Goal: Transaction & Acquisition: Register for event/course

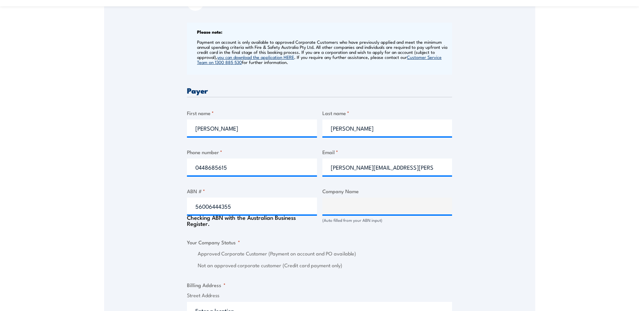
type input "56006444355"
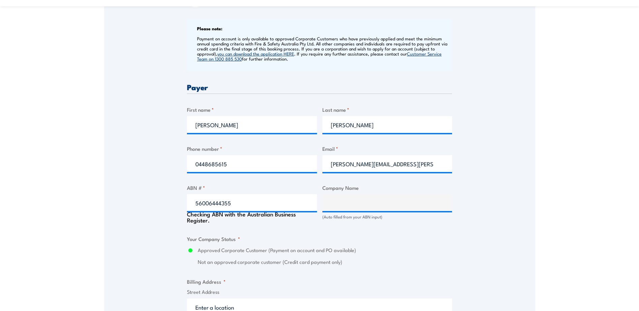
type input "SILK CONTRACT LOGISTICS PTY LTD"
radio input "true"
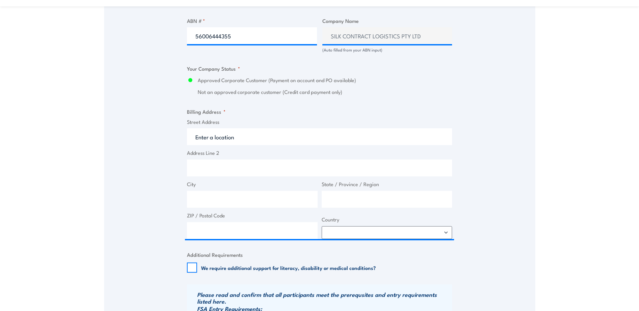
scroll to position [441, 0]
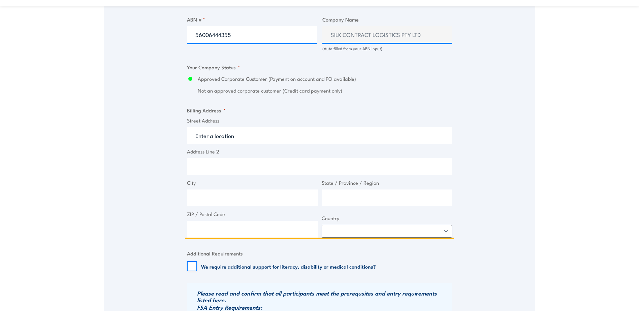
click at [248, 137] on input "Street Address" at bounding box center [319, 135] width 265 height 17
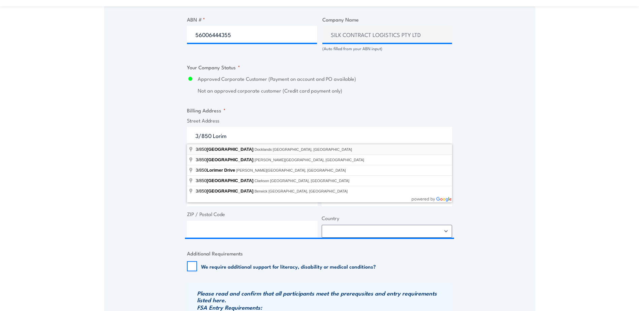
type input "3/850 Lorimer Street, Docklands VIC, Australia"
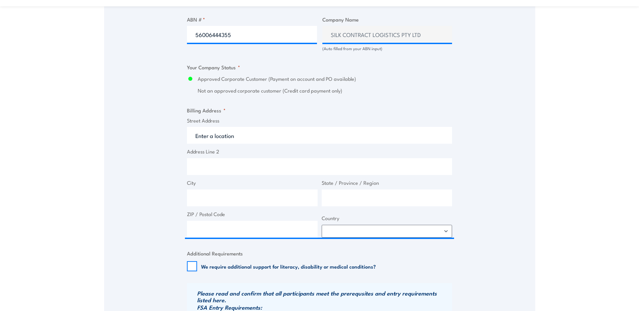
type input "Lorimer St"
type input "Docklands"
type input "Victoria"
type input "3008"
select select "Australia"
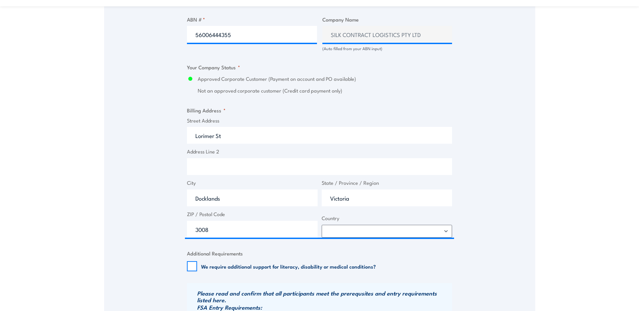
scroll to position [509, 0]
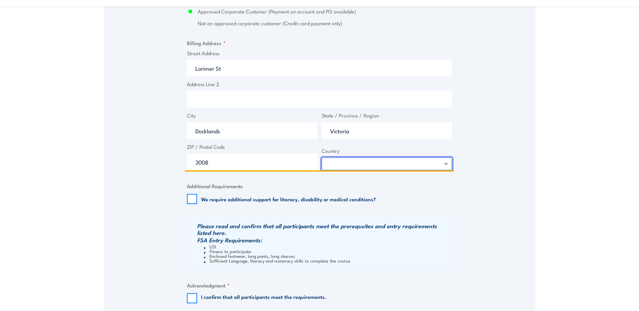
click at [363, 166] on select "Afghanistan Albania Algeria American Samoa Andorra Angola Anguilla Antarctica A…" at bounding box center [387, 164] width 131 height 13
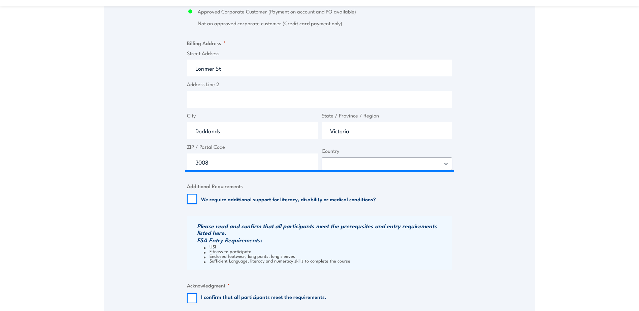
drag, startPoint x: 350, startPoint y: 186, endPoint x: 284, endPoint y: 193, distance: 66.4
click at [350, 186] on fieldset "Additional Requirements We require additional support for literacy, disability …" at bounding box center [319, 193] width 265 height 22
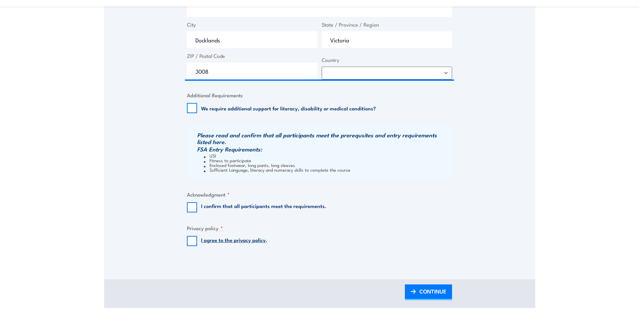
scroll to position [610, 0]
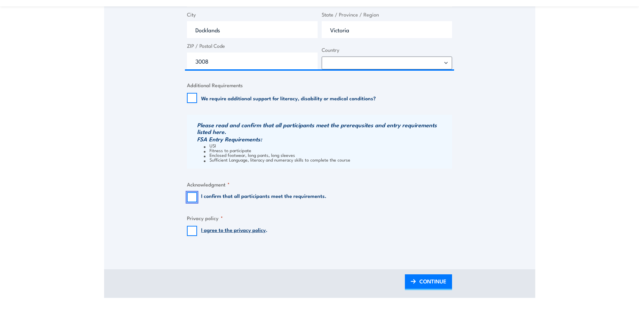
click at [195, 197] on input "I confirm that all participants meet the requirements." at bounding box center [192, 197] width 10 height 10
checkbox input "true"
click at [193, 233] on input "I agree to the privacy policy ." at bounding box center [192, 231] width 10 height 10
checkbox input "true"
click at [439, 282] on span "CONTINUE" at bounding box center [433, 282] width 27 height 18
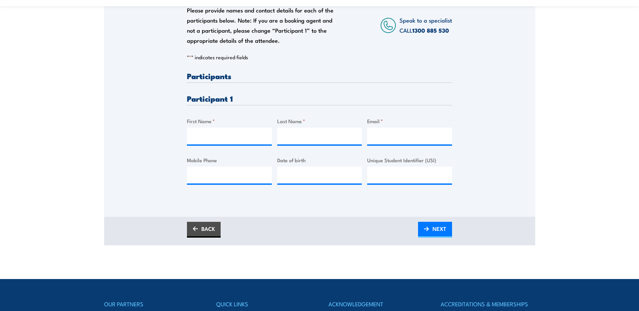
scroll to position [236, 0]
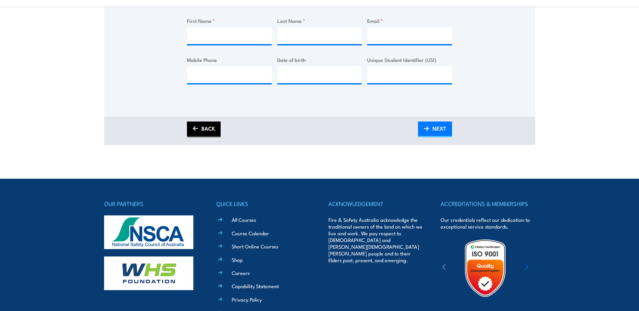
click at [209, 130] on link "BACK" at bounding box center [204, 130] width 34 height 16
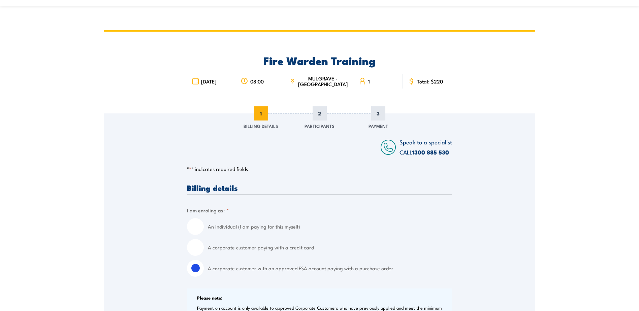
scroll to position [0, 0]
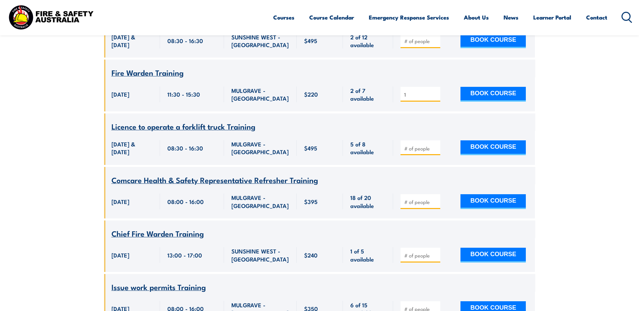
scroll to position [627, 0]
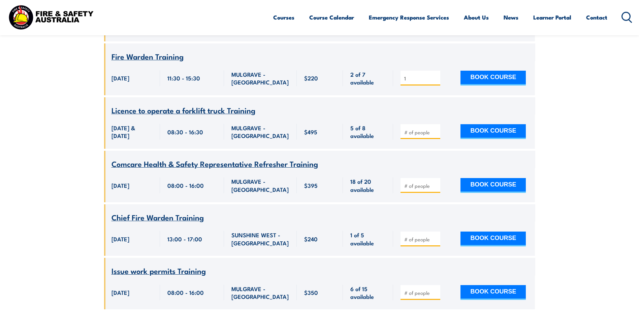
click at [420, 243] on input "number" at bounding box center [421, 239] width 34 height 7
type input "1"
click at [470, 242] on button "BOOK COURSE" at bounding box center [493, 239] width 65 height 15
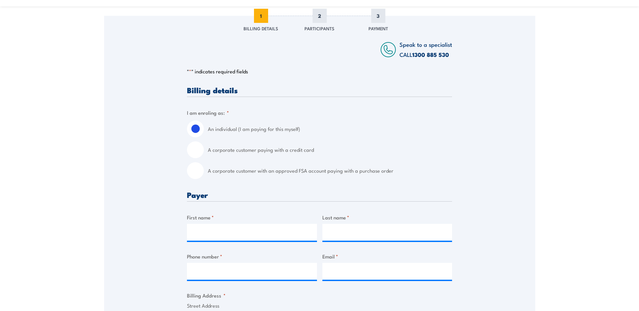
scroll to position [168, 0]
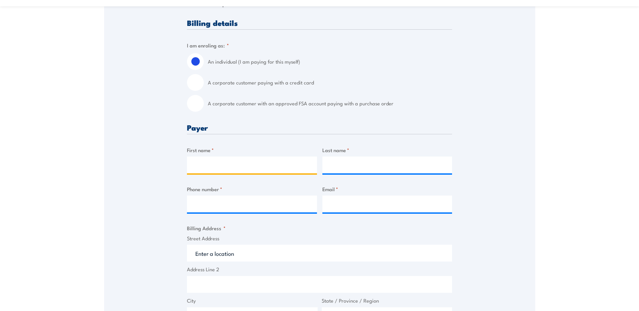
click at [222, 167] on input "First name *" at bounding box center [252, 165] width 130 height 17
click at [191, 106] on input "A corporate customer with an approved FSA account paying with a purchase order" at bounding box center [195, 103] width 17 height 17
radio input "true"
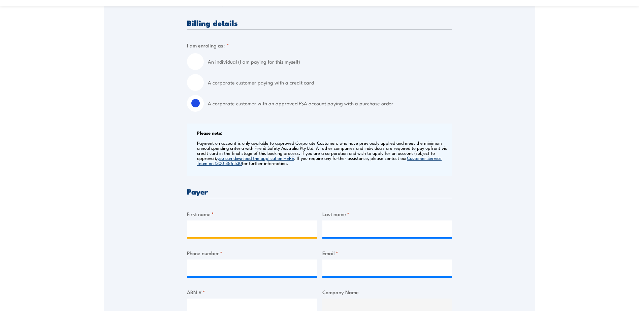
click at [208, 226] on input "First name *" at bounding box center [252, 229] width 130 height 17
type input "Wanda"
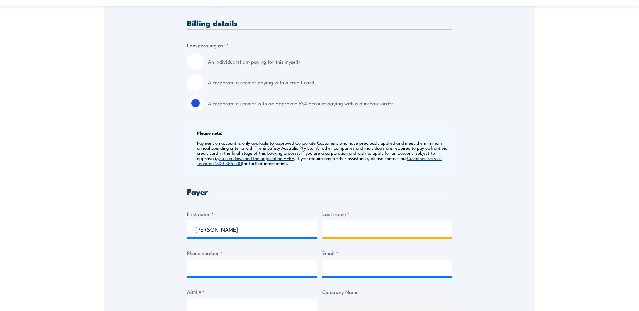
type input "Simpson"
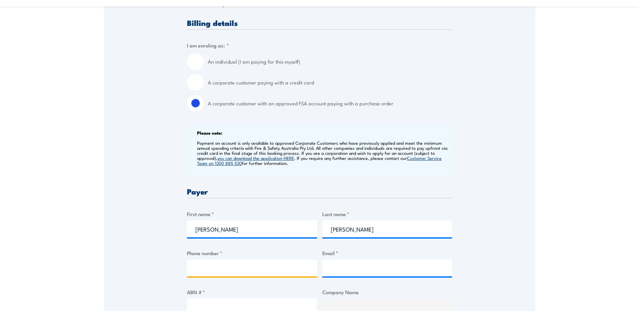
type input "0448685615"
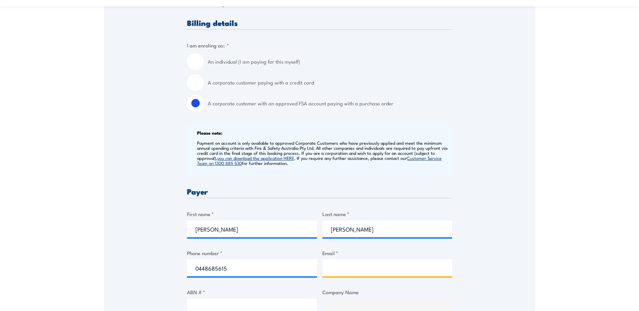
type input "wanda.simpson@rocke.com.au"
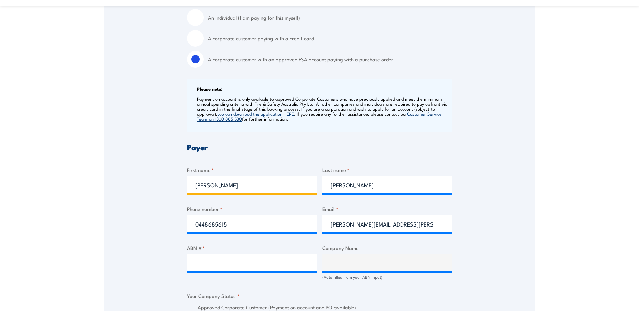
scroll to position [270, 0]
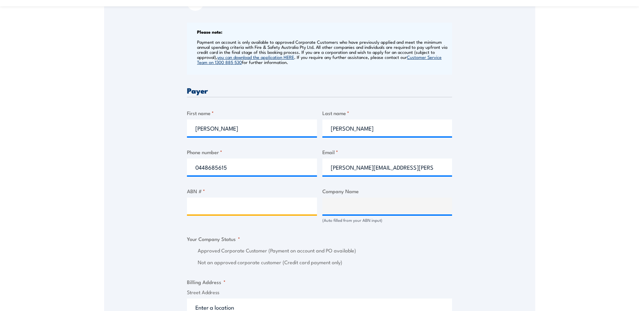
click at [247, 205] on input "ABN # *" at bounding box center [252, 206] width 130 height 17
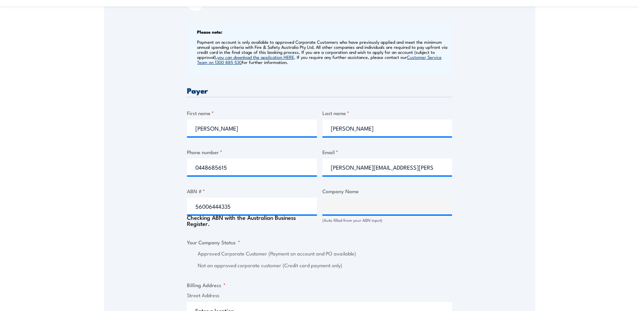
scroll to position [273, 0]
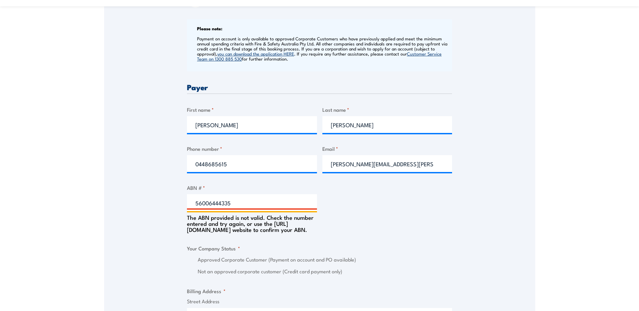
click at [248, 203] on input "56006444335" at bounding box center [252, 202] width 130 height 17
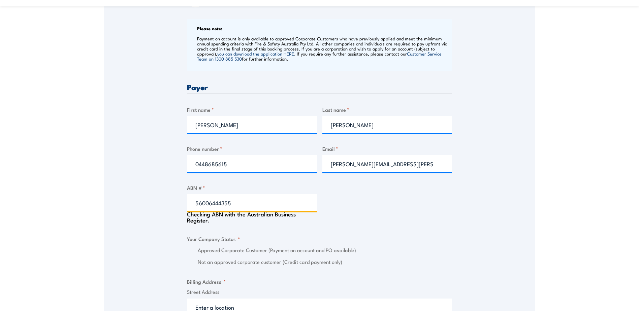
type input "56006444355"
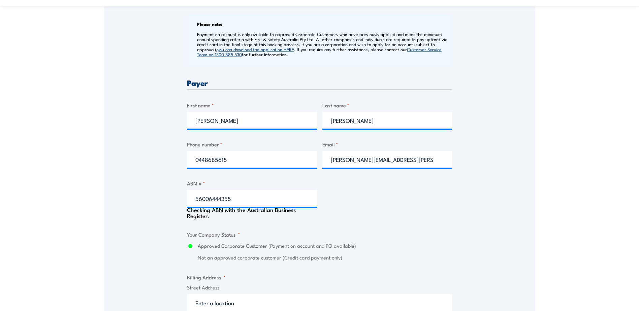
type input "SILK CONTRACT LOGISTICS PTY LTD"
radio input "true"
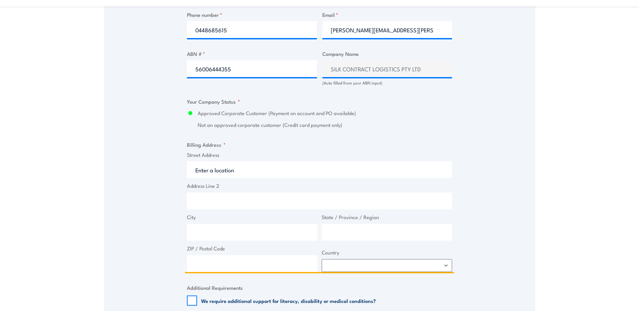
scroll to position [412, 0]
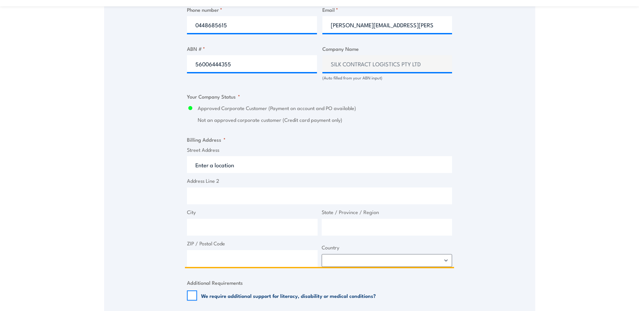
click at [219, 163] on input "Street Address" at bounding box center [319, 164] width 265 height 17
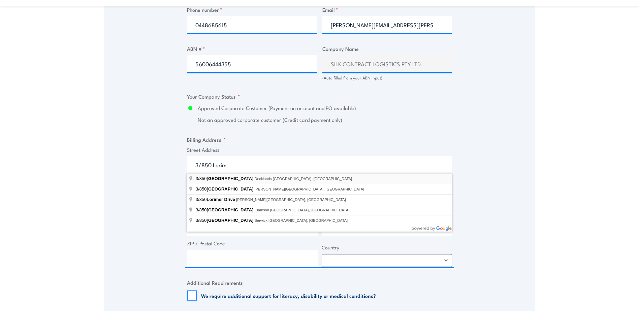
type input "3/850 Lorimer Street, Docklands VIC, Australia"
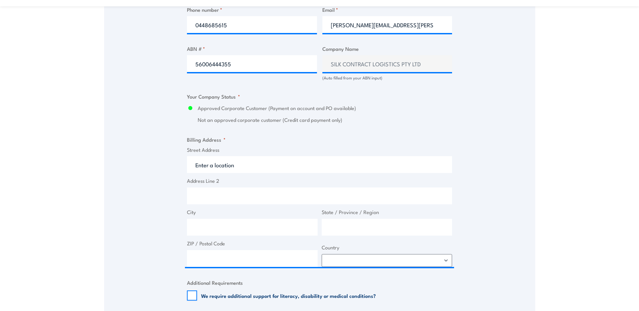
type input "Lorimer St"
type input "Docklands"
type input "Victoria"
type input "3008"
select select "Australia"
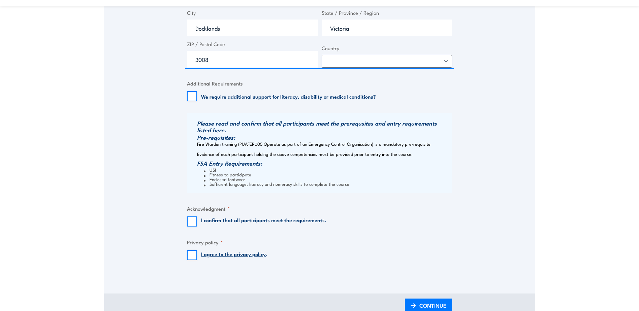
scroll to position [614, 0]
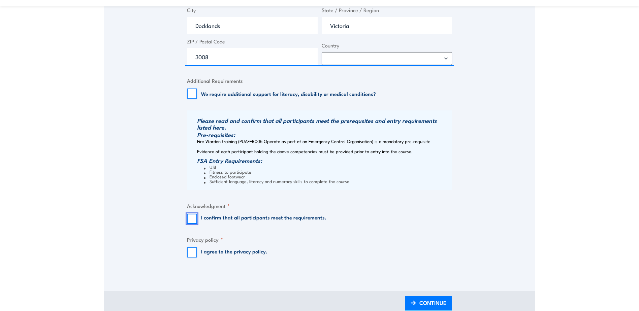
click at [192, 217] on input "I confirm that all participants meet the requirements." at bounding box center [192, 219] width 10 height 10
checkbox input "true"
click at [191, 251] on input "I agree to the privacy policy ." at bounding box center [192, 253] width 10 height 10
checkbox input "true"
click at [435, 302] on span "CONTINUE" at bounding box center [433, 303] width 27 height 18
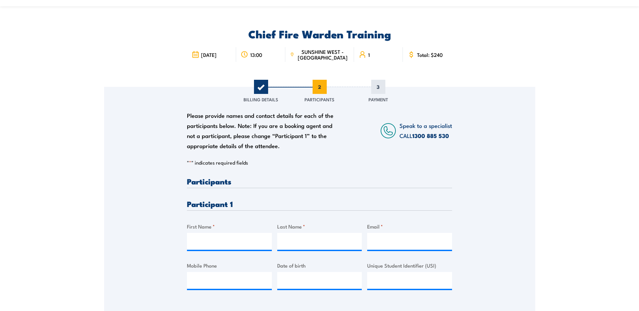
scroll to position [67, 0]
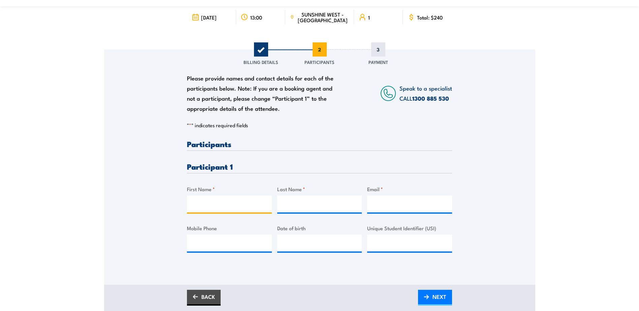
click at [233, 204] on input "First Name *" at bounding box center [229, 204] width 85 height 17
type input "Dean"
type input "Miller"
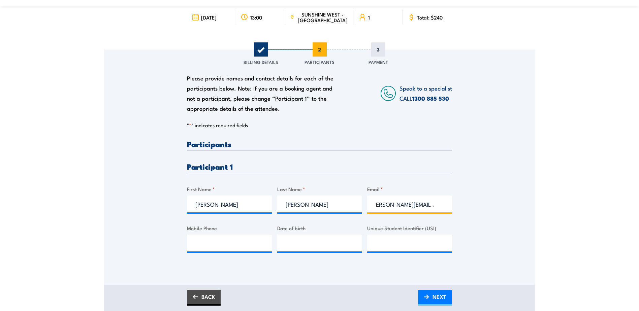
scroll to position [0, 8]
type input "dean.miller@rocke.com.au"
click at [207, 244] on input "Mobile Phone" at bounding box center [229, 243] width 85 height 17
click at [223, 248] on input "Mobile Phone" at bounding box center [229, 243] width 85 height 17
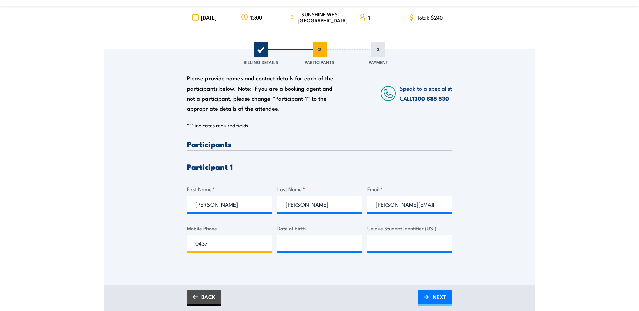
type input "0437"
click at [318, 245] on input "__/__/____" at bounding box center [319, 243] width 85 height 17
click at [288, 241] on input "__/__/____" at bounding box center [319, 243] width 85 height 17
click at [286, 243] on input "_2/6_/____" at bounding box center [319, 243] width 85 height 17
type input "26/02/1969"
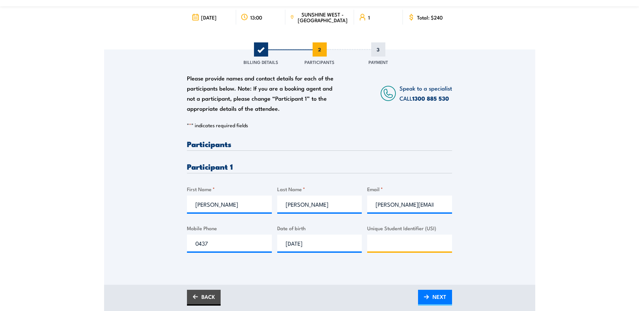
click at [370, 243] on input "Unique Student Identifier (USI)" at bounding box center [409, 243] width 85 height 17
click at [223, 244] on input "0437" at bounding box center [229, 243] width 85 height 17
type input "0437461433"
click at [392, 246] on input "Unique Student Identifier (USI)" at bounding box center [409, 243] width 85 height 17
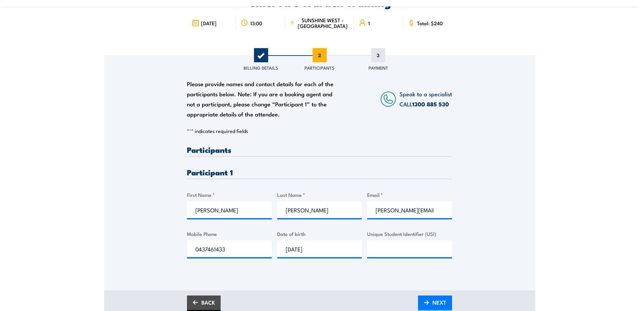
scroll to position [67, 0]
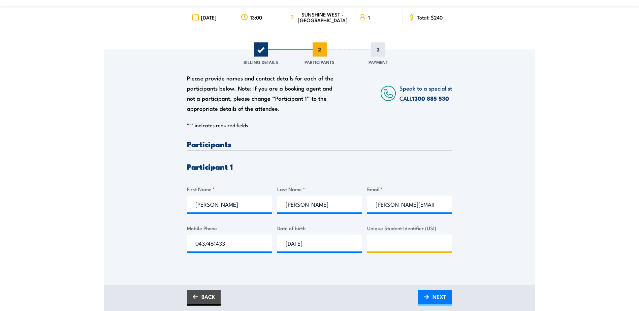
click at [405, 246] on input "Unique Student Identifier (USI)" at bounding box center [409, 243] width 85 height 17
paste input "E96XPPNHCJ"
type input "E96XPPNHCJ"
click at [442, 300] on span "NEXT" at bounding box center [440, 297] width 14 height 18
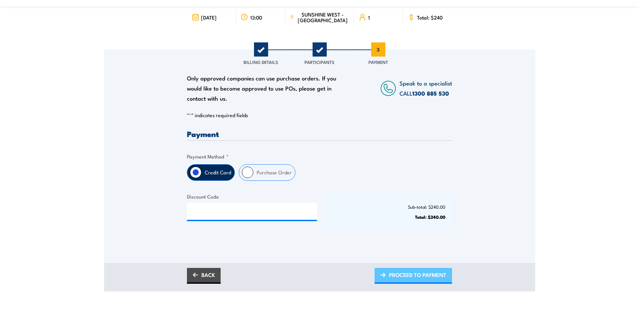
scroll to position [0, 0]
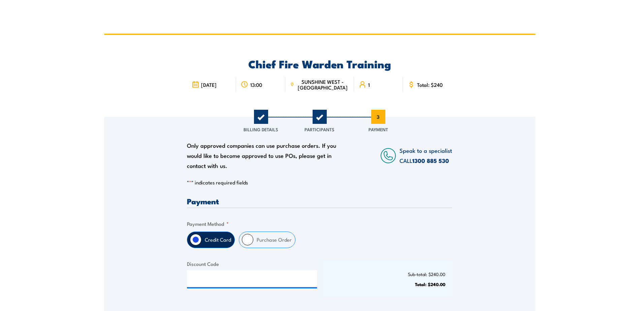
click at [249, 242] on input "Purchase Order" at bounding box center [247, 239] width 11 height 11
radio input "true"
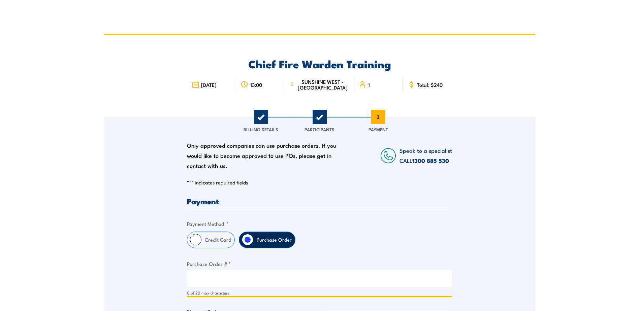
click at [235, 278] on input "Purchase Order # *" at bounding box center [319, 279] width 265 height 17
type input "W"
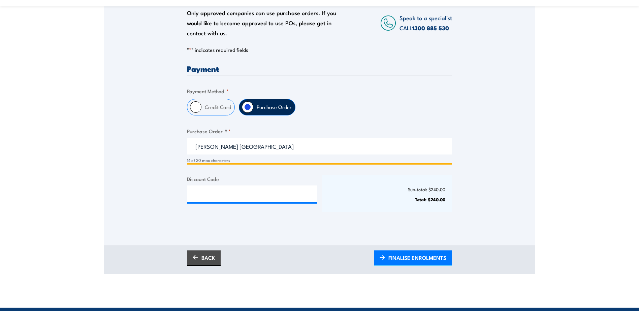
scroll to position [135, 0]
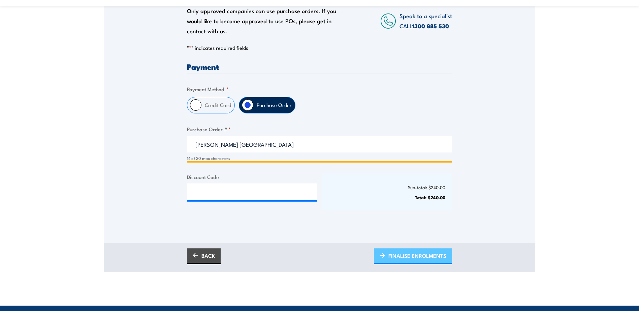
type input "Rocke Brooklyn"
click at [426, 255] on span "FINALISE ENROLMENTS" at bounding box center [418, 256] width 58 height 18
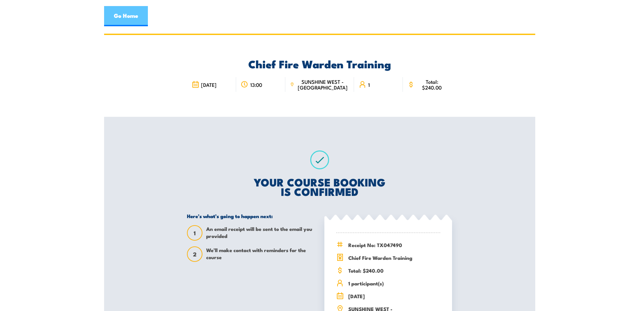
click at [130, 17] on link "Go Home" at bounding box center [126, 16] width 44 height 20
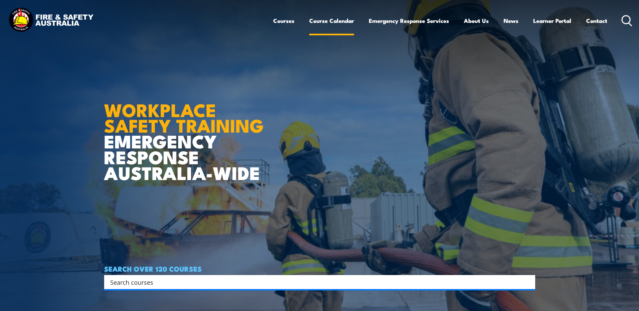
click at [335, 25] on link "Course Calendar" at bounding box center [331, 21] width 45 height 18
click at [334, 20] on link "Course Calendar" at bounding box center [331, 21] width 45 height 18
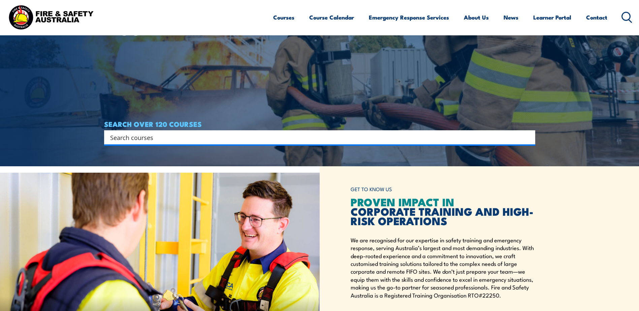
scroll to position [202, 0]
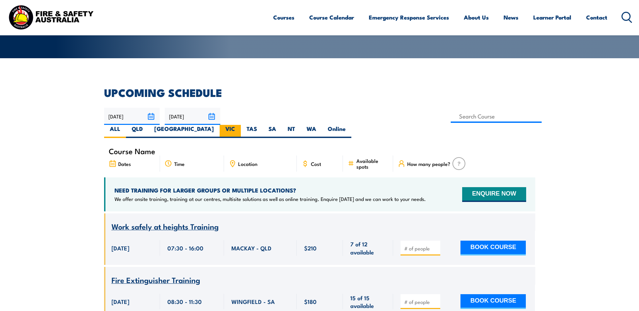
scroll to position [135, 0]
click at [241, 125] on label "VIC" at bounding box center [230, 131] width 21 height 13
click at [240, 125] on input "VIC" at bounding box center [237, 127] width 4 height 4
radio input "true"
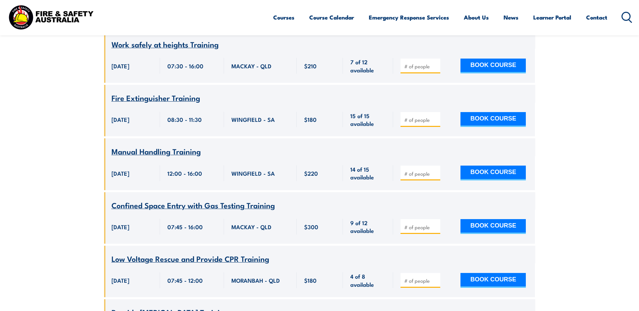
scroll to position [371, 0]
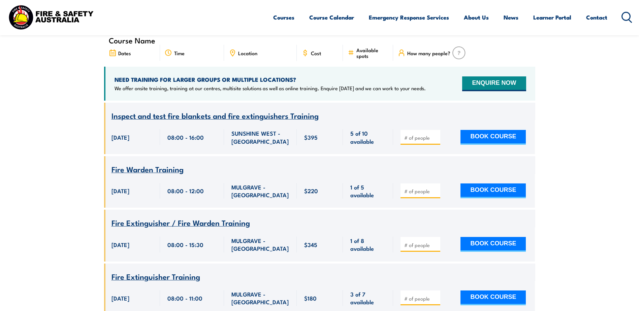
scroll to position [155, 0]
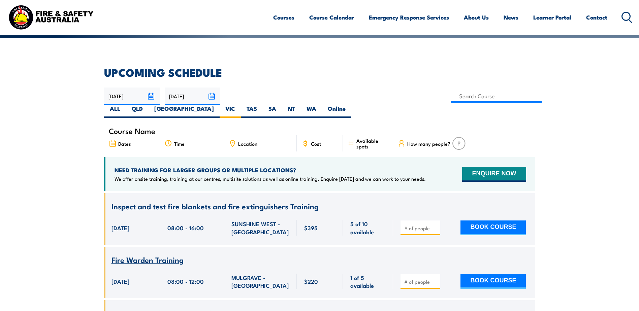
click at [264, 135] on div "Location" at bounding box center [260, 143] width 73 height 16
click at [246, 141] on span "Location" at bounding box center [247, 144] width 19 height 6
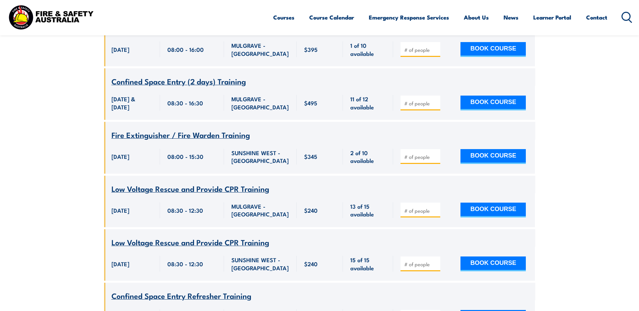
scroll to position [1065, 0]
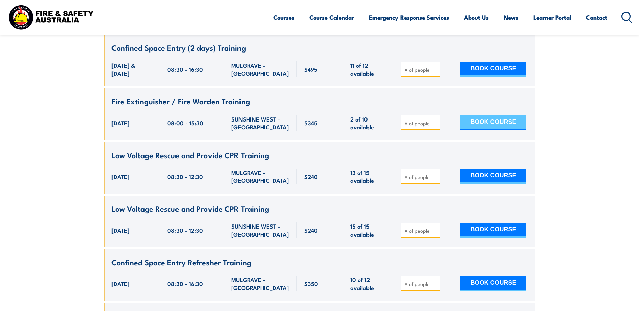
click at [482, 130] on button "BOOK COURSE" at bounding box center [493, 123] width 65 height 15
click at [425, 127] on input "number" at bounding box center [421, 123] width 34 height 7
type input "2"
click at [504, 130] on button "BOOK COURSE" at bounding box center [493, 123] width 65 height 15
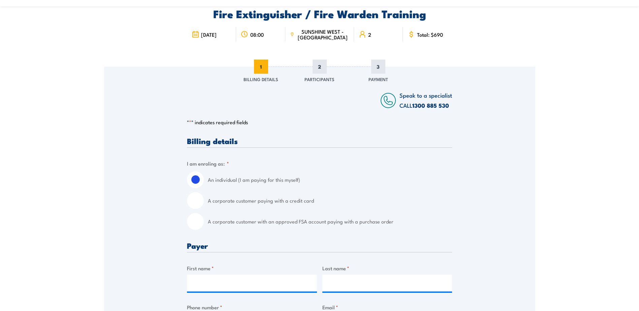
scroll to position [101, 0]
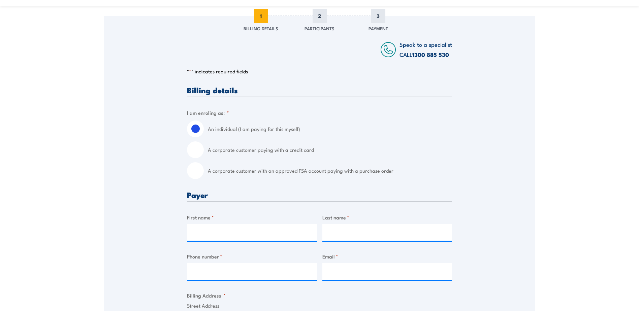
click at [202, 170] on input "A corporate customer with an approved FSA account paying with a purchase order" at bounding box center [195, 170] width 17 height 17
radio input "true"
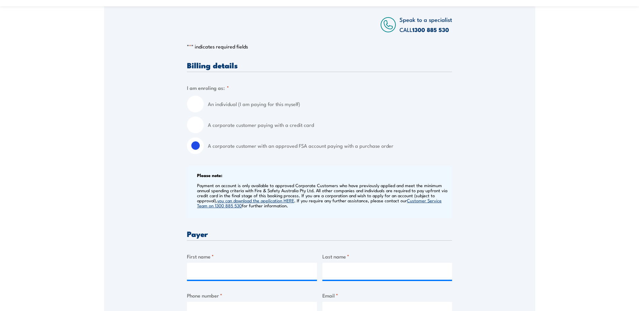
scroll to position [168, 0]
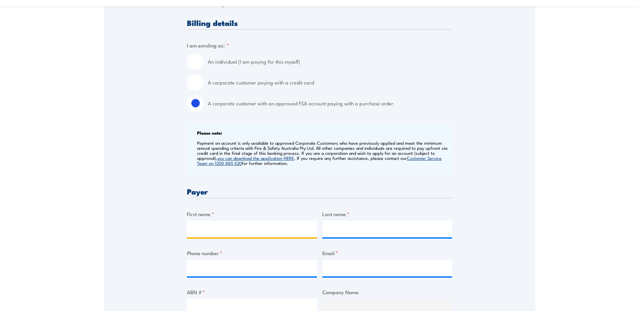
click at [218, 232] on input "First name *" at bounding box center [252, 229] width 130 height 17
type input "Wanda"
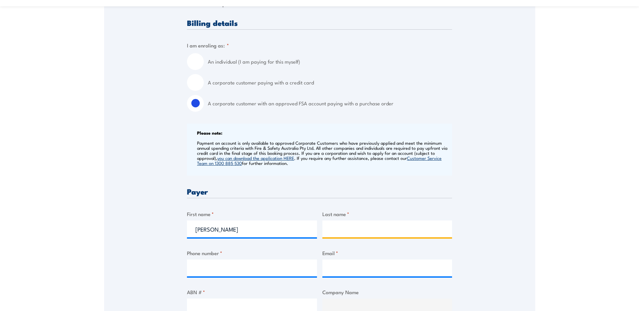
type input "Simpson"
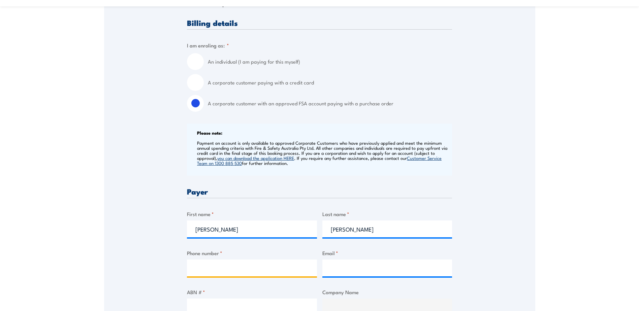
type input "0488078802"
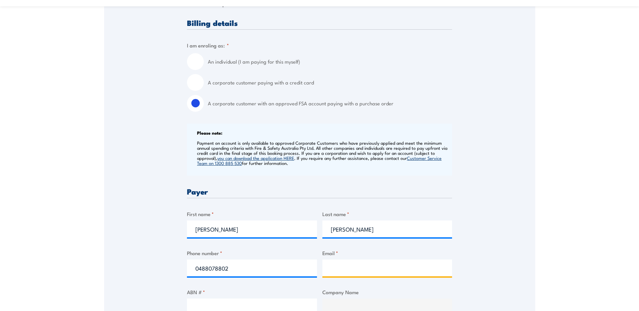
type input "simpsonwanda706@gmail.com"
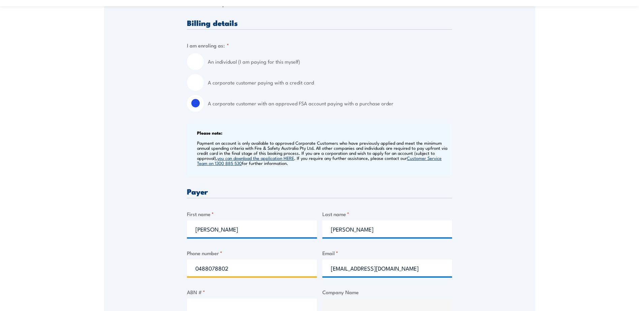
drag, startPoint x: 254, startPoint y: 271, endPoint x: 143, endPoint y: 270, distance: 111.2
type input "0448685615"
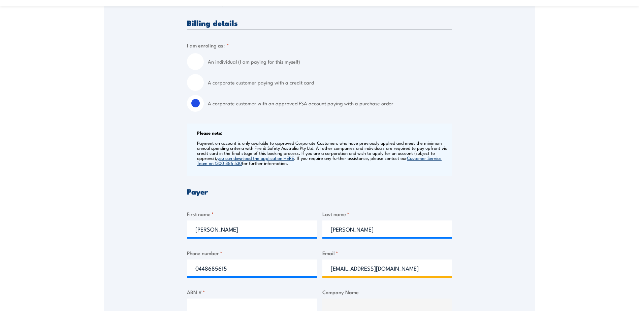
drag, startPoint x: 421, startPoint y: 271, endPoint x: 223, endPoint y: 264, distance: 197.2
type input "wanda.simpson@rocke.com.au"
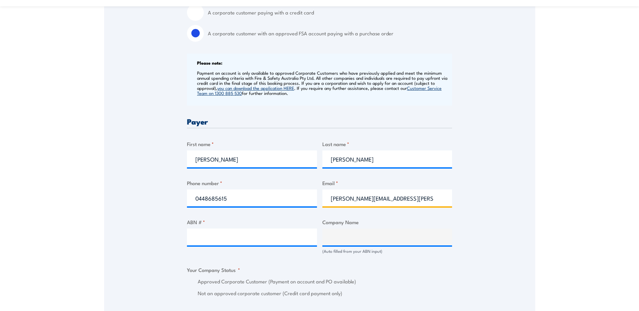
scroll to position [303, 0]
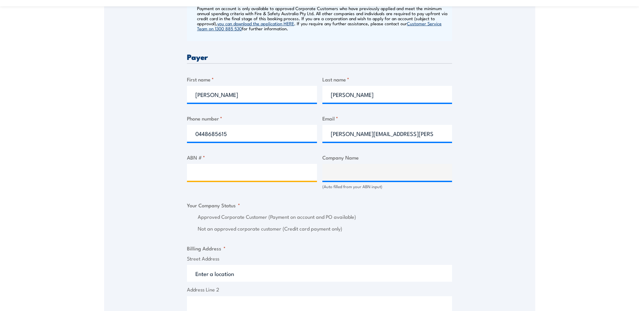
click at [228, 176] on input "ABN # *" at bounding box center [252, 172] width 130 height 17
type input "56006444355"
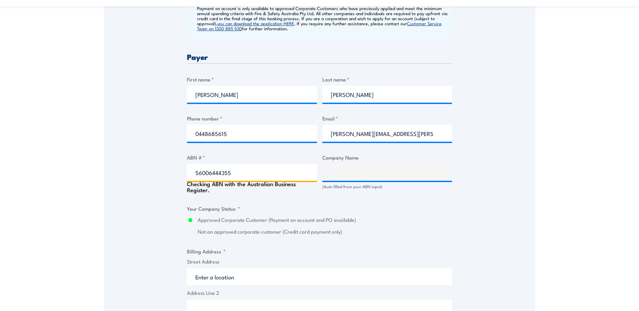
type input "SILK CONTRACT LOGISTICS PTY LTD"
radio input "true"
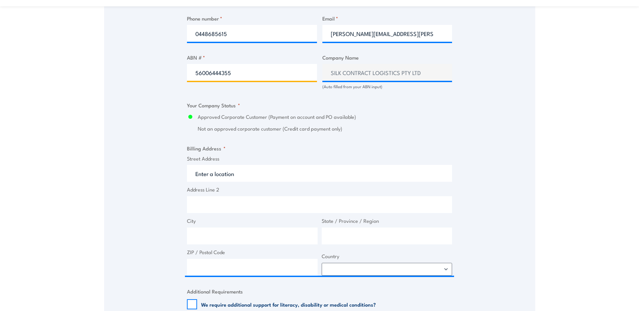
scroll to position [404, 0]
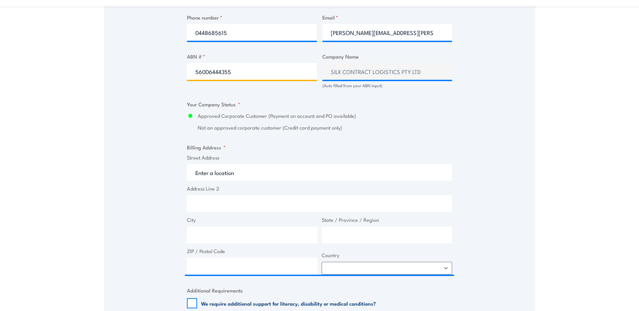
type input "56006444355"
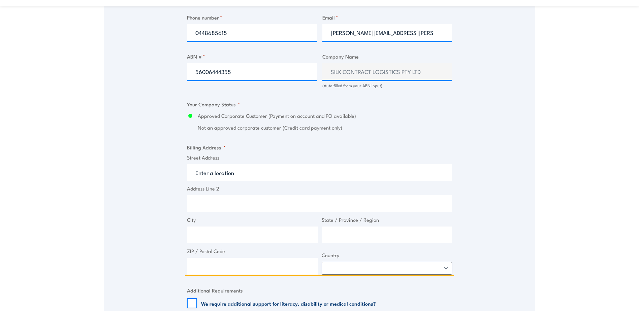
click at [222, 170] on input "Street Address" at bounding box center [319, 172] width 265 height 17
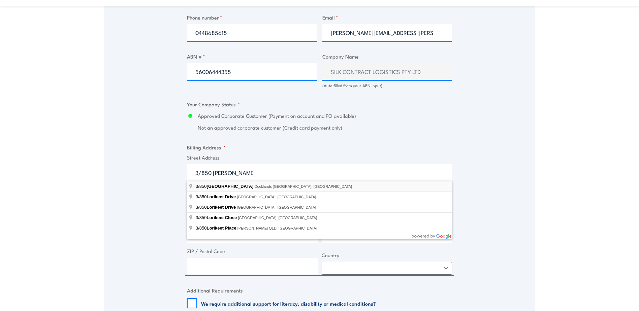
type input "[STREET_ADDRESS]"
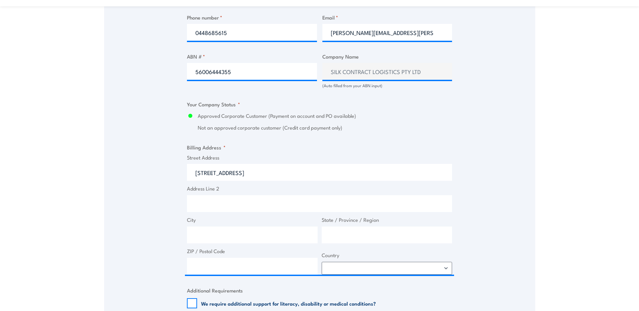
type input "Lorimer St"
type input "Docklands"
type input "Victoria"
type input "3008"
select select "[GEOGRAPHIC_DATA]"
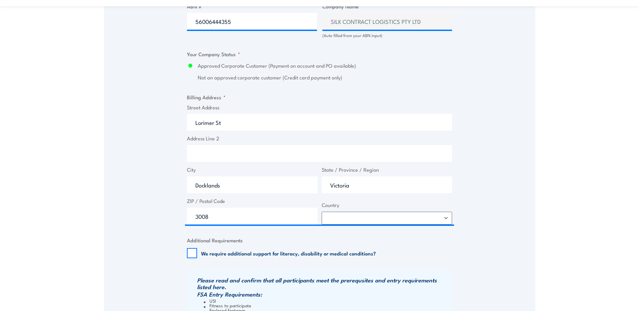
scroll to position [539, 0]
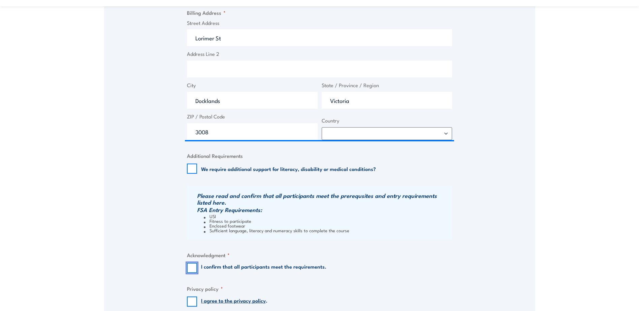
click at [192, 268] on input "I confirm that all participants meet the requirements." at bounding box center [192, 268] width 10 height 10
checkbox input "true"
click at [190, 300] on input "I agree to the privacy policy ." at bounding box center [192, 302] width 10 height 10
checkbox input "true"
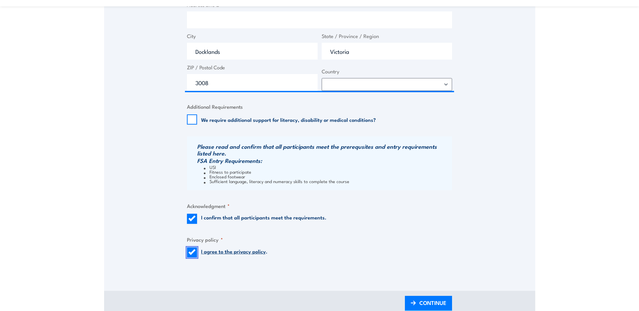
scroll to position [640, 0]
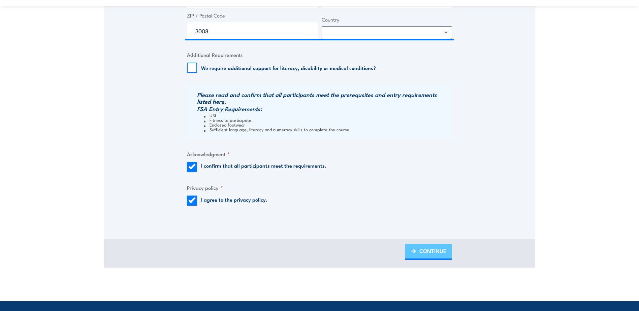
click at [435, 251] on span "CONTINUE" at bounding box center [433, 251] width 27 height 18
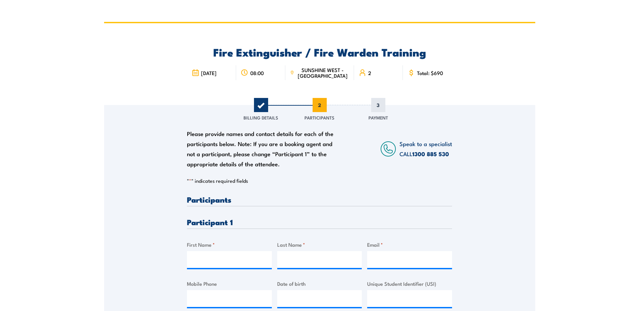
scroll to position [0, 0]
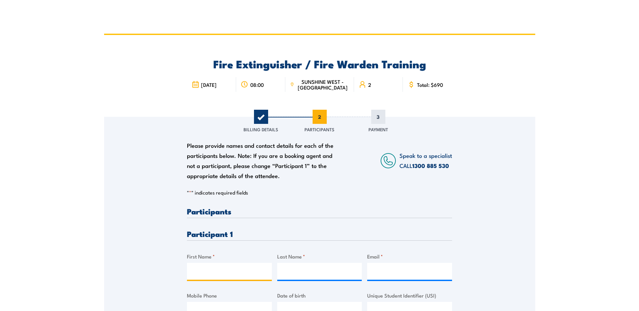
click at [208, 269] on input "First Name *" at bounding box center [229, 271] width 85 height 17
click at [224, 271] on input "First Name *" at bounding box center [229, 271] width 85 height 17
type input "Stefan"
type input "Co"
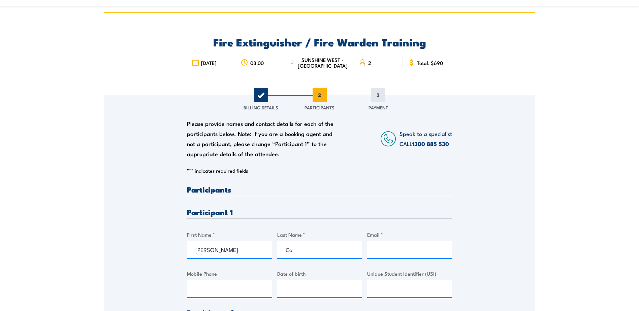
scroll to position [34, 0]
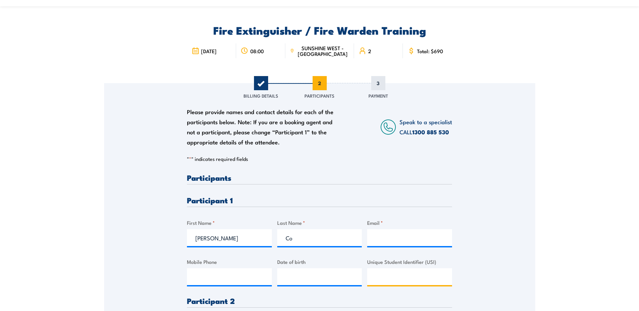
click at [383, 276] on input "Unique Student Identifier (USI)" at bounding box center [409, 277] width 85 height 17
paste input "KMSBCX7FXF"
type input "KMSBCX7FXF"
click at [313, 241] on input "Co" at bounding box center [319, 237] width 85 height 17
type input "Coetsee"
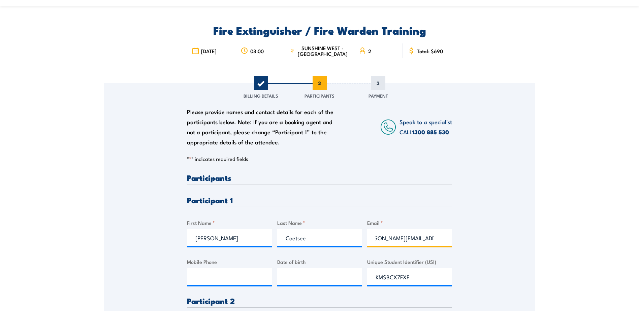
scroll to position [0, 16]
type input "stefan.coetsee@rocke.com.au"
click at [221, 277] on input "Mobile Phone" at bounding box center [229, 277] width 85 height 17
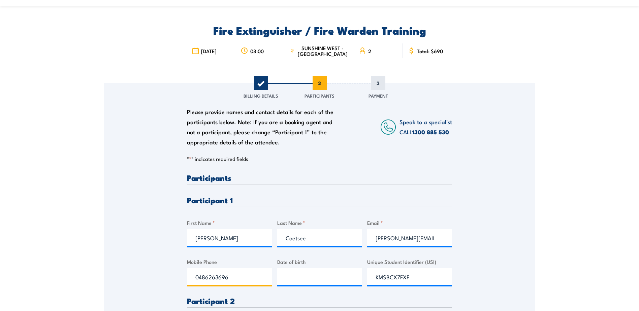
type input "0486263696"
type input "__/__/____"
click at [280, 278] on input "__/__/____" at bounding box center [319, 277] width 85 height 17
type input "14/11/1980"
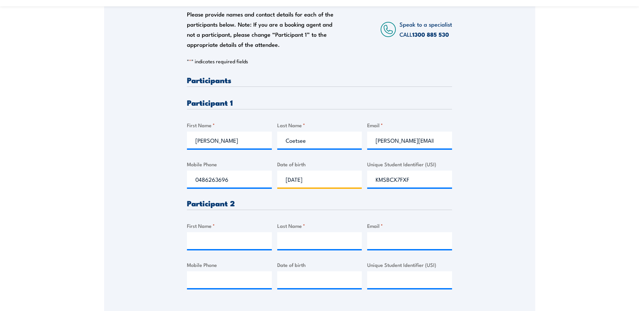
scroll to position [135, 0]
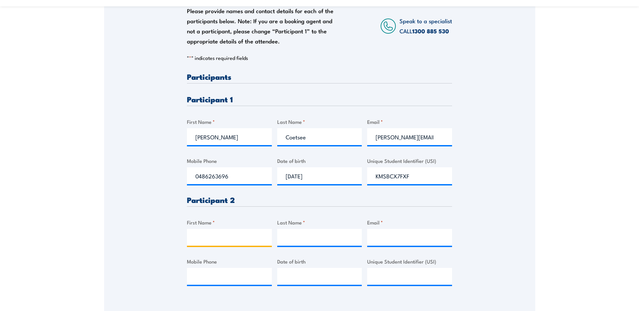
click at [196, 239] on input "First Name *" at bounding box center [229, 237] width 85 height 17
type input "Ahmed"
type input "Babker"
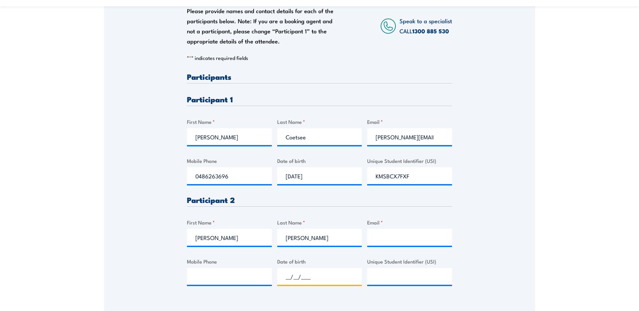
click at [282, 277] on input "__/__/____" at bounding box center [319, 276] width 85 height 17
type input "01/01/1987"
click at [201, 276] on input "Mobile Phone" at bounding box center [229, 276] width 85 height 17
paste input "0402222776"
type input "0402222776"
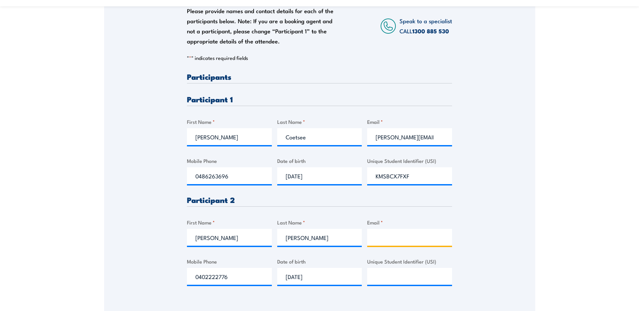
click at [400, 239] on input "Email *" at bounding box center [409, 237] width 85 height 17
paste input "beboali198777@yahoo.com"
type input "beboali198777@yahoo.com"
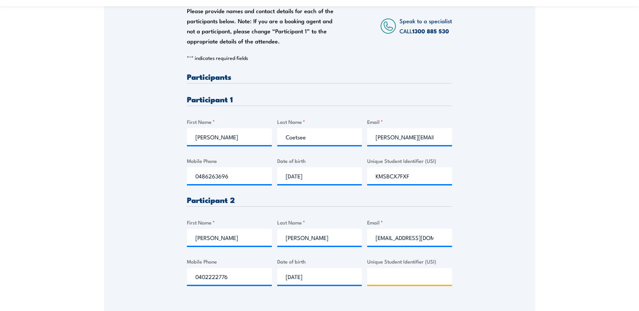
click at [400, 277] on input "Unique Student Identifier (USI)" at bounding box center [409, 276] width 85 height 17
paste input "BAMDDV8RTF"
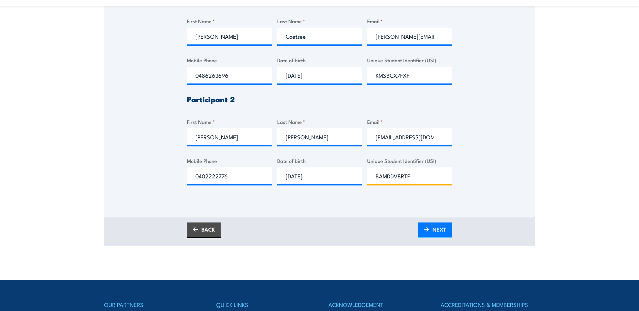
scroll to position [236, 0]
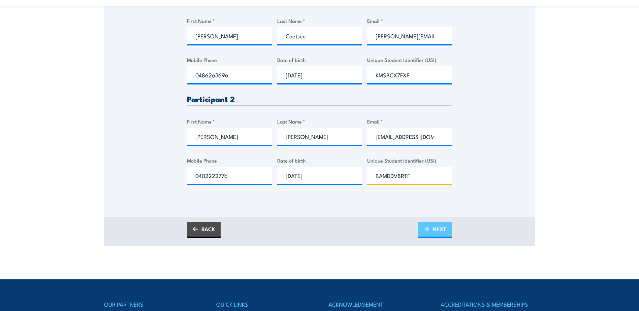
type input "BAMDDV8RTF"
click at [429, 231] on img at bounding box center [426, 229] width 5 height 5
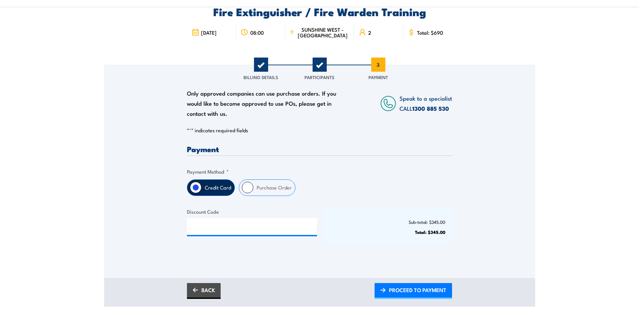
scroll to position [135, 0]
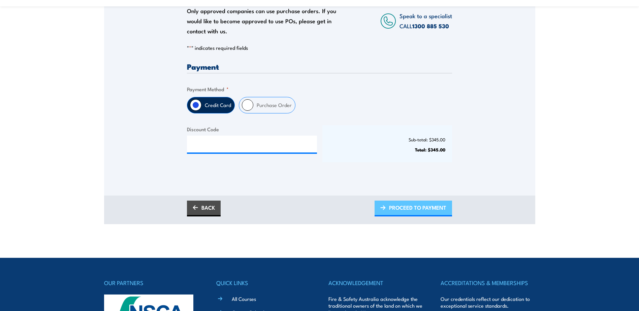
click at [406, 208] on span "PROCEED TO PAYMENT" at bounding box center [417, 208] width 57 height 18
click at [246, 104] on input "Purchase Order" at bounding box center [247, 104] width 11 height 11
radio input "true"
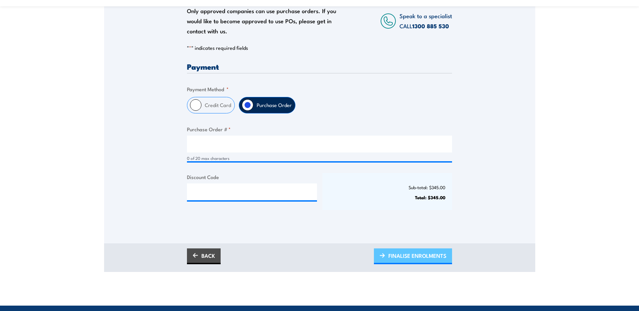
click at [406, 256] on span "FINALISE ENROLMENTS" at bounding box center [418, 256] width 58 height 18
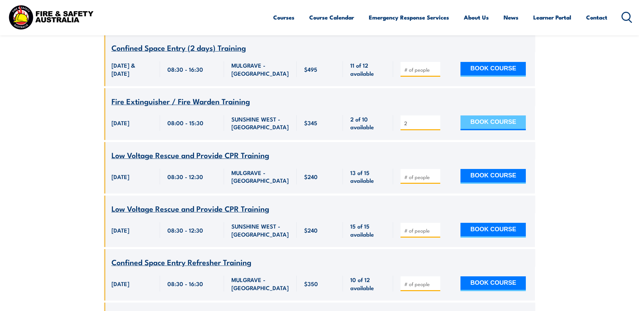
click at [490, 130] on button "BOOK COURSE" at bounding box center [493, 123] width 65 height 15
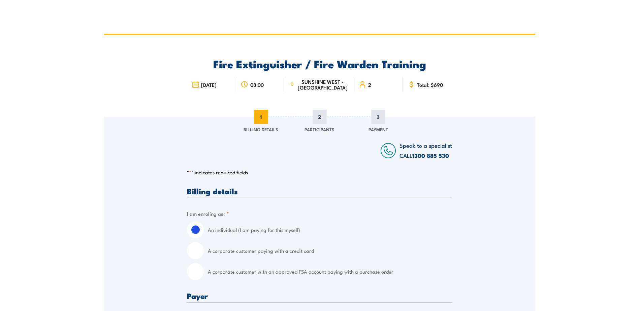
click at [203, 273] on input "A corporate customer with an approved FSA account paying with a purchase order" at bounding box center [195, 272] width 17 height 17
radio input "true"
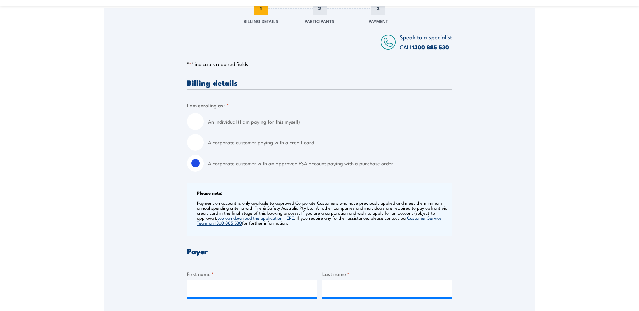
scroll to position [168, 0]
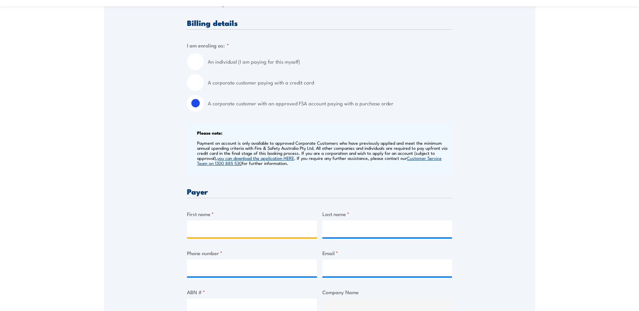
click at [227, 226] on input "First name *" at bounding box center [252, 229] width 130 height 17
type input "[PERSON_NAME]"
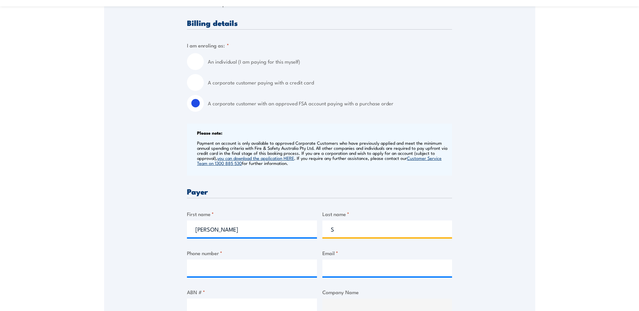
type input "[PERSON_NAME]"
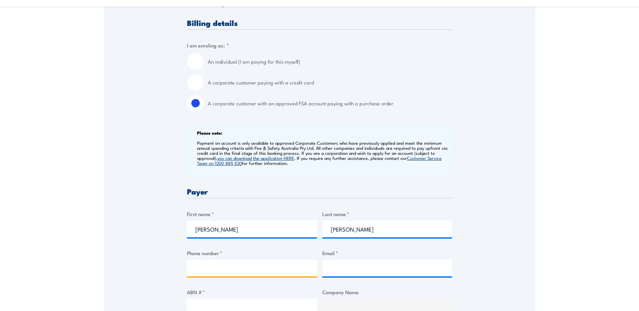
type input "0448685615"
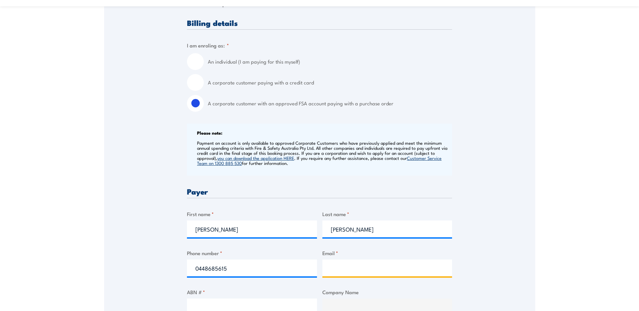
type input "[PERSON_NAME][EMAIL_ADDRESS][PERSON_NAME][PERSON_NAME][DOMAIN_NAME]"
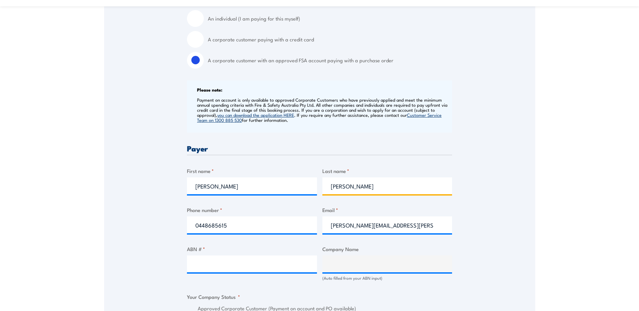
scroll to position [270, 0]
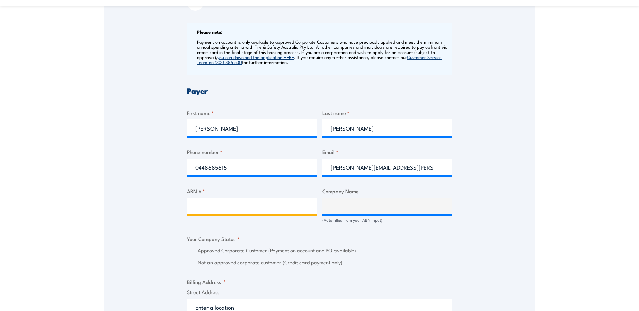
click at [222, 207] on input "ABN # *" at bounding box center [252, 206] width 130 height 17
type input "56006444355"
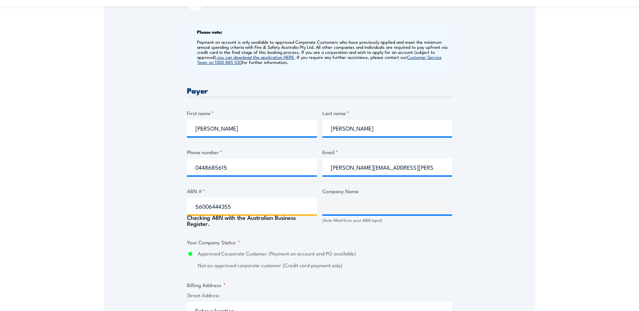
type input "SILK CONTRACT LOGISTICS PTY LTD"
radio input "true"
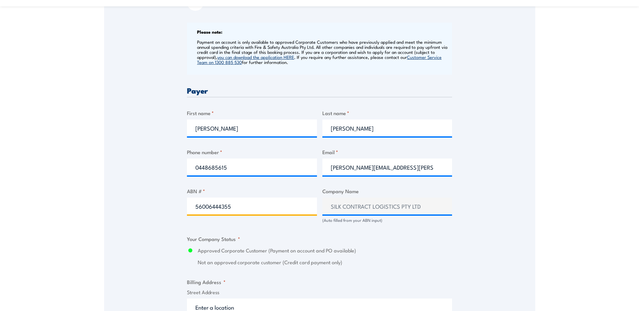
scroll to position [371, 0]
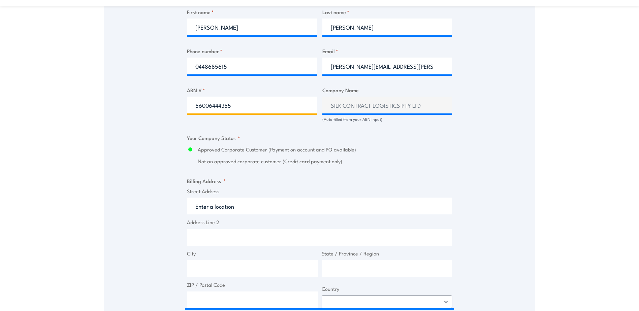
type input "56006444355"
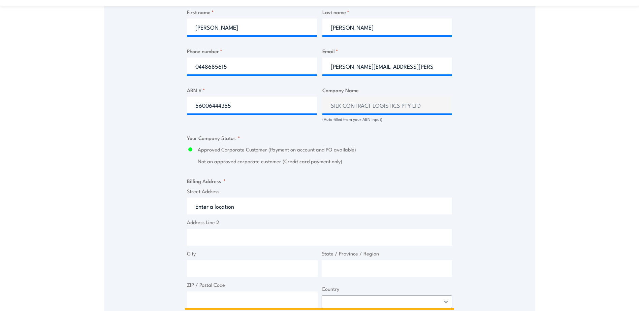
click at [243, 206] on input "Street Address" at bounding box center [319, 206] width 265 height 17
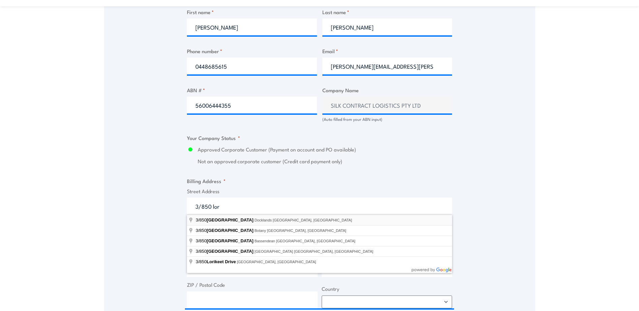
type input "3/850 Lorimer Street, Docklands VIC, Australia"
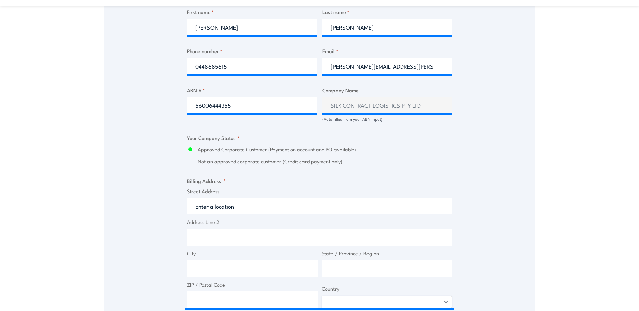
type input "Lorimer St"
type input "Docklands"
type input "Victoria"
type input "3008"
select select "Australia"
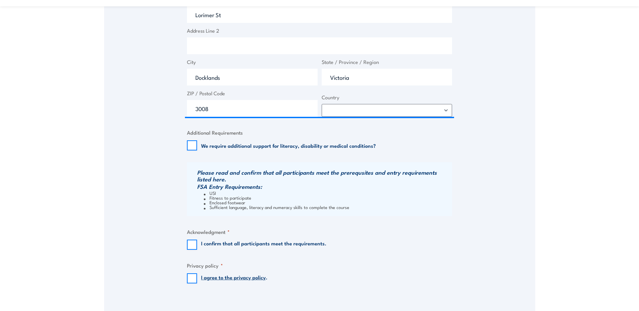
scroll to position [573, 0]
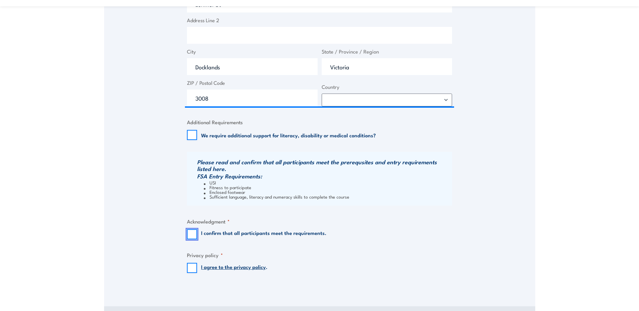
click at [194, 232] on input "I confirm that all participants meet the requirements." at bounding box center [192, 234] width 10 height 10
checkbox input "true"
click at [190, 266] on input "I agree to the privacy policy ." at bounding box center [192, 268] width 10 height 10
checkbox input "true"
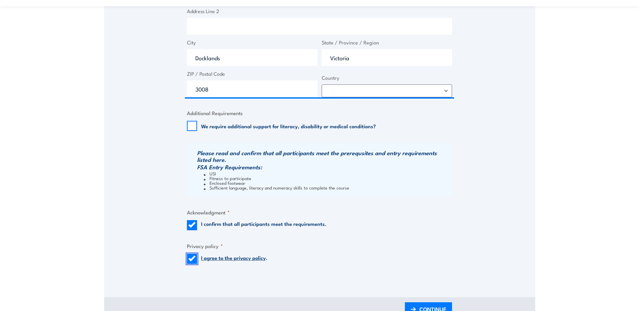
scroll to position [708, 0]
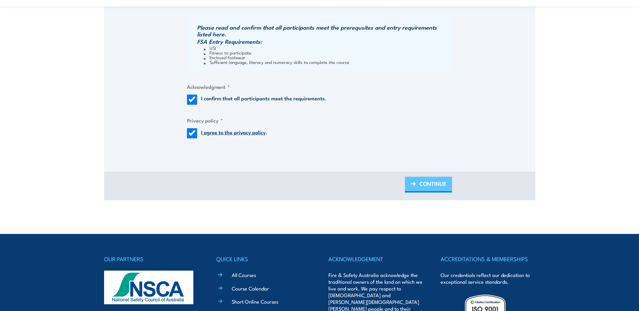
click at [430, 182] on span "CONTINUE" at bounding box center [433, 184] width 27 height 18
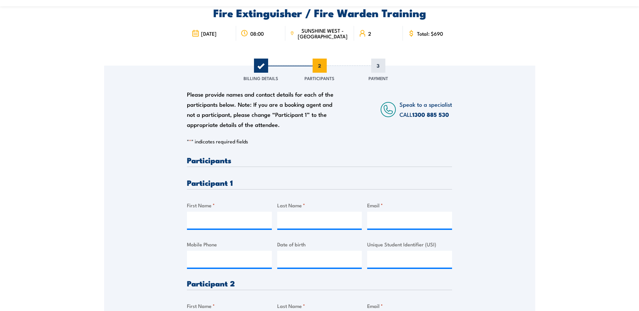
scroll to position [101, 0]
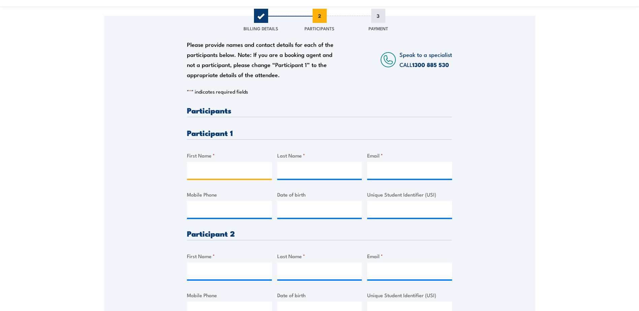
click at [239, 171] on input "First Name *" at bounding box center [229, 170] width 85 height 17
type input "Stefan"
type input "Coetsee"
type input "stefan.coetsee@rocke.com.au"
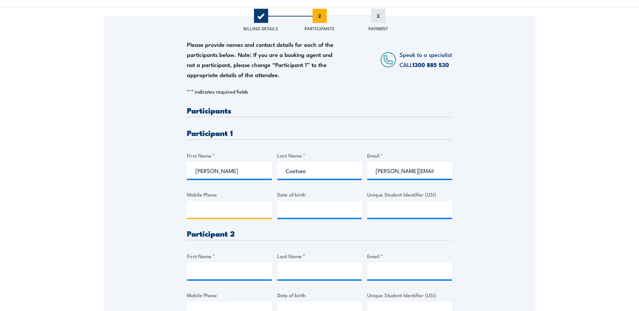
type input "0486263696"
click at [281, 211] on input "__/__/____" at bounding box center [319, 209] width 85 height 17
type input "14/11/1980"
drag, startPoint x: 424, startPoint y: 211, endPoint x: 419, endPoint y: 212, distance: 4.4
click at [424, 211] on input "Unique Student Identifier (USI)" at bounding box center [409, 209] width 85 height 17
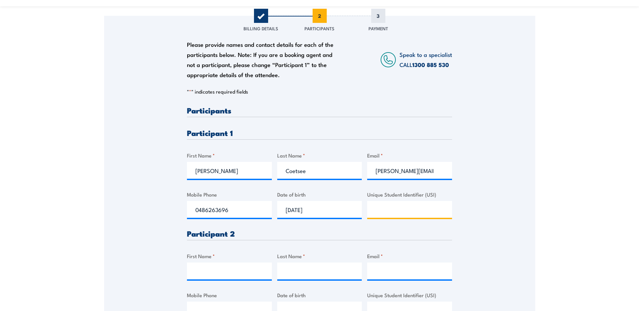
paste input "KMSBCX7FXF"
type input "KMSBCX7FXF"
click at [230, 268] on input "First Name *" at bounding box center [229, 271] width 85 height 17
type input "Ahmed"
type input "Babker"
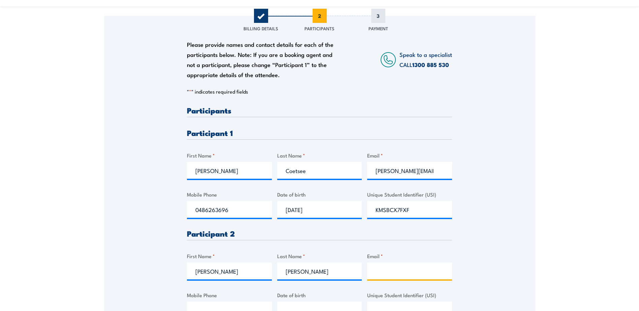
type input "beboali198777@yahoo.com"
type input "0402222776"
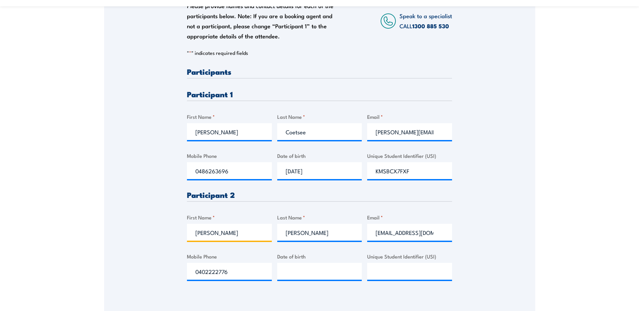
scroll to position [168, 0]
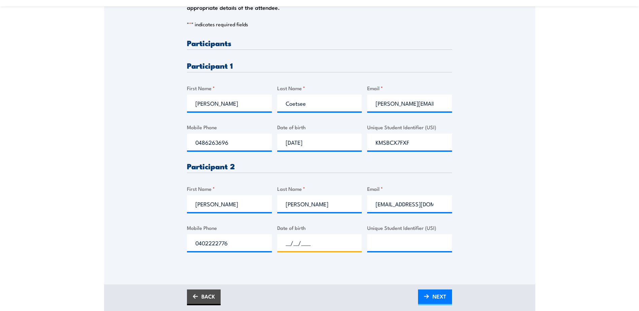
click at [282, 242] on input "__/__/____" at bounding box center [319, 243] width 85 height 17
type input "01/01/1987"
click at [397, 246] on input "Unique Student Identifier (USI)" at bounding box center [409, 243] width 85 height 17
paste input "BAMDDV8RTF"
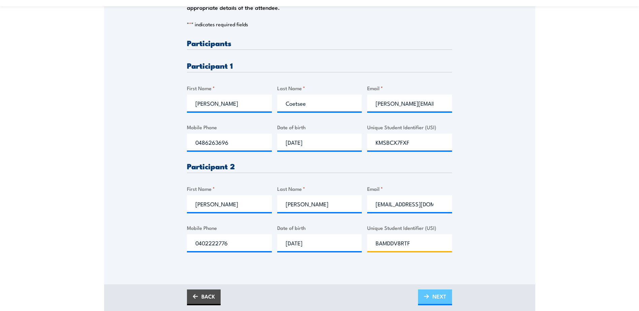
type input "BAMDDV8RTF"
click at [439, 296] on span "NEXT" at bounding box center [440, 297] width 14 height 18
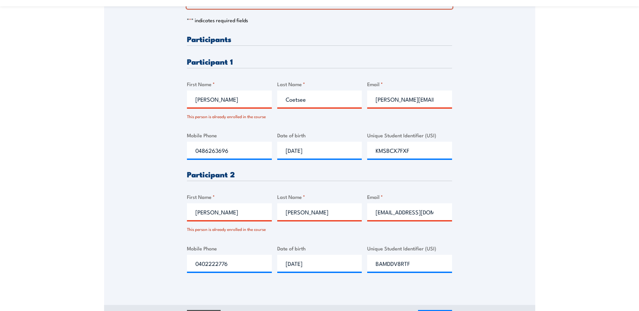
scroll to position [101, 0]
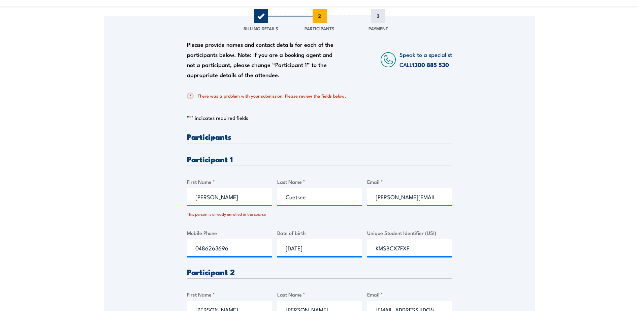
click at [234, 197] on input "Stefan" at bounding box center [229, 196] width 85 height 17
click at [525, 213] on div "Please provide names and contact details for each of the participants below. No…" at bounding box center [319, 200] width 431 height 368
click at [441, 197] on input "stefan.coetsee@rocke.com.au" at bounding box center [409, 196] width 85 height 17
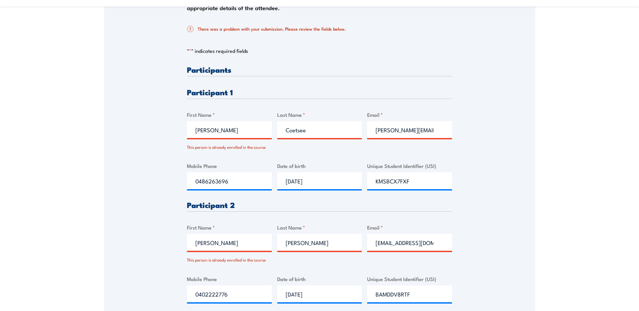
scroll to position [236, 0]
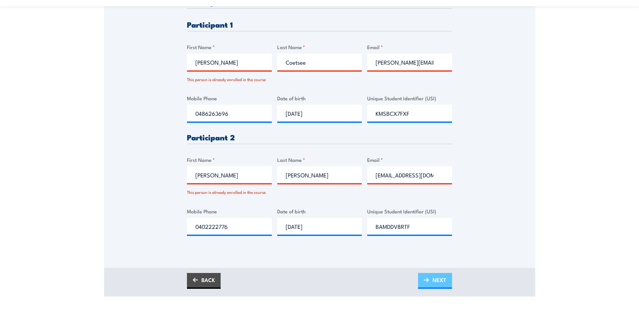
click at [428, 283] on link "NEXT" at bounding box center [435, 281] width 34 height 16
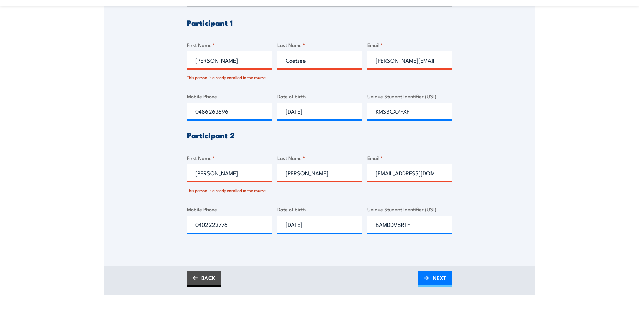
scroll to position [270, 0]
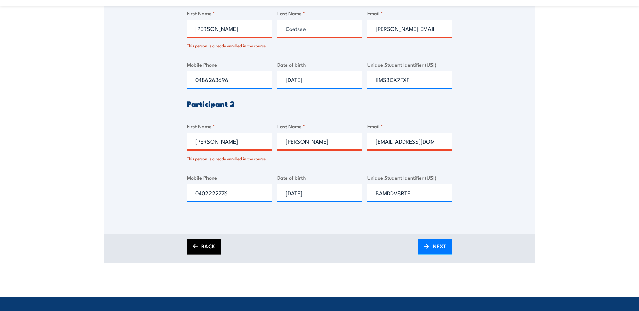
click at [209, 253] on link "BACK" at bounding box center [204, 248] width 34 height 16
click at [208, 250] on link "BACK" at bounding box center [204, 248] width 34 height 16
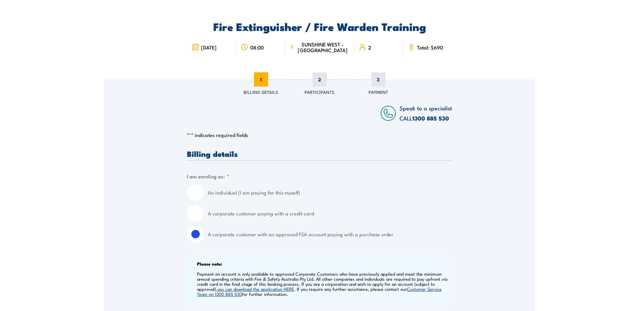
scroll to position [0, 0]
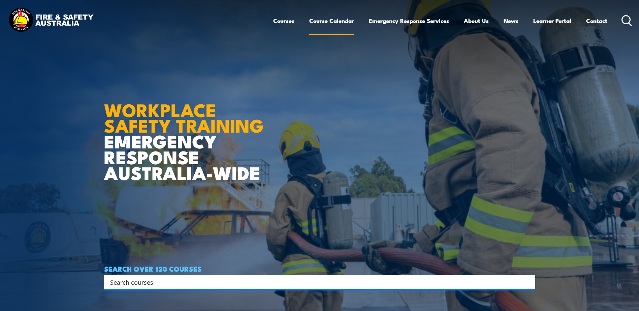
click at [340, 22] on link "Course Calendar" at bounding box center [331, 21] width 45 height 18
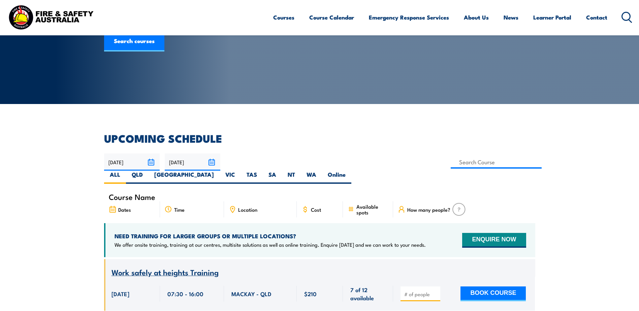
scroll to position [101, 0]
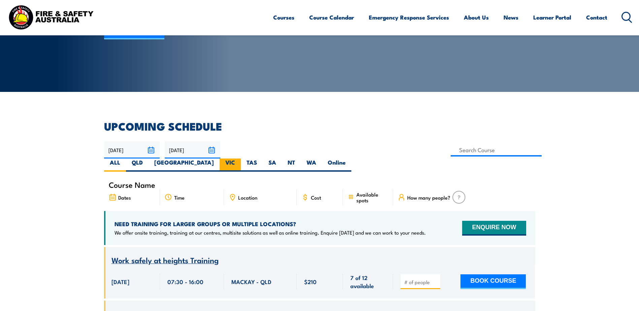
click at [241, 159] on label "VIC" at bounding box center [230, 165] width 21 height 13
click at [240, 159] on input "VIC" at bounding box center [237, 161] width 4 height 4
radio input "true"
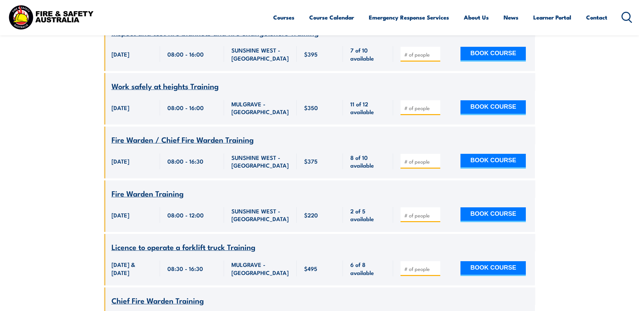
scroll to position [1301, 0]
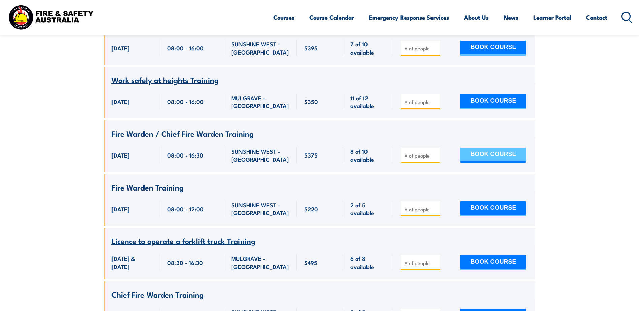
click at [485, 163] on button "BOOK COURSE" at bounding box center [493, 155] width 65 height 15
click at [423, 159] on input "number" at bounding box center [421, 155] width 34 height 7
type input "1"
click at [487, 163] on button "BOOK COURSE" at bounding box center [493, 155] width 65 height 15
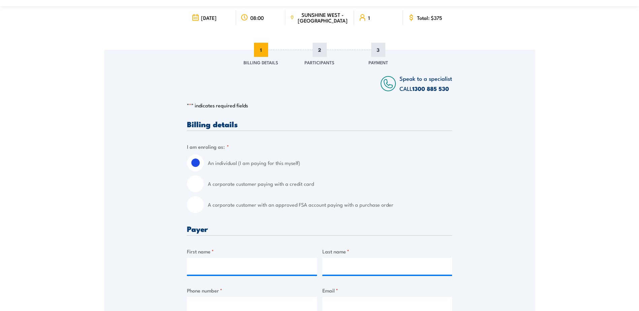
scroll to position [67, 0]
click at [196, 207] on input "A corporate customer with an approved FSA account paying with a purchase order" at bounding box center [195, 204] width 17 height 17
radio input "true"
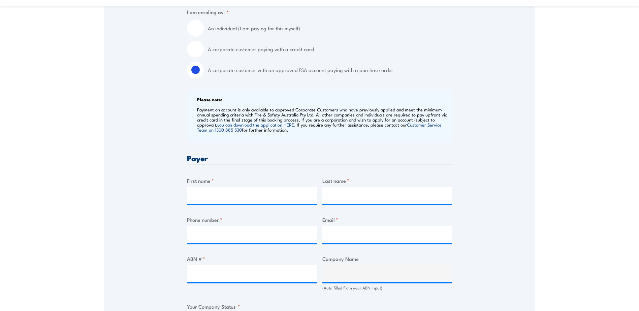
scroll to position [202, 0]
click at [213, 198] on input "First name *" at bounding box center [252, 195] width 130 height 17
type input "Wanda"
type input "Simpson"
type input "0448685615"
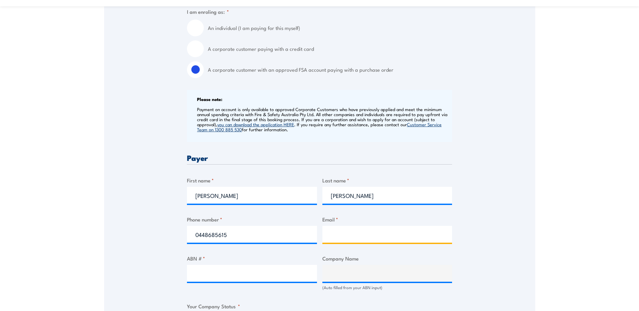
type input "wanda.simpson@rocke.com.au"
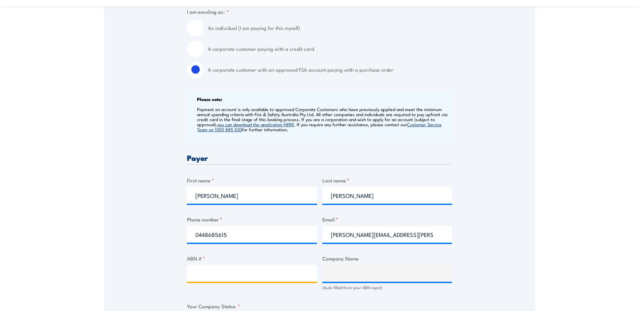
click at [233, 279] on input "ABN # *" at bounding box center [252, 273] width 130 height 17
type input "56006444355"
type input "SILK CONTRACT LOGISTICS PTY LTD"
radio input "true"
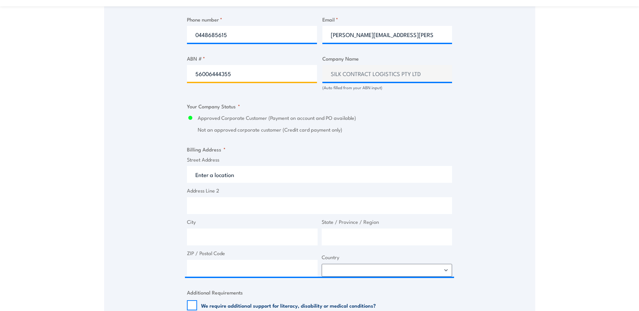
scroll to position [404, 0]
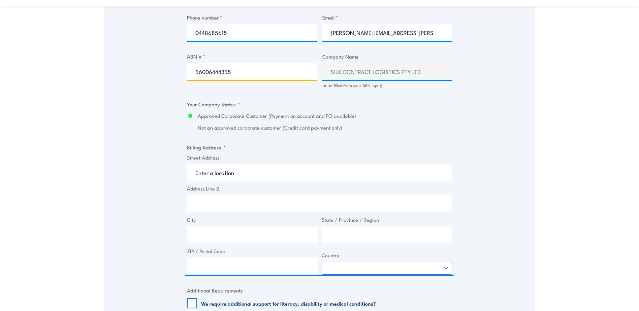
type input "56006444355"
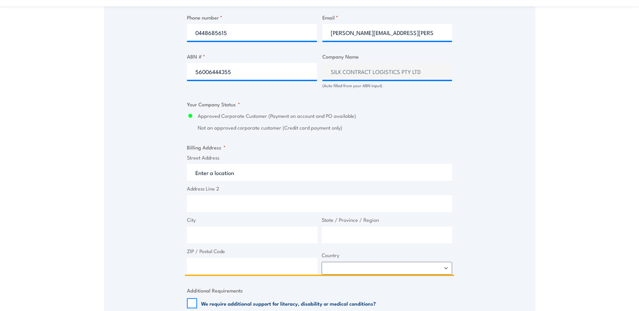
click at [221, 174] on input "Street Address" at bounding box center [319, 172] width 265 height 17
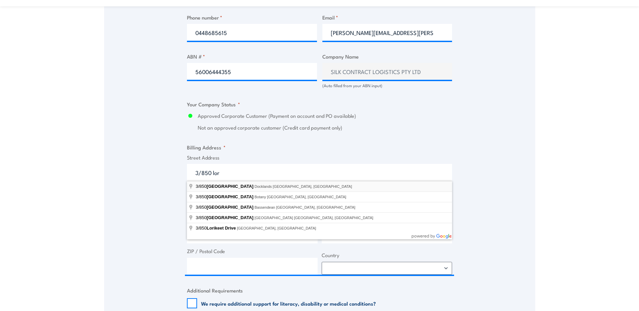
type input "3/850 Lorimer Street, Docklands VIC, Australia"
type input "Lorimer St"
type input "Docklands"
type input "Victoria"
type input "3008"
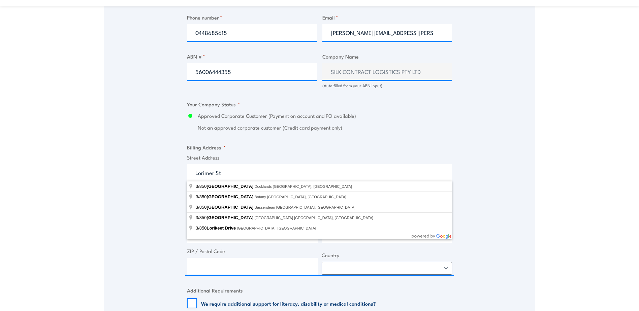
select select "Australia"
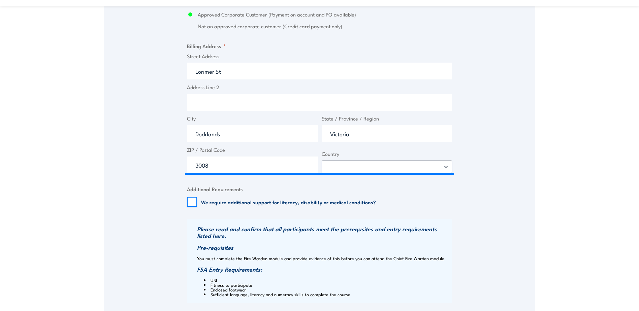
scroll to position [607, 0]
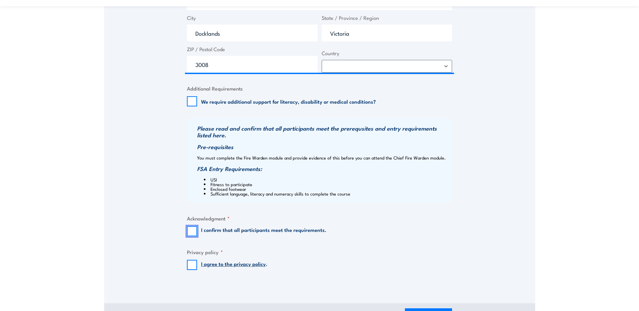
click at [193, 231] on input "I confirm that all participants meet the requirements." at bounding box center [192, 231] width 10 height 10
checkbox input "true"
click at [191, 265] on input "I agree to the privacy policy ." at bounding box center [192, 265] width 10 height 10
checkbox input "true"
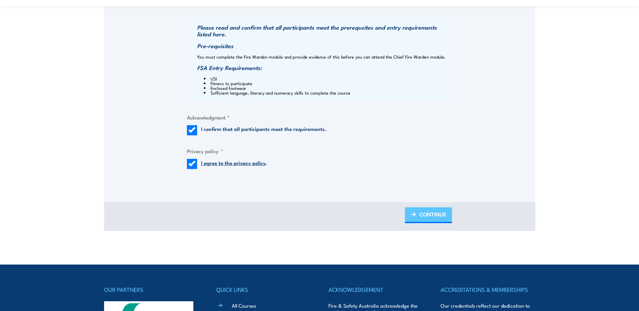
drag, startPoint x: 422, startPoint y: 213, endPoint x: 426, endPoint y: 215, distance: 4.7
click at [422, 213] on span "CONTINUE" at bounding box center [433, 215] width 27 height 18
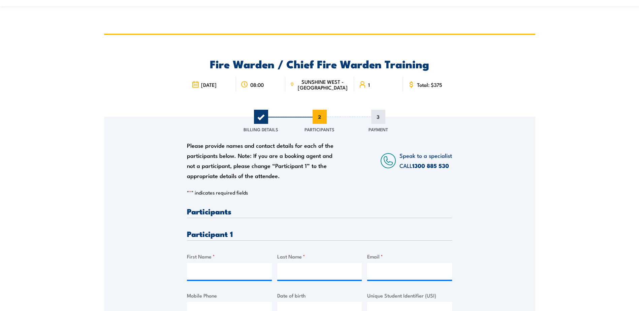
scroll to position [67, 0]
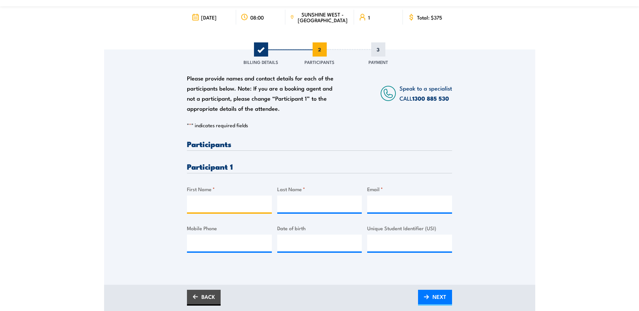
click at [208, 206] on input "First Name *" at bounding box center [229, 204] width 85 height 17
type input "Wanda"
type input "Simpson"
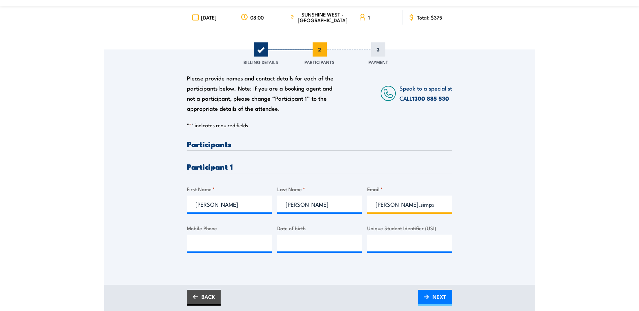
type input "wanda.simpson@rocke.com.au"
type input "0448685615"
click at [314, 248] on input "__/__/____" at bounding box center [319, 243] width 85 height 17
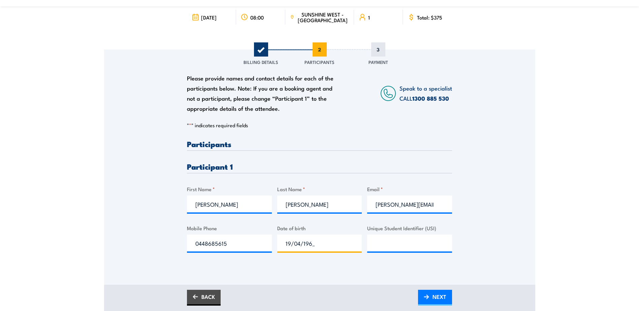
type input "19/04/1967"
click at [377, 245] on input "Unique Student Identifier (USI)" at bounding box center [409, 243] width 85 height 17
click at [419, 244] on input "Unique Student Identifier (USI)" at bounding box center [409, 243] width 85 height 17
paste input "CYBMF789A9"
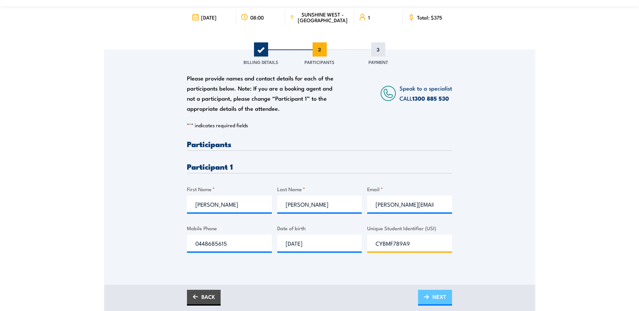
type input "CYBMF789A9"
click at [434, 297] on span "NEXT" at bounding box center [440, 297] width 14 height 18
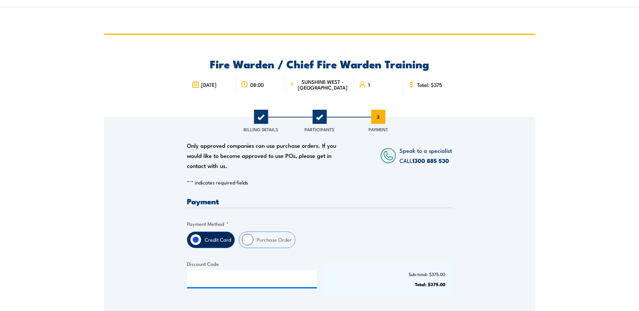
scroll to position [101, 0]
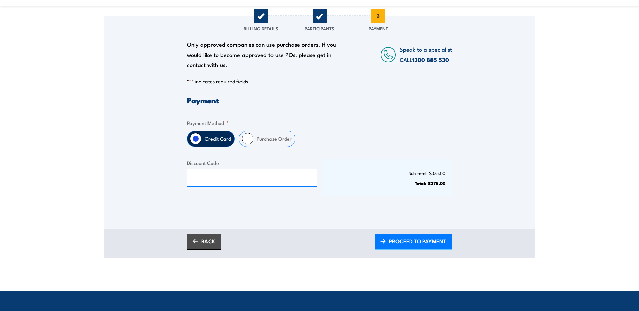
click at [249, 138] on input "Purchase Order" at bounding box center [247, 138] width 11 height 11
radio input "true"
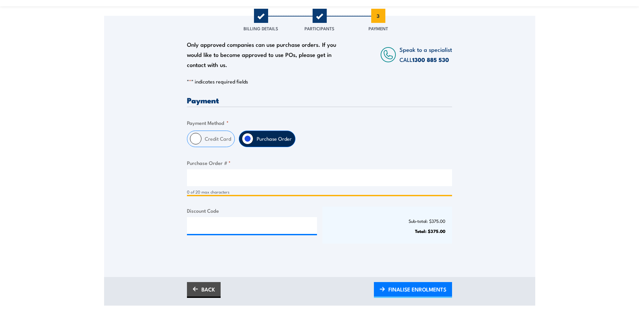
click at [222, 180] on input "Purchase Order # *" at bounding box center [319, 178] width 265 height 17
type input "[PERSON_NAME] [GEOGRAPHIC_DATA]"
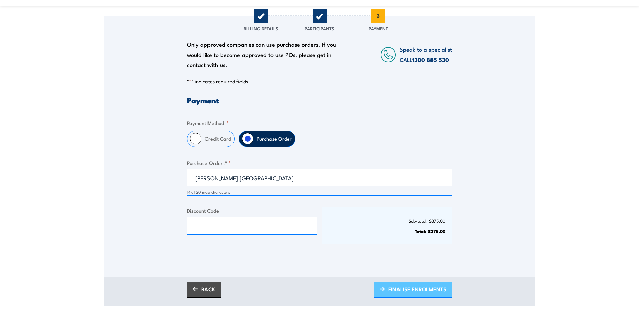
click at [422, 291] on span "FINALISE ENROLMENTS" at bounding box center [418, 290] width 58 height 18
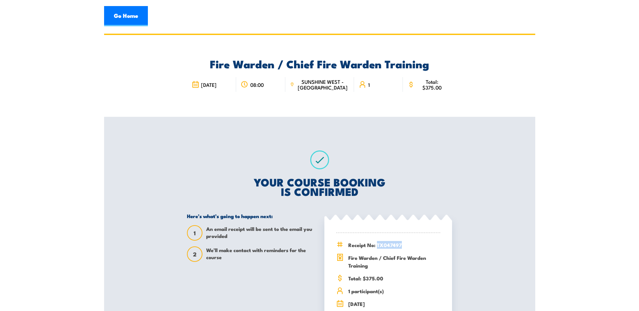
drag, startPoint x: 378, startPoint y: 244, endPoint x: 402, endPoint y: 246, distance: 24.0
click at [402, 246] on span "Receipt No: TX047497" at bounding box center [394, 245] width 92 height 8
copy span "TX047497"
click at [131, 17] on link "Go Home" at bounding box center [126, 16] width 44 height 20
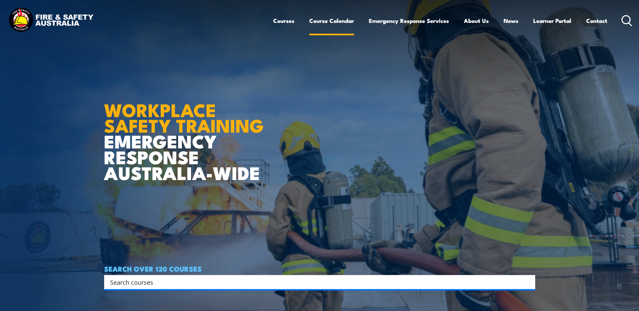
click at [335, 19] on link "Course Calendar" at bounding box center [331, 21] width 45 height 18
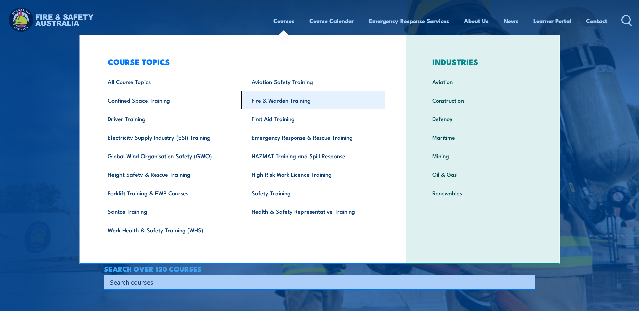
click at [305, 102] on link "Fire & Warden Training" at bounding box center [313, 100] width 144 height 19
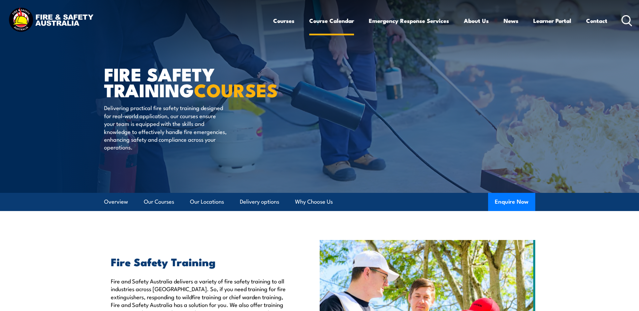
click at [331, 19] on link "Course Calendar" at bounding box center [331, 21] width 45 height 18
click at [333, 31] on div "Courses Course Calendar Emergency Response Services Services Overview Emergency…" at bounding box center [453, 20] width 360 height 29
click at [333, 20] on link "Course Calendar" at bounding box center [331, 21] width 45 height 18
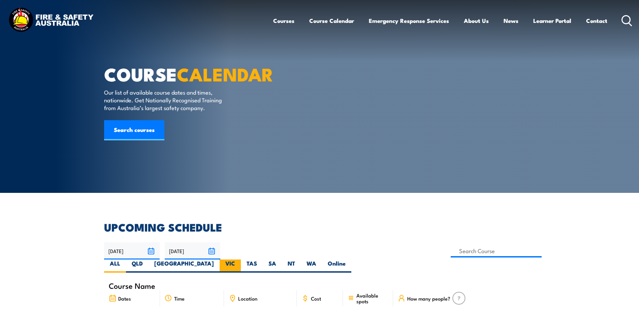
click at [241, 260] on label "VIC" at bounding box center [230, 266] width 21 height 13
click at [240, 260] on input "VIC" at bounding box center [237, 262] width 4 height 4
radio input "true"
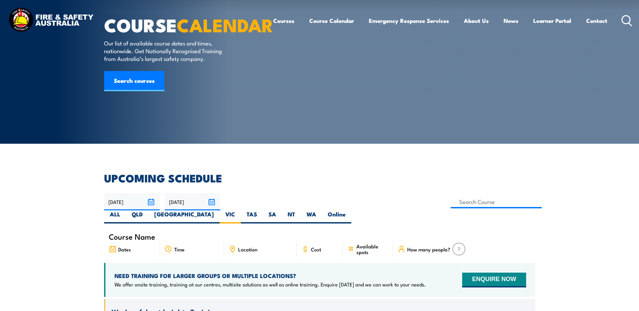
scroll to position [101, 0]
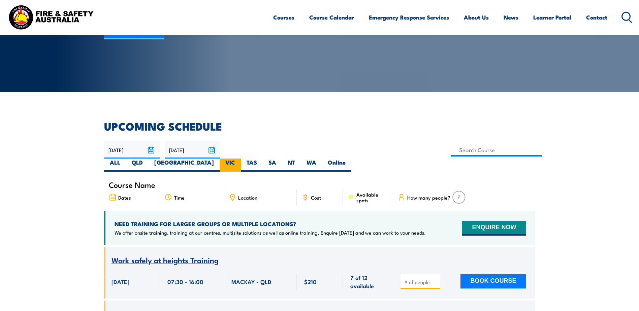
click at [241, 159] on label "VIC" at bounding box center [230, 165] width 21 height 13
click at [240, 159] on input "VIC" at bounding box center [237, 161] width 4 height 4
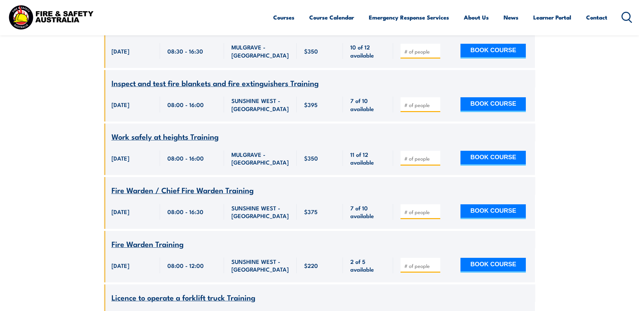
scroll to position [1301, 0]
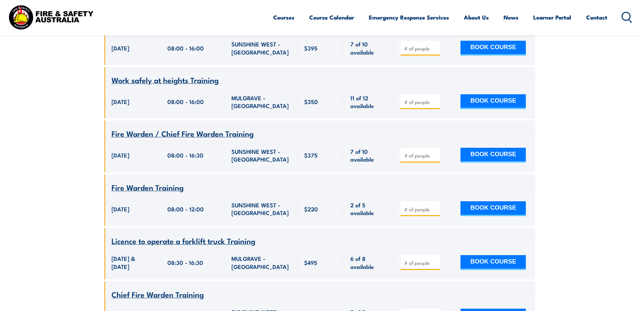
click at [412, 213] on input "number" at bounding box center [421, 209] width 34 height 7
type input "2"
click at [507, 216] on button "BOOK COURSE" at bounding box center [493, 209] width 65 height 15
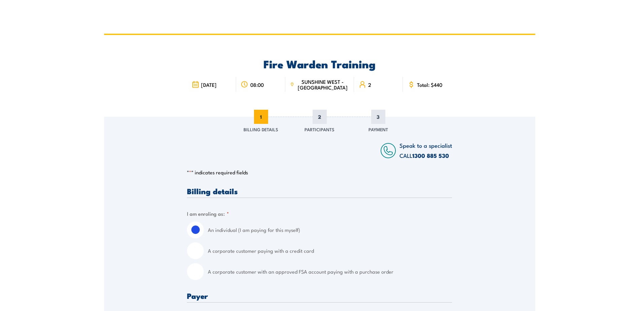
click at [197, 271] on input "A corporate customer with an approved FSA account paying with a purchase order" at bounding box center [195, 272] width 17 height 17
radio input "true"
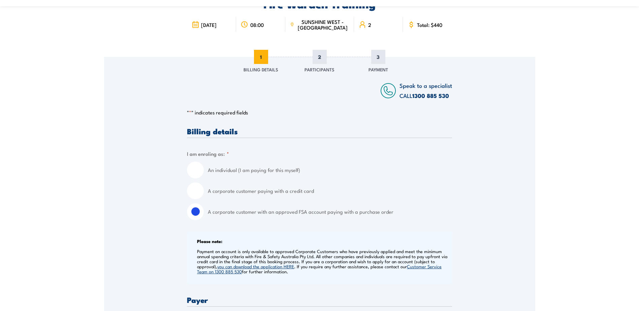
scroll to position [101, 0]
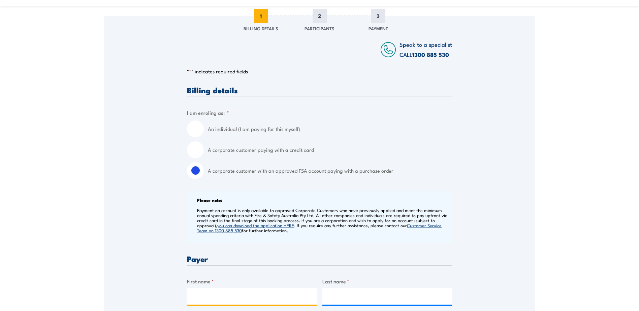
click at [229, 294] on input "First name *" at bounding box center [252, 296] width 130 height 17
type input "Wanda"
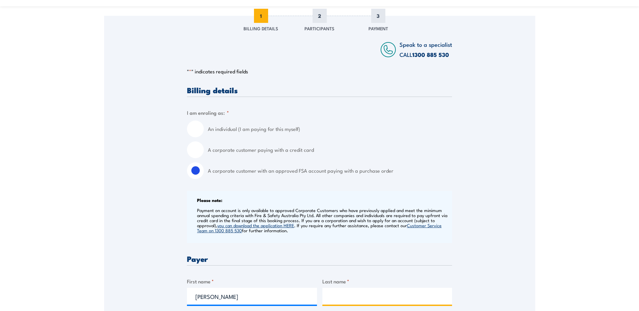
type input "Simpson"
type input "0448685615"
type input "wanda.simpson@rocke.com.au"
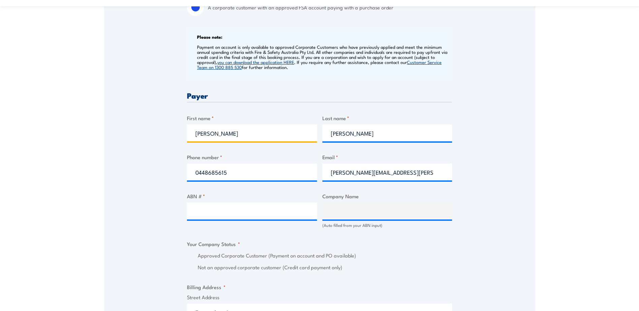
scroll to position [303, 0]
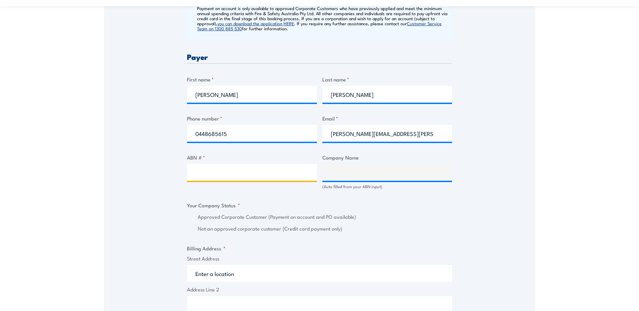
click at [220, 170] on input "ABN # *" at bounding box center [252, 172] width 130 height 17
type input "56006444355"
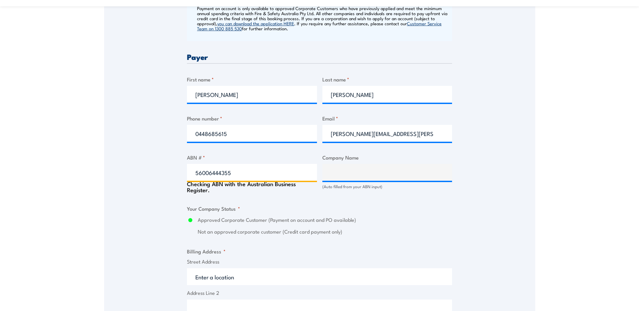
type input "SILK CONTRACT LOGISTICS PTY LTD"
radio input "true"
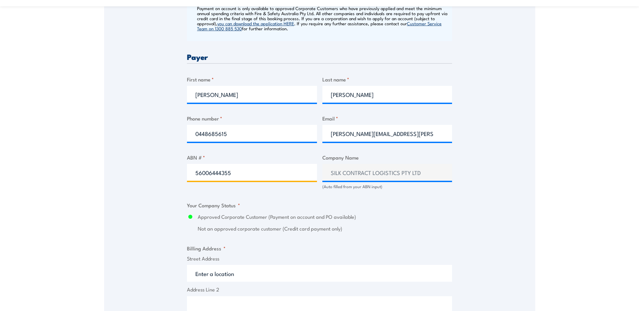
type input "56006444355"
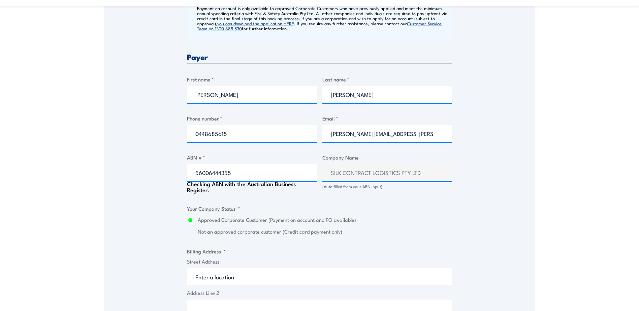
click at [225, 274] on input "Street Address" at bounding box center [319, 277] width 265 height 17
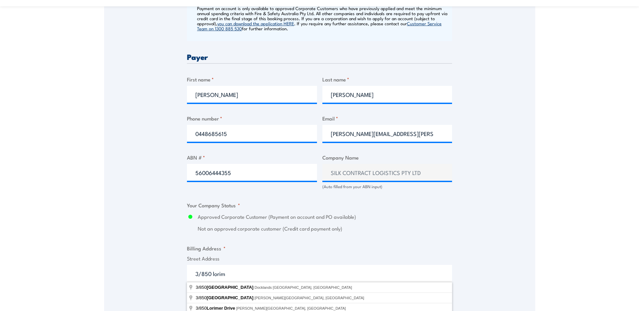
type input "[STREET_ADDRESS]"
type input "Lorimer St"
type input "Docklands"
type input "Victoria"
type input "3008"
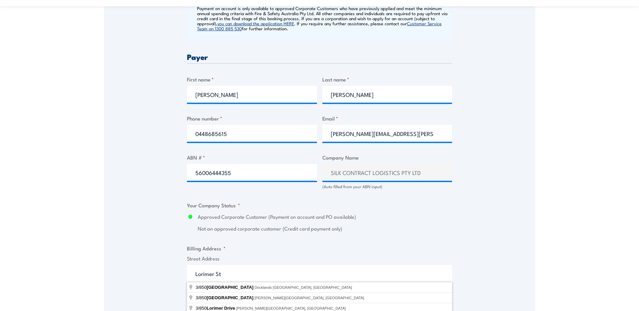
select select "[GEOGRAPHIC_DATA]"
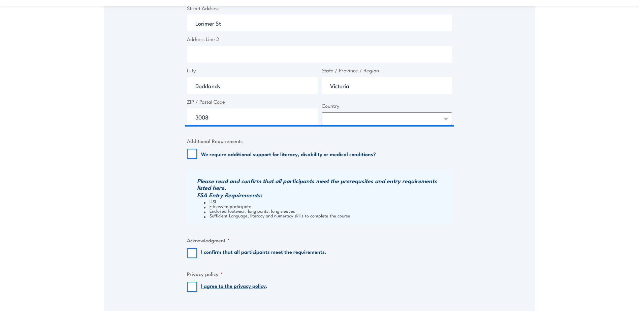
scroll to position [607, 0]
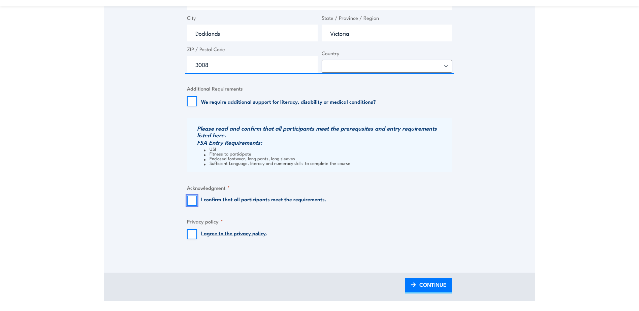
click at [191, 200] on input "I confirm that all participants meet the requirements." at bounding box center [192, 201] width 10 height 10
checkbox input "true"
drag, startPoint x: 192, startPoint y: 234, endPoint x: 369, endPoint y: 292, distance: 186.5
click at [193, 234] on input "I agree to the privacy policy ." at bounding box center [192, 234] width 10 height 10
checkbox input "true"
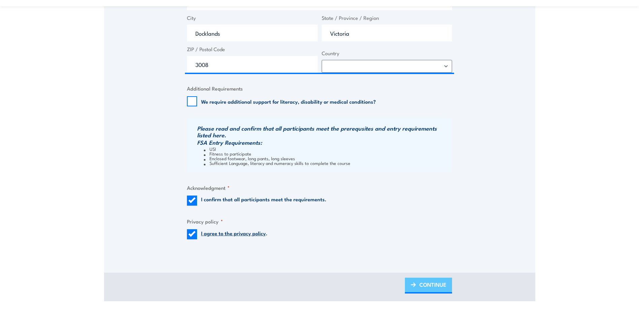
click at [433, 285] on span "CONTINUE" at bounding box center [433, 285] width 27 height 18
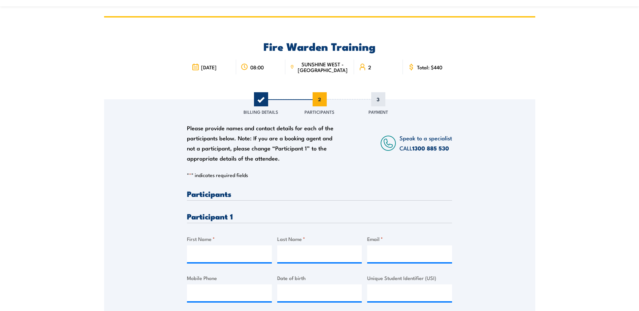
scroll to position [0, 0]
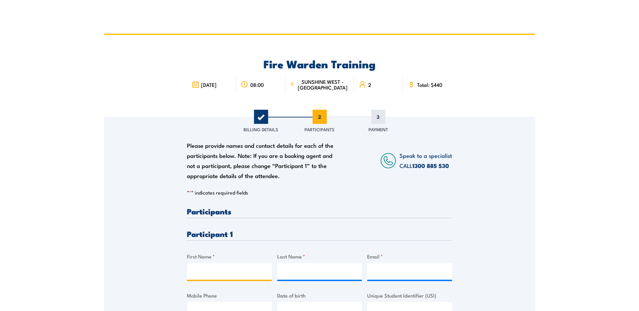
click at [205, 272] on input "First Name *" at bounding box center [229, 271] width 85 height 17
type input "Daniel"
click at [308, 276] on input "Boyd" at bounding box center [319, 271] width 85 height 17
type input "B"
type input "Lloyd"
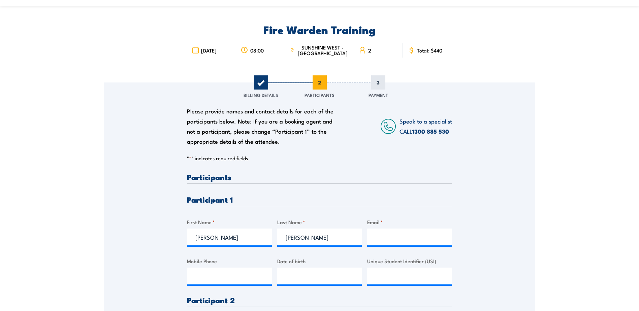
scroll to position [67, 0]
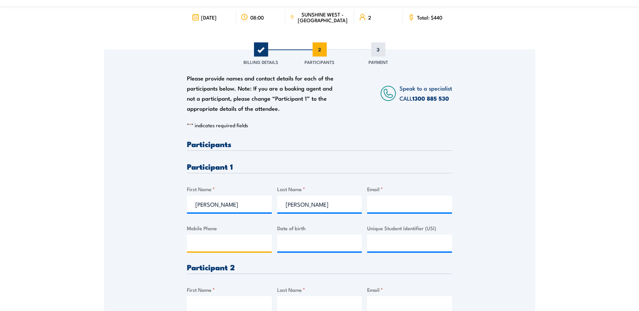
click at [207, 244] on input "Mobile Phone" at bounding box center [229, 243] width 85 height 17
paste input "0448902607"
type input "0448902607"
click at [407, 205] on input "Email *" at bounding box center [409, 204] width 85 height 17
paste input "daniellloyd76@icloud.com"
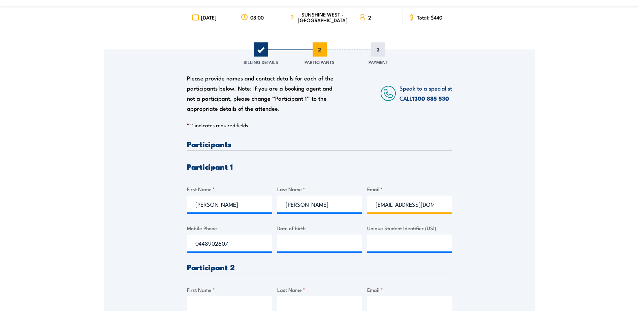
scroll to position [0, 6]
type input "daniellloyd76@icloud.com"
click at [505, 146] on div "Please provide names and contact details for each of the participants below. No…" at bounding box center [319, 208] width 431 height 317
click at [416, 244] on input "Unique Student Identifier (USI)" at bounding box center [409, 243] width 85 height 17
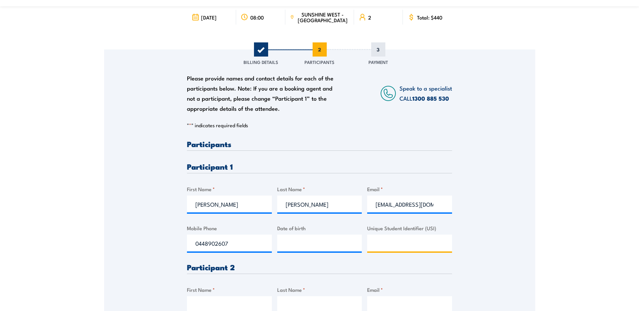
paste input "AZKBMC3A48"
type input "AZKBMC3A48"
click at [280, 245] on input "__/__/____" at bounding box center [319, 243] width 85 height 17
type input "07/10/1976"
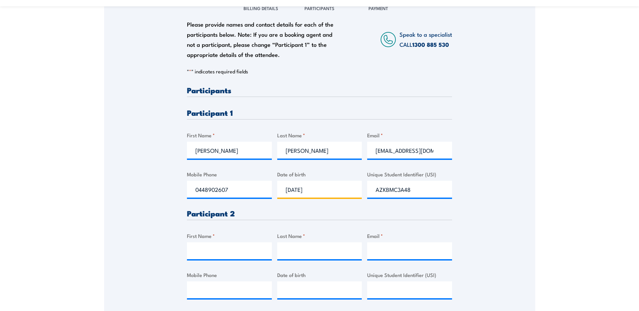
scroll to position [168, 0]
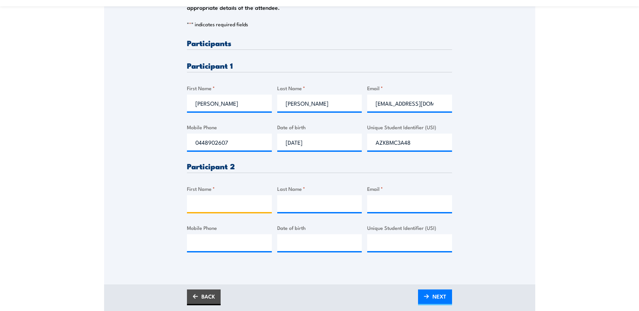
click at [204, 202] on input "First Name *" at bounding box center [229, 203] width 85 height 17
type input "Josh"
type input "Xerri"
click at [281, 242] on input "__/__/____" at bounding box center [319, 243] width 85 height 17
type input "11/10/1994"
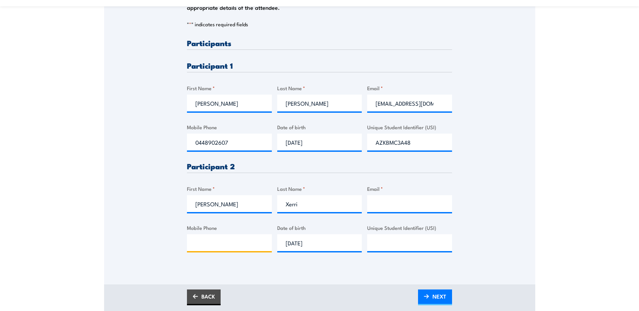
click at [242, 245] on input "Mobile Phone" at bounding box center [229, 243] width 85 height 17
paste input "0457414699"
type input "0457414699"
click at [391, 202] on input "Email *" at bounding box center [409, 203] width 85 height 17
paste input "joshua.xerri@hotmail.com"
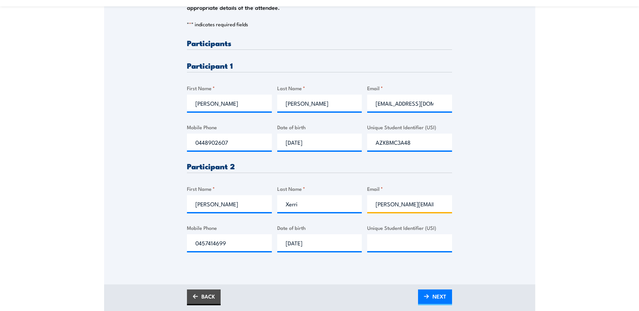
scroll to position [0, 7]
type input "joshua.xerri@hotmail.com"
drag, startPoint x: 396, startPoint y: 246, endPoint x: 364, endPoint y: 246, distance: 32.4
click at [396, 246] on input "Unique Student Identifier (USI)" at bounding box center [409, 243] width 85 height 17
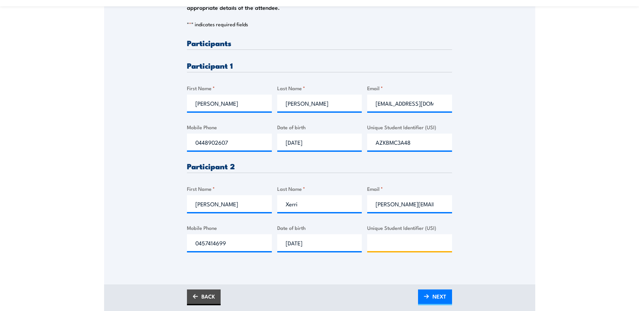
click at [394, 243] on input "Unique Student Identifier (USI)" at bounding box center [409, 243] width 85 height 17
paste input "9XN6KUKGYX"
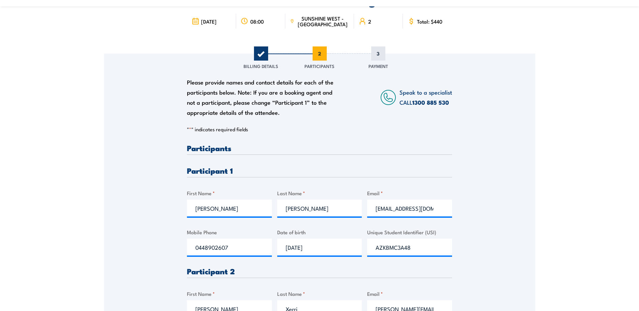
scroll to position [34, 0]
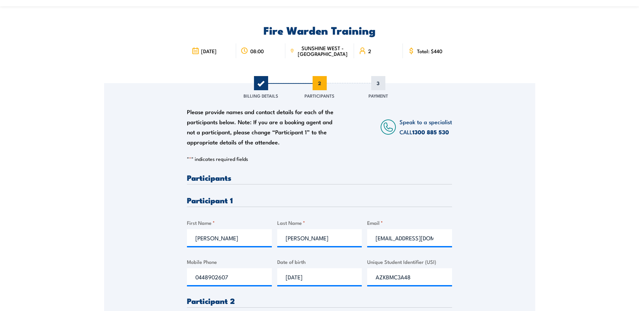
type input "9XN6KUKGYX"
drag, startPoint x: 221, startPoint y: 238, endPoint x: 122, endPoint y: 235, distance: 98.8
click at [122, 235] on div "Please provide names and contact details for each of the participants below. No…" at bounding box center [319, 241] width 431 height 317
drag, startPoint x: 308, startPoint y: 238, endPoint x: 256, endPoint y: 238, distance: 52.6
click at [256, 238] on div "Please provide names and contact details for each of the participants below. No…" at bounding box center [319, 286] width 265 height 224
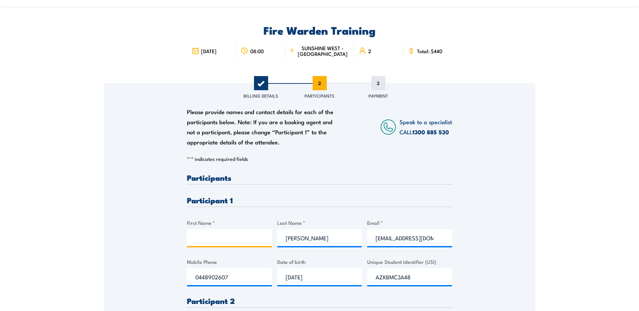
click at [215, 238] on input "First Name *" at bounding box center [229, 237] width 85 height 17
type input "Daniel"
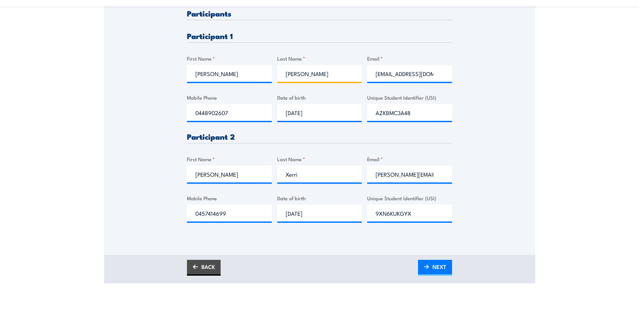
scroll to position [202, 0]
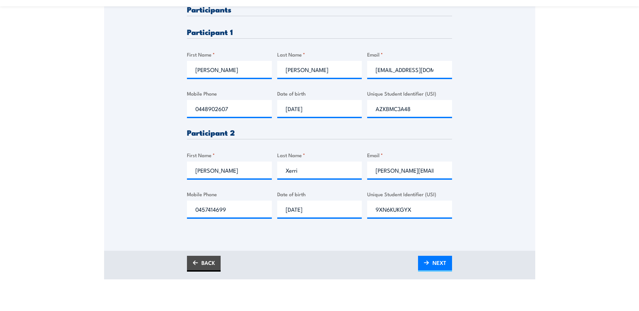
click at [315, 257] on div "BACK NEXT" at bounding box center [319, 264] width 265 height 16
click at [428, 265] on img at bounding box center [426, 263] width 5 height 5
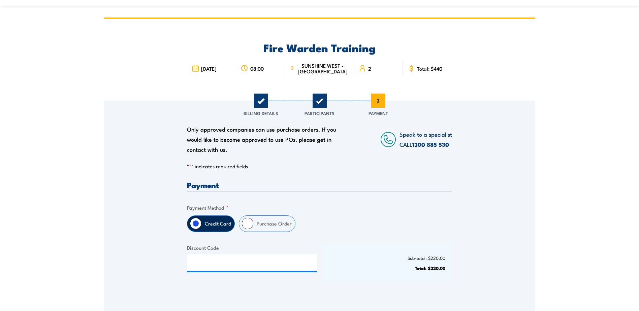
scroll to position [0, 0]
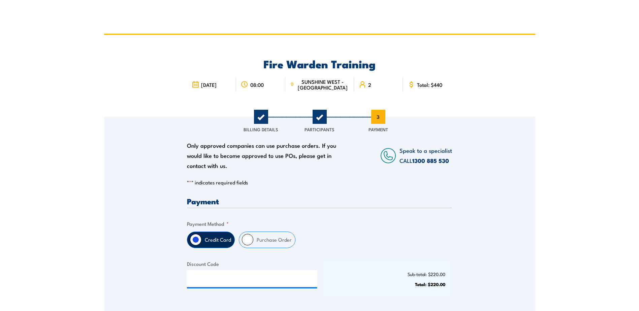
click at [249, 239] on input "Purchase Order" at bounding box center [247, 239] width 11 height 11
radio input "true"
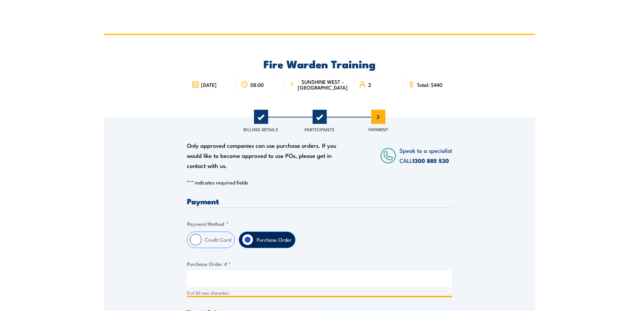
click at [236, 279] on input "Purchase Order # *" at bounding box center [319, 279] width 265 height 17
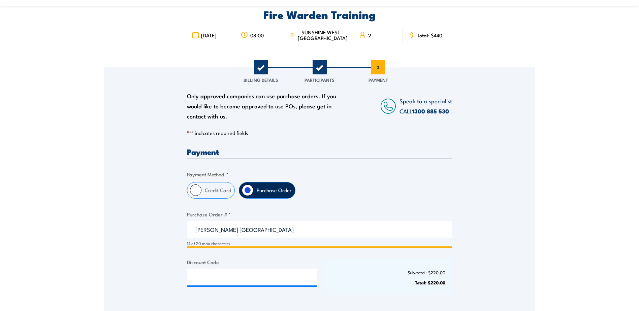
scroll to position [135, 0]
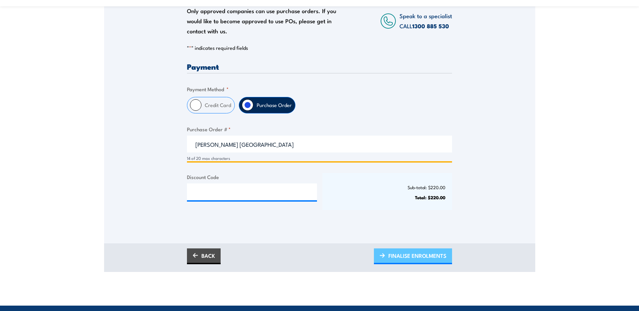
type input "Rocke Brooklyn"
click at [415, 258] on span "FINALISE ENROLMENTS" at bounding box center [418, 256] width 58 height 18
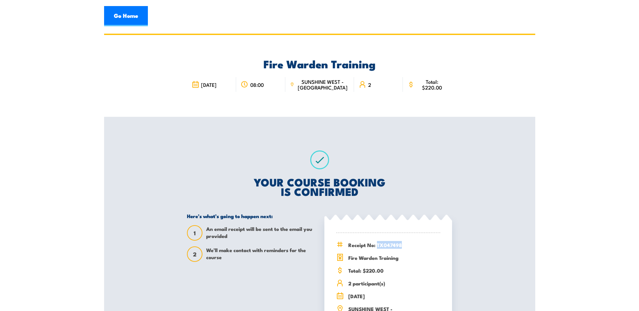
drag, startPoint x: 378, startPoint y: 244, endPoint x: 403, endPoint y: 247, distance: 24.8
click at [403, 247] on span "Receipt No: TX047498" at bounding box center [394, 245] width 92 height 8
copy span "TX047498"
click at [131, 19] on link "Go Home" at bounding box center [126, 16] width 44 height 20
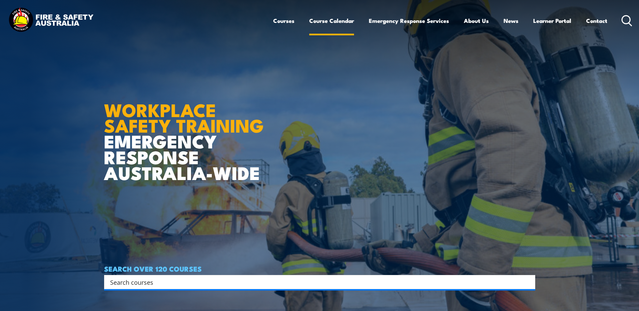
click at [329, 22] on link "Course Calendar" at bounding box center [331, 21] width 45 height 18
click at [328, 24] on link "Course Calendar" at bounding box center [331, 21] width 45 height 18
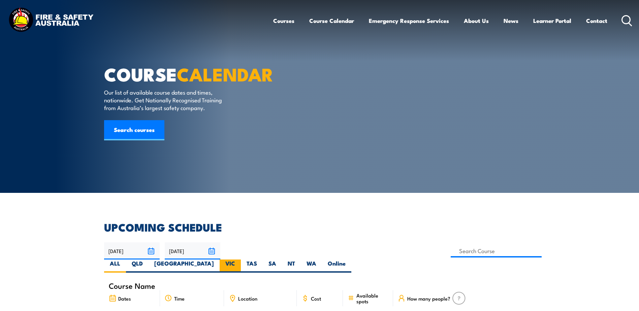
click at [241, 260] on label "VIC" at bounding box center [230, 266] width 21 height 13
click at [240, 260] on input "VIC" at bounding box center [237, 262] width 4 height 4
radio input "true"
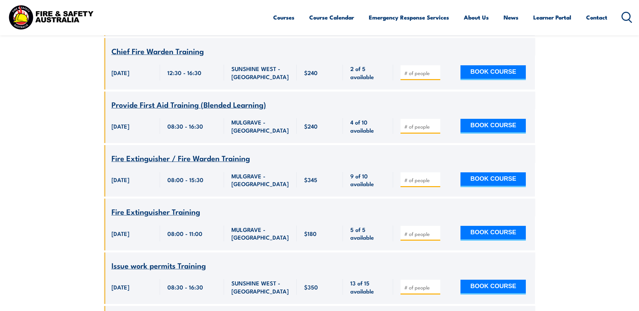
scroll to position [1503, 0]
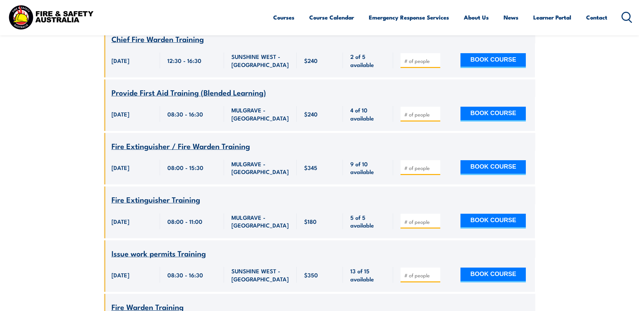
click at [414, 172] on input "number" at bounding box center [421, 168] width 34 height 7
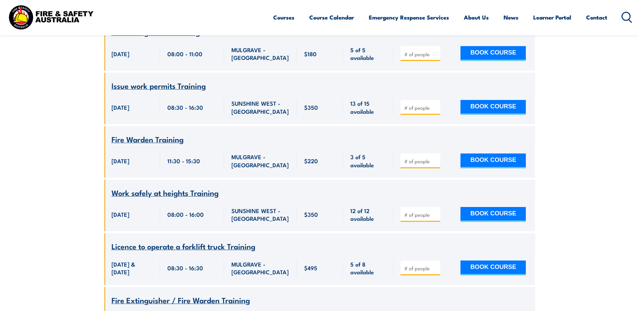
scroll to position [1671, 0]
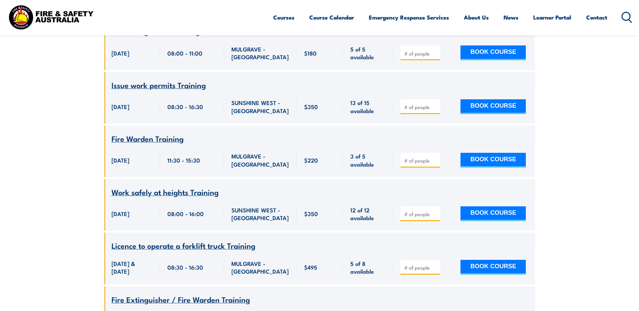
click at [413, 164] on input "number" at bounding box center [421, 160] width 34 height 7
type input "3"
click at [502, 168] on button "BOOK COURSE" at bounding box center [493, 160] width 65 height 15
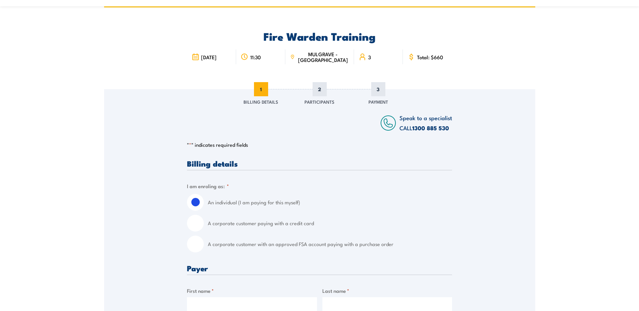
scroll to position [34, 0]
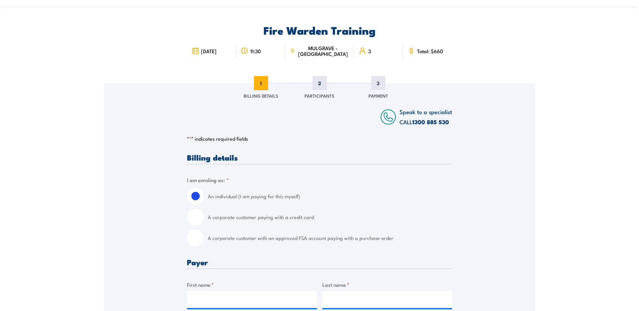
drag, startPoint x: 195, startPoint y: 244, endPoint x: 199, endPoint y: 256, distance: 12.9
click at [195, 243] on input "A corporate customer with an approved FSA account paying with a purchase order" at bounding box center [195, 238] width 17 height 17
radio input "true"
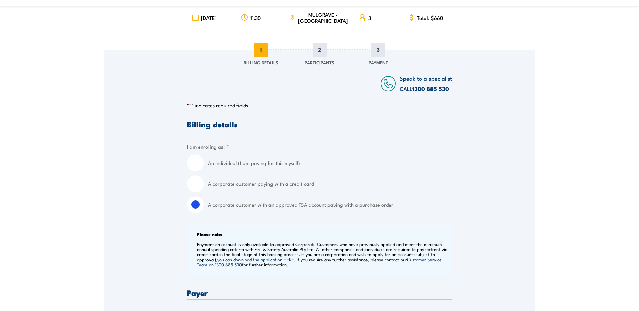
scroll to position [135, 0]
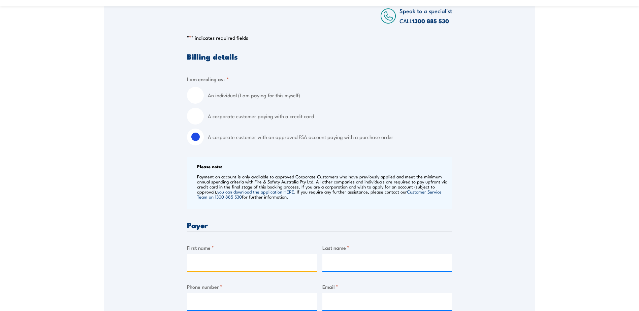
click at [220, 263] on input "First name *" at bounding box center [252, 262] width 130 height 17
type input "[PERSON_NAME]"
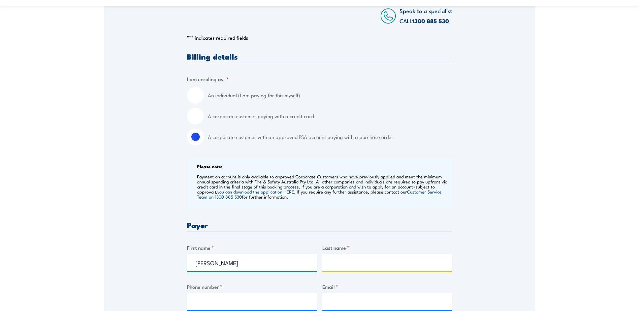
type input "[PERSON_NAME]"
type input "0448685615"
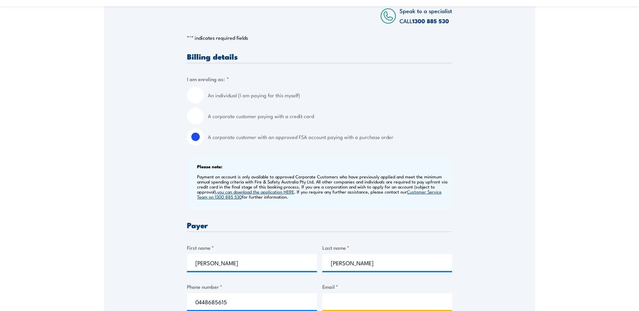
type input "[PERSON_NAME][EMAIL_ADDRESS][PERSON_NAME][PERSON_NAME][DOMAIN_NAME]"
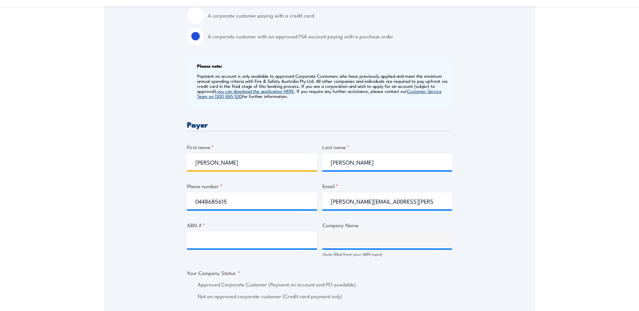
scroll to position [236, 0]
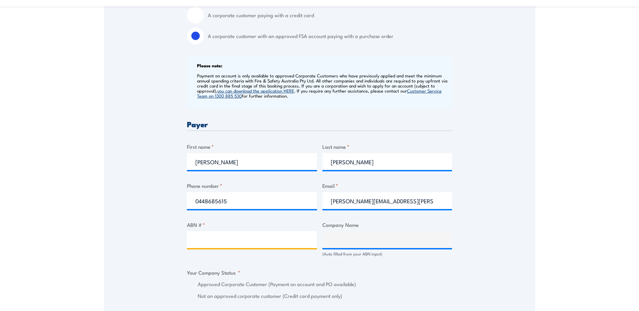
click at [204, 241] on input "ABN # *" at bounding box center [252, 240] width 130 height 17
type input "4"
type input "56006444355"
type input "SILK CONTRACT LOGISTICS PTY LTD"
radio input "true"
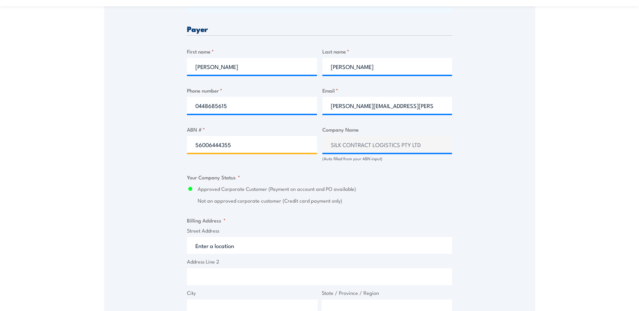
scroll to position [337, 0]
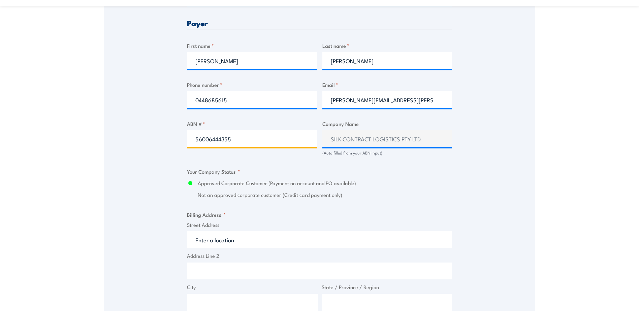
type input "56006444355"
click at [229, 241] on input "Street Address" at bounding box center [319, 240] width 265 height 17
type input "3/850 Lorimer Street, Docklands VIC, Australia"
type input "Lorimer St"
type input "Docklands"
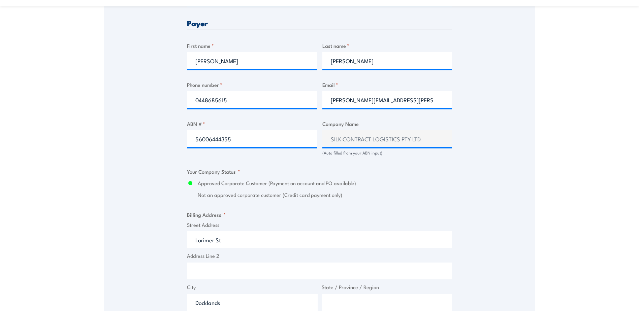
type input "Victoria"
type input "3008"
select select "Australia"
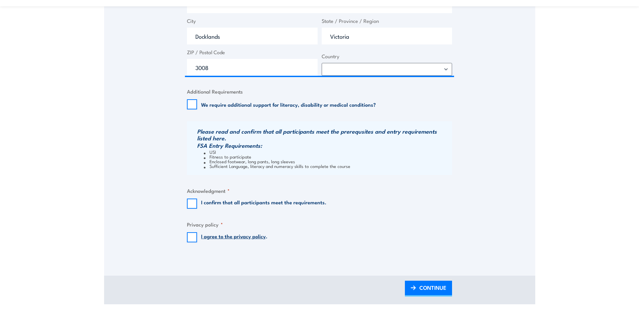
scroll to position [607, 0]
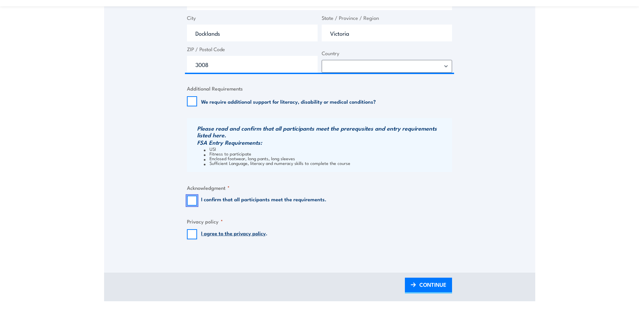
click at [192, 199] on input "I confirm that all participants meet the requirements." at bounding box center [192, 201] width 10 height 10
checkbox input "true"
click at [192, 231] on input "I agree to the privacy policy ." at bounding box center [192, 234] width 10 height 10
checkbox input "true"
click at [427, 285] on span "CONTINUE" at bounding box center [433, 285] width 27 height 18
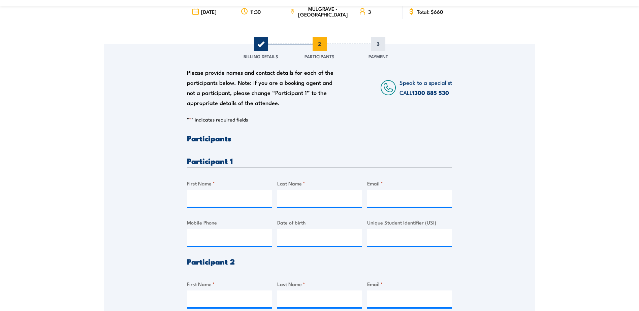
scroll to position [0, 0]
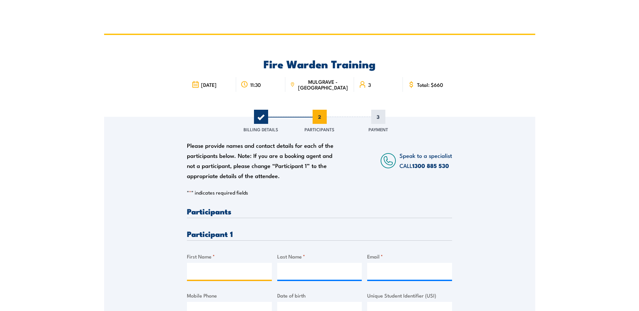
drag, startPoint x: 224, startPoint y: 275, endPoint x: 219, endPoint y: 270, distance: 7.4
click at [224, 275] on input "First Name *" at bounding box center [229, 271] width 85 height 17
type input "[PERSON_NAME]"
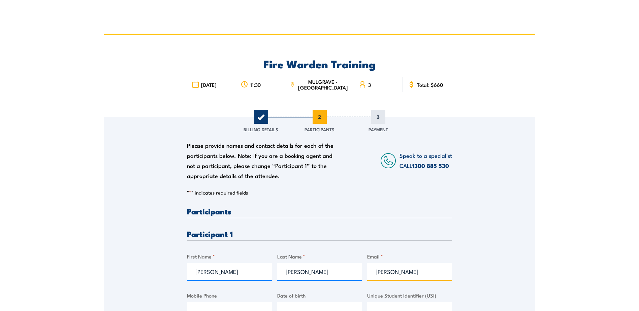
type input "[PERSON_NAME][EMAIL_ADDRESS][PERSON_NAME][PERSON_NAME][DOMAIN_NAME]"
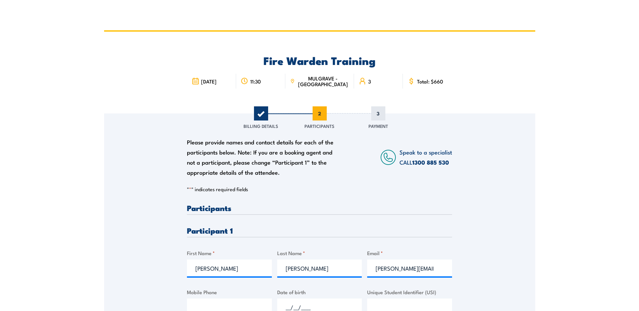
click at [283, 309] on input "__/__/____" at bounding box center [319, 307] width 85 height 17
type input "[DATE]"
click at [234, 304] on input "Mobile Phone" at bounding box center [229, 307] width 85 height 17
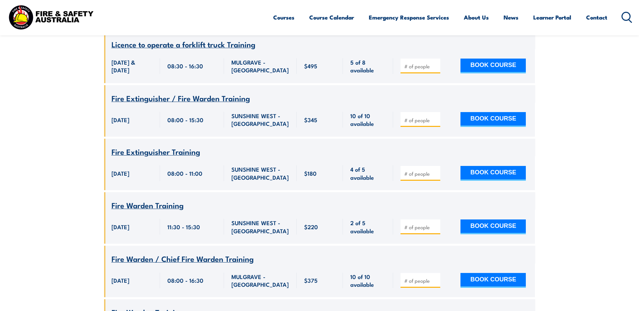
scroll to position [1874, 0]
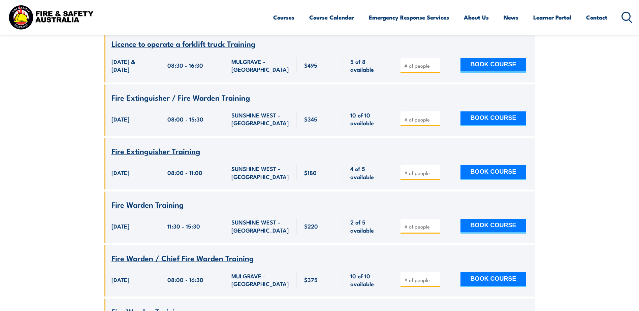
click at [429, 123] on input "number" at bounding box center [421, 119] width 34 height 7
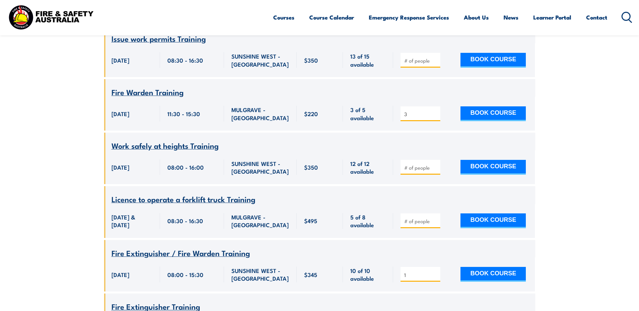
scroll to position [1705, 0]
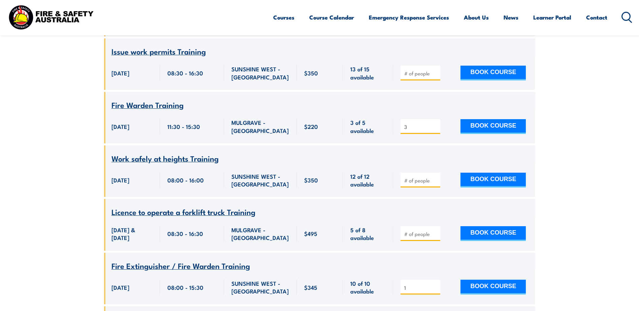
type input "1"
click at [408, 130] on input "3" at bounding box center [421, 127] width 34 height 7
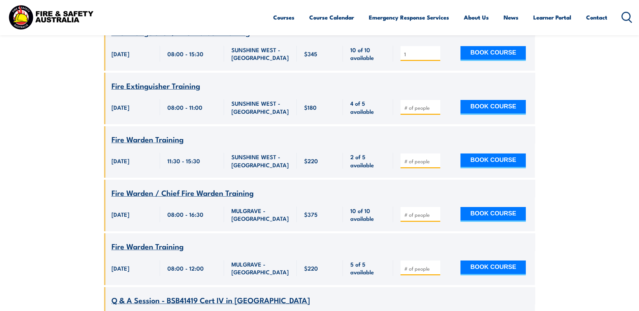
scroll to position [1941, 0]
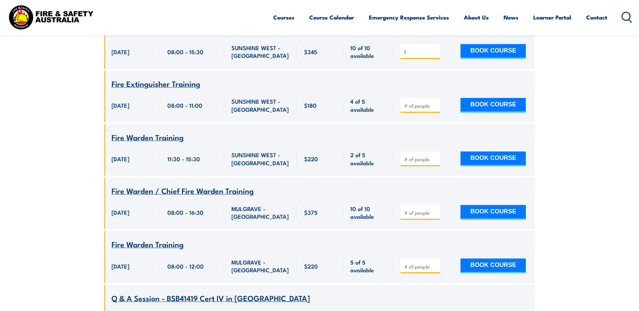
click at [412, 163] on input "number" at bounding box center [421, 159] width 34 height 7
type input "3"
click at [496, 166] on button "BOOK COURSE" at bounding box center [493, 159] width 65 height 15
drag, startPoint x: 416, startPoint y: 194, endPoint x: 375, endPoint y: 194, distance: 41.4
click at [375, 176] on div "Course Name Fire Warden Training 220 $220" at bounding box center [319, 150] width 431 height 52
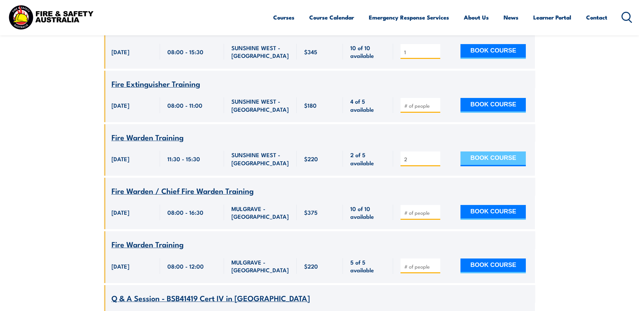
type input "2"
click at [501, 166] on button "BOOK COURSE" at bounding box center [493, 159] width 65 height 15
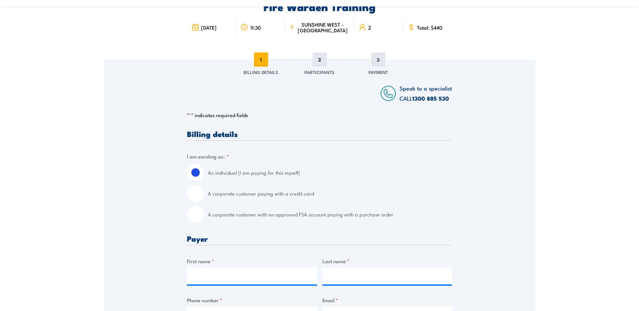
scroll to position [101, 0]
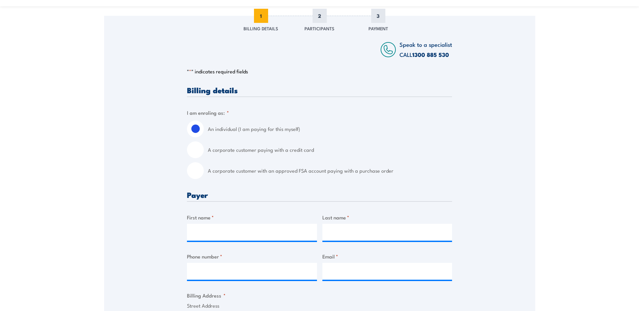
click at [199, 176] on input "A corporate customer with an approved FSA account paying with a purchase order" at bounding box center [195, 170] width 17 height 17
radio input "true"
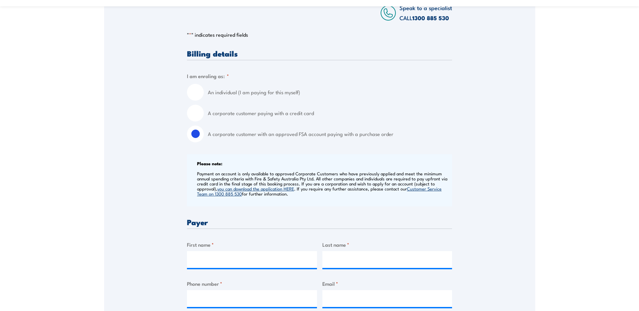
scroll to position [168, 0]
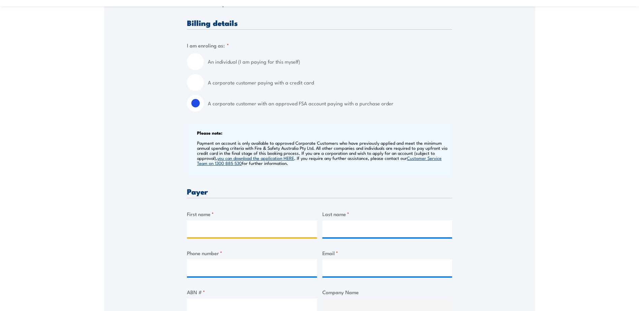
click at [213, 235] on input "First name *" at bounding box center [252, 229] width 130 height 17
type input "[PERSON_NAME]"
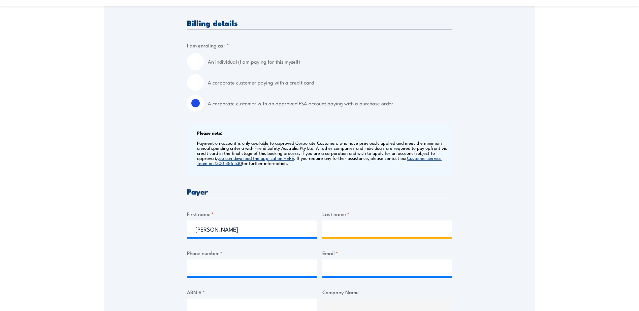
type input "[PERSON_NAME]"
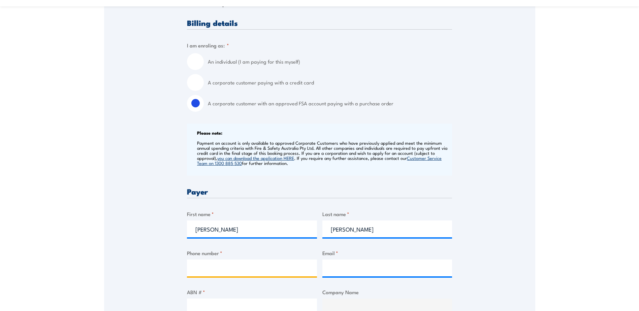
type input "0448685615"
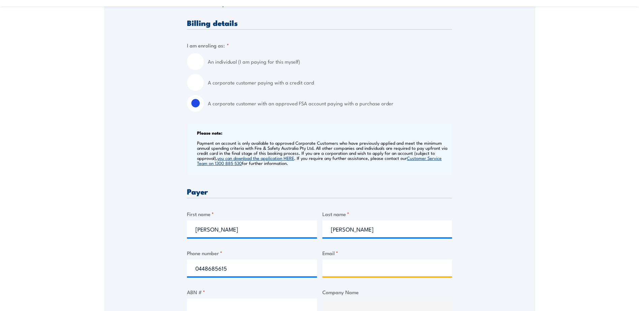
type input "[PERSON_NAME][EMAIL_ADDRESS][PERSON_NAME][PERSON_NAME][DOMAIN_NAME]"
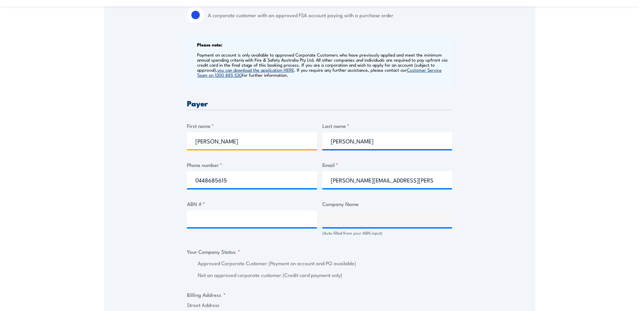
scroll to position [270, 0]
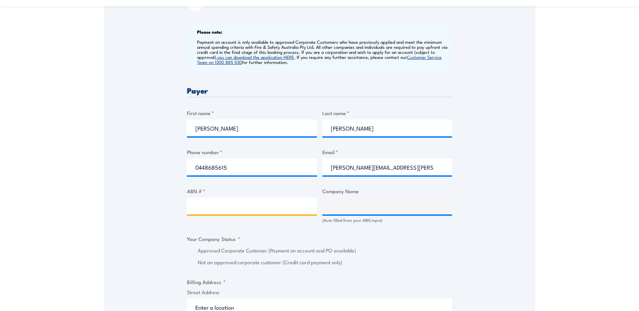
click at [234, 209] on input "ABN # *" at bounding box center [252, 206] width 130 height 17
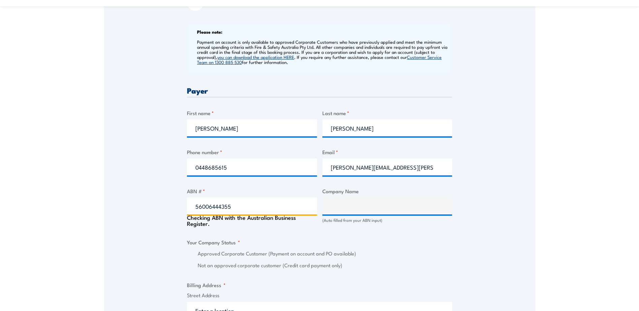
type input "56006444355"
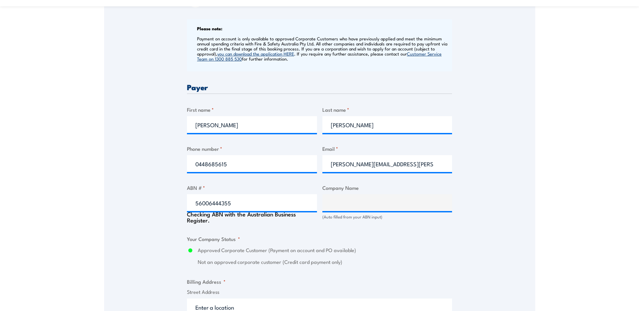
type input "SILK CONTRACT LOGISTICS PTY LTD"
radio input "true"
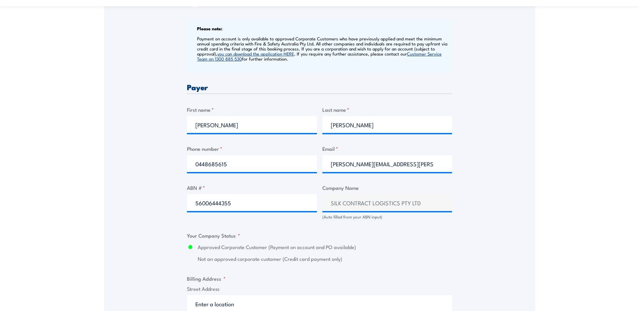
scroll to position [374, 0]
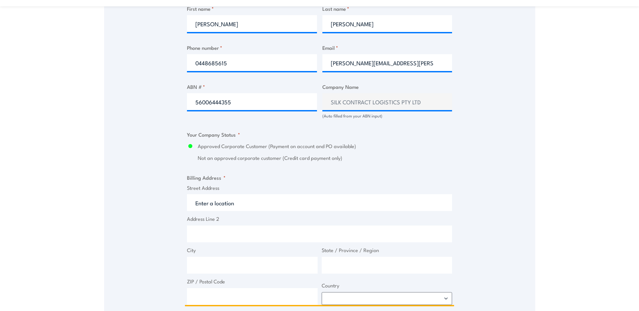
click at [230, 205] on input "Street Address" at bounding box center [319, 202] width 265 height 17
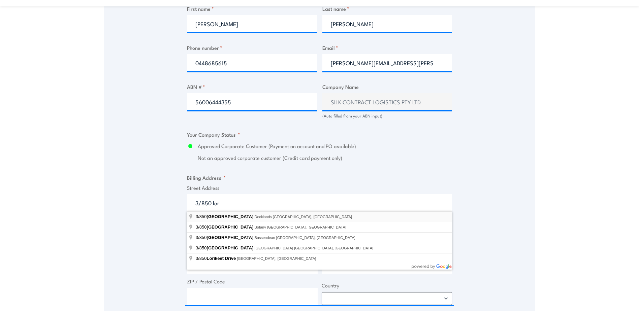
type input "3/850 Lorimer Street, Docklands VIC, Australia"
type input "Lorimer St"
type input "Docklands"
type input "Victoria"
type input "3008"
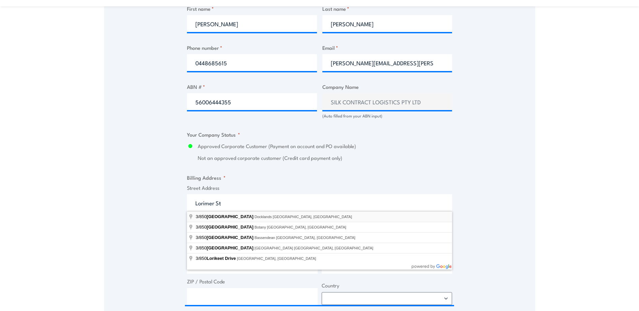
select select "Australia"
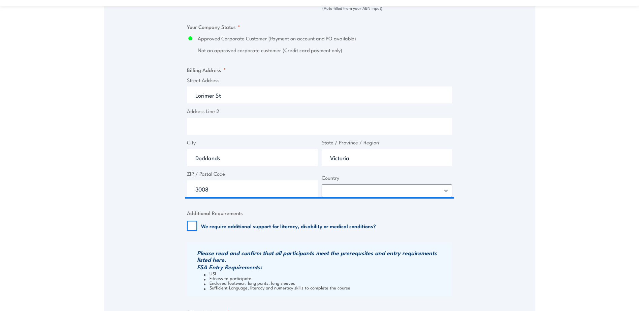
scroll to position [543, 0]
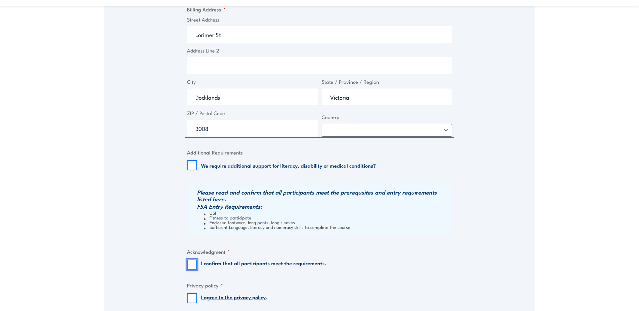
click at [193, 267] on input "I confirm that all participants meet the requirements." at bounding box center [192, 265] width 10 height 10
checkbox input "true"
click at [192, 298] on input "I agree to the privacy policy ." at bounding box center [192, 299] width 10 height 10
checkbox input "true"
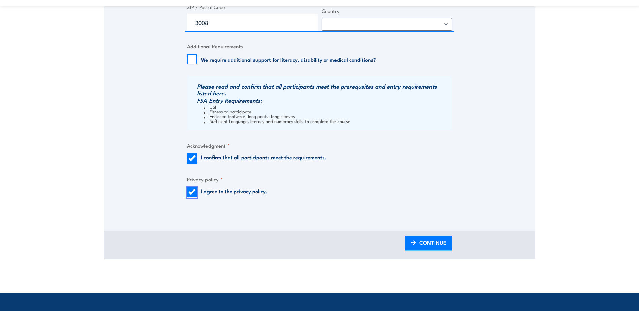
scroll to position [677, 0]
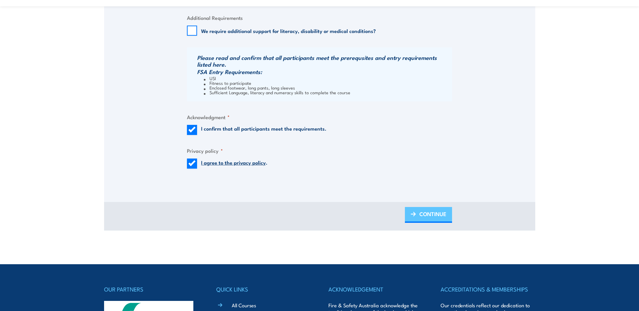
click at [427, 215] on span "CONTINUE" at bounding box center [433, 214] width 27 height 18
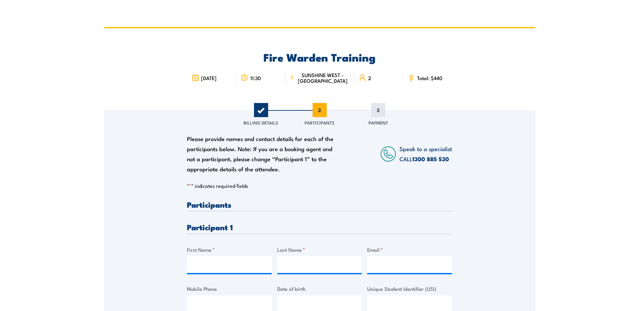
scroll to position [0, 0]
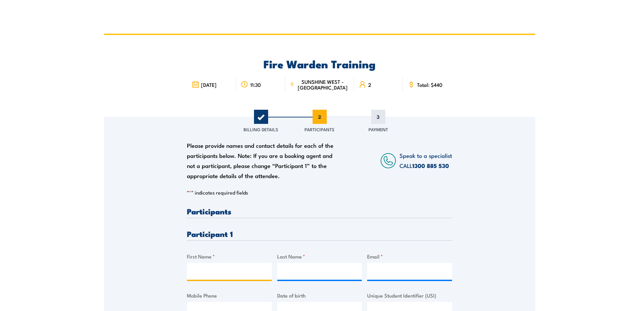
click at [218, 271] on input "First Name *" at bounding box center [229, 271] width 85 height 17
type input "Andrew"
type input "Fisher"
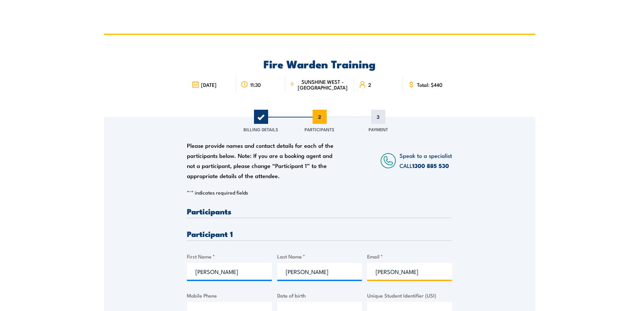
type input "andrew.fisher@rocke.com.au"
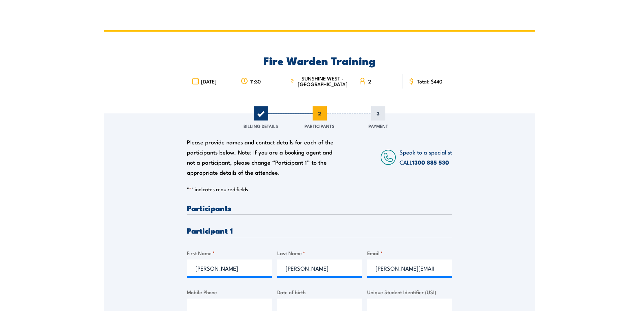
click at [212, 302] on input "Mobile Phone" at bounding box center [229, 307] width 85 height 17
type input "0407875622"
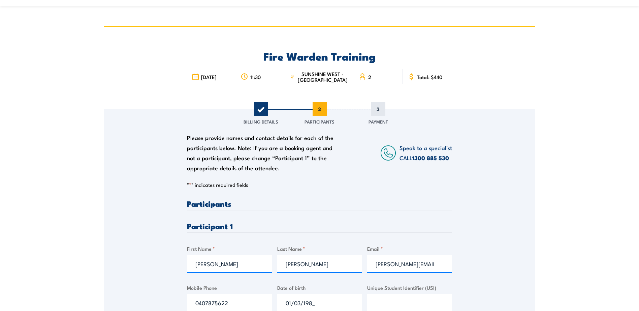
type input "01/03/1986"
click at [407, 302] on input "Unique Student Identifier (USI)" at bounding box center [409, 303] width 85 height 17
paste input "XK7YEX4KH6"
type input "XK7YEX4KH6"
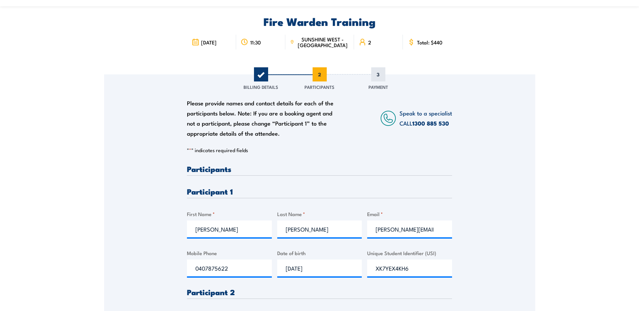
scroll to position [143, 0]
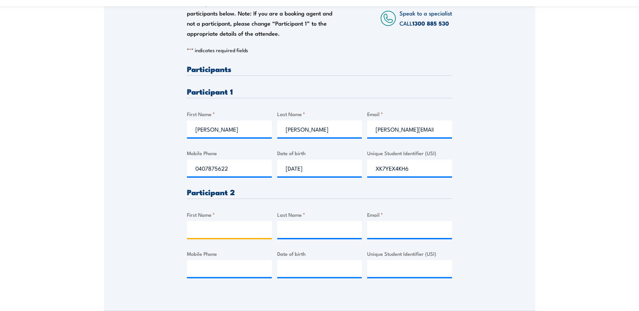
click at [211, 231] on input "First Name *" at bounding box center [229, 229] width 85 height 17
type input "Paresh"
type input "S"
type input "Chhugani"
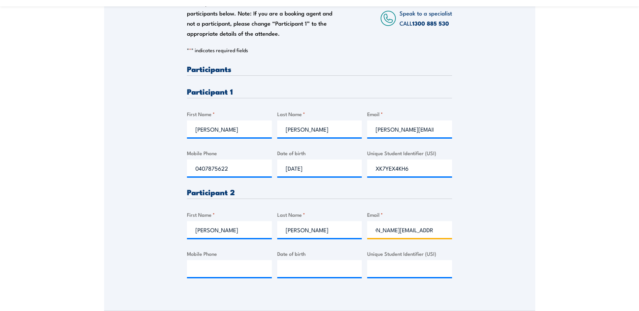
scroll to position [0, 22]
type input "paresh.chhugani@rocke.com.au"
click at [212, 266] on input "Mobile Phone" at bounding box center [229, 268] width 85 height 17
type input "0451720303"
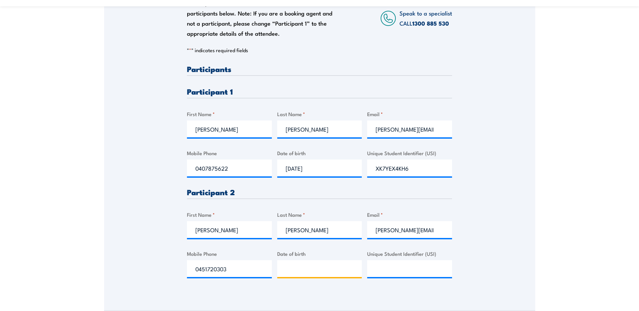
type input "__/__/____"
click at [285, 273] on input "__/__/____" at bounding box center [319, 268] width 85 height 17
type input "17/08/1988"
click at [410, 267] on input "Unique Student Identifier (USI)" at bounding box center [409, 268] width 85 height 17
paste input "VV5LG6CXSN"
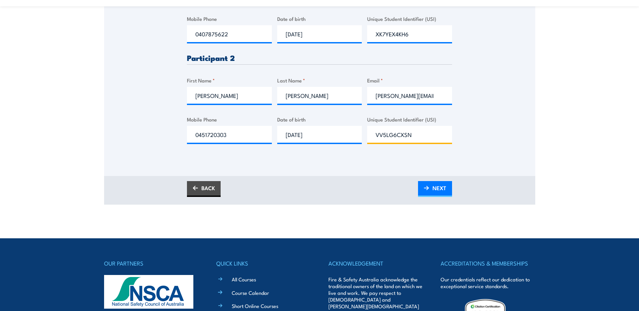
scroll to position [277, 0]
type input "VV5LG6CXSN"
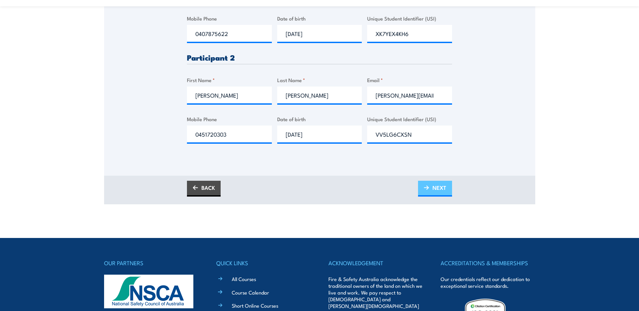
click at [434, 191] on span "NEXT" at bounding box center [440, 188] width 14 height 18
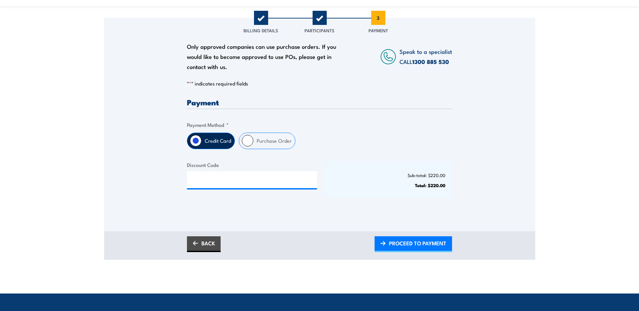
scroll to position [101, 0]
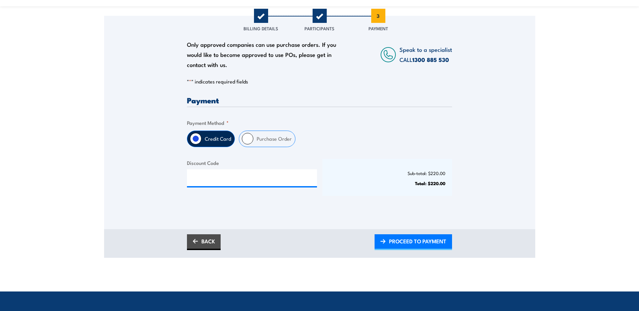
click at [259, 143] on label "Purchase Order" at bounding box center [274, 139] width 42 height 16
click at [253, 143] on input "Purchase Order" at bounding box center [247, 138] width 11 height 11
radio input "true"
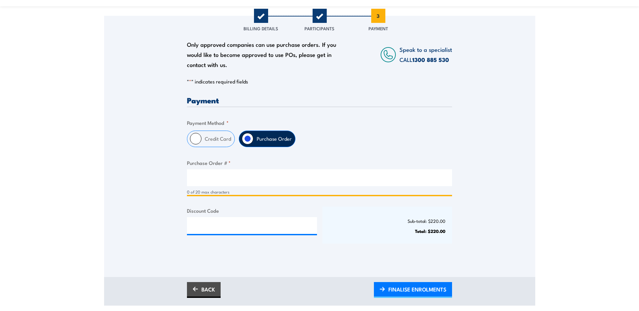
click at [230, 177] on input "Purchase Order # *" at bounding box center [319, 178] width 265 height 17
type input "[PERSON_NAME] [GEOGRAPHIC_DATA]"
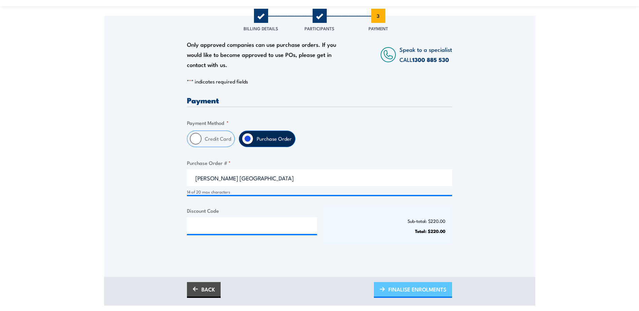
click at [403, 288] on span "FINALISE ENROLMENTS" at bounding box center [418, 290] width 58 height 18
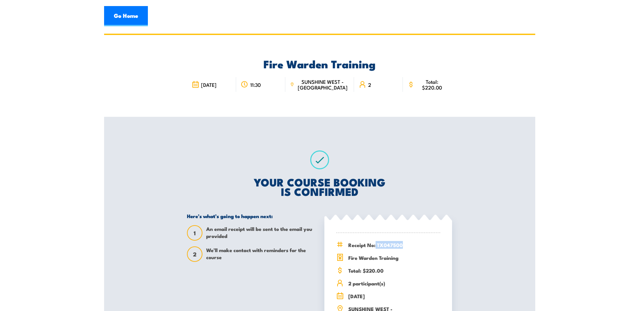
drag, startPoint x: 379, startPoint y: 245, endPoint x: 403, endPoint y: 246, distance: 24.0
click at [403, 246] on span "Receipt No: TX047500" at bounding box center [394, 245] width 92 height 8
copy span "TX047500"
click at [119, 20] on link "Go Home" at bounding box center [126, 16] width 44 height 20
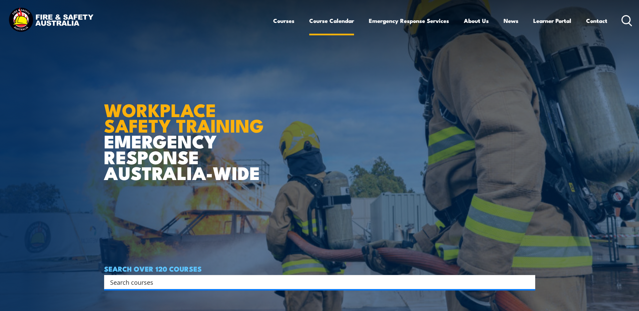
click at [336, 22] on link "Course Calendar" at bounding box center [331, 21] width 45 height 18
click at [336, 21] on link "Course Calendar" at bounding box center [331, 21] width 45 height 18
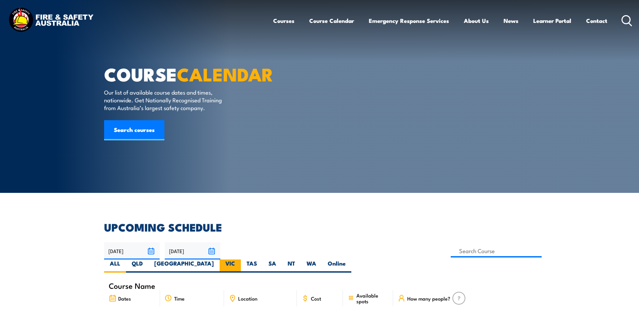
click at [241, 260] on label "VIC" at bounding box center [230, 266] width 21 height 13
click at [240, 260] on input "VIC" at bounding box center [237, 262] width 4 height 4
radio input "true"
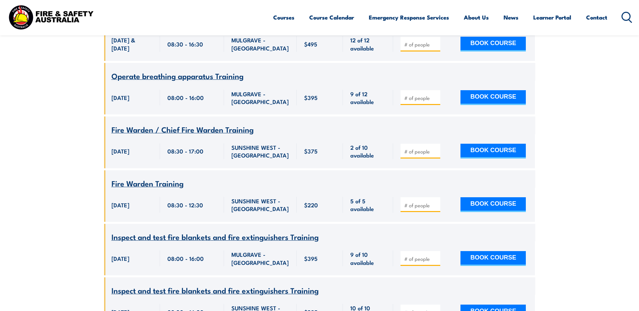
scroll to position [2278, 0]
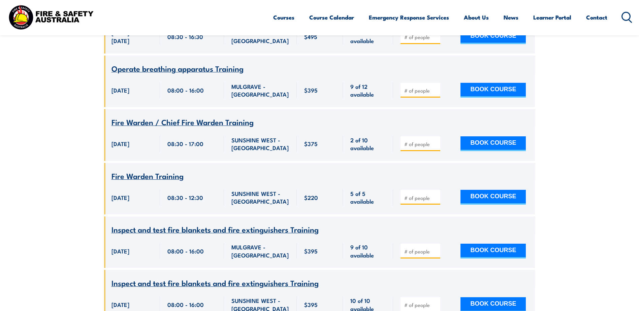
click at [407, 202] on input "number" at bounding box center [421, 198] width 34 height 7
type input "3"
click at [493, 205] on button "BOOK COURSE" at bounding box center [493, 197] width 65 height 15
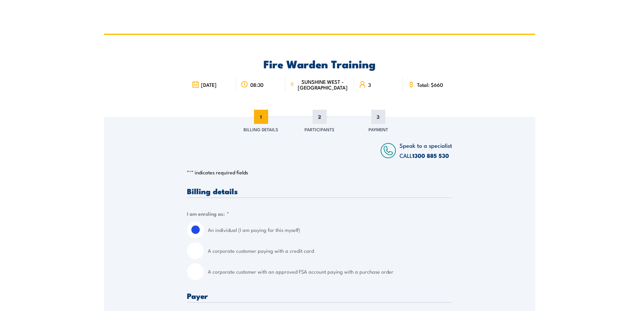
click at [198, 275] on input "A corporate customer with an approved FSA account paying with a purchase order" at bounding box center [195, 272] width 17 height 17
radio input "true"
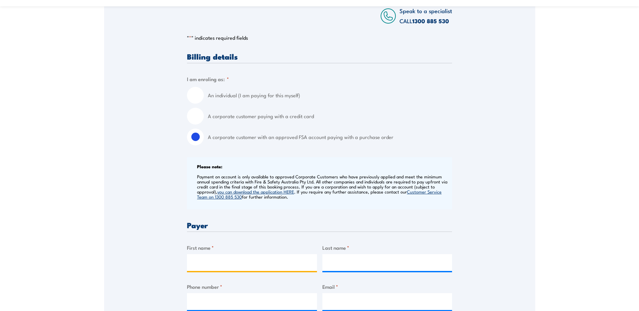
click at [232, 261] on input "First name *" at bounding box center [252, 262] width 130 height 17
type input "[PERSON_NAME]"
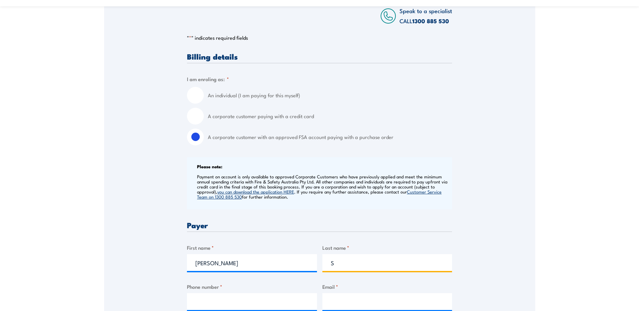
type input "[PERSON_NAME]"
type input "0488078802"
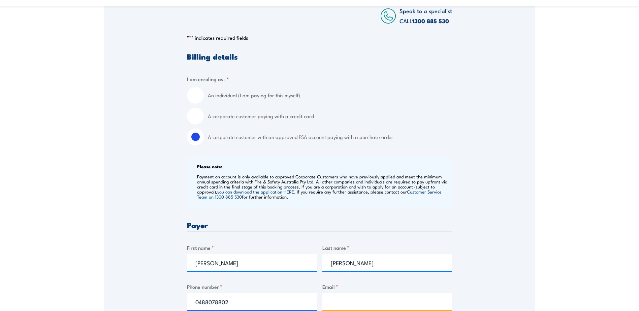
type input "[PERSON_NAME][EMAIL_ADDRESS][PERSON_NAME][PERSON_NAME][DOMAIN_NAME]"
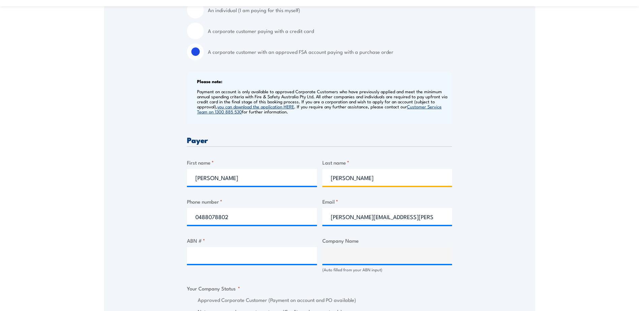
scroll to position [236, 0]
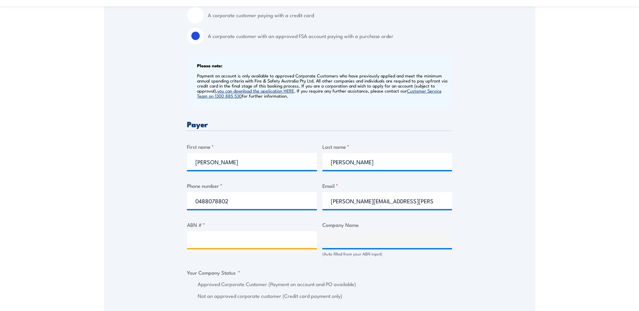
click at [255, 240] on input "ABN # *" at bounding box center [252, 240] width 130 height 17
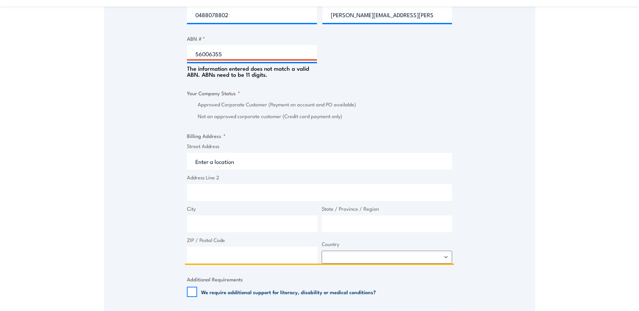
scroll to position [428, 0]
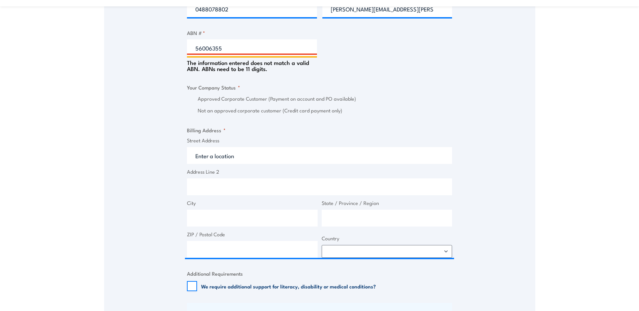
click at [234, 50] on input "56006355" at bounding box center [252, 47] width 130 height 17
click at [198, 48] on input "56006355" at bounding box center [252, 47] width 130 height 17
click at [212, 49] on input "56006355" at bounding box center [252, 47] width 130 height 17
type input "56006444355"
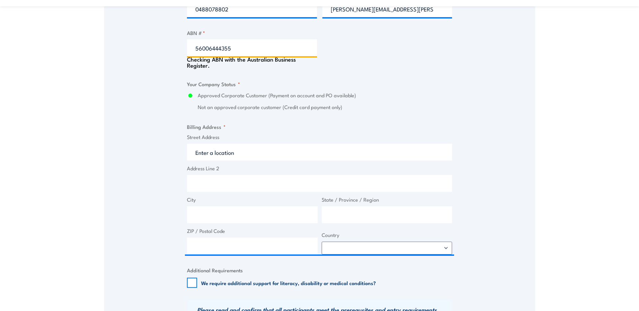
type input "SILK CONTRACT LOGISTICS PTY LTD"
radio input "true"
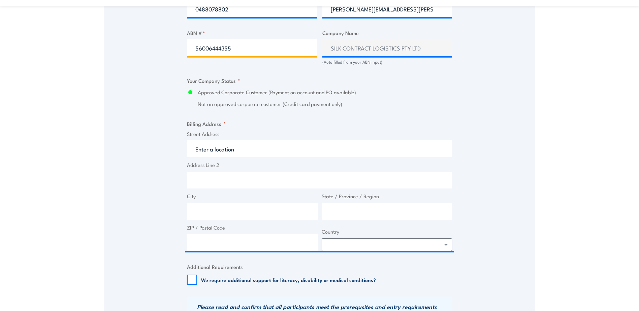
type input "56006444355"
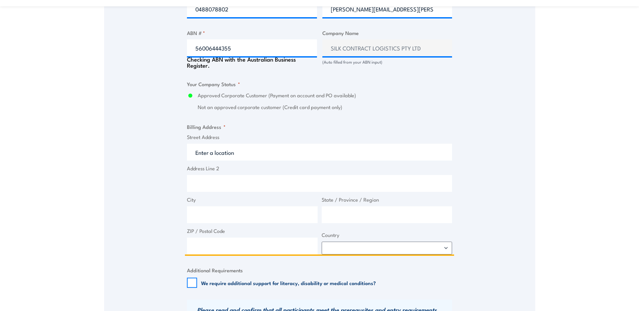
click at [244, 148] on input "Street Address" at bounding box center [319, 152] width 265 height 17
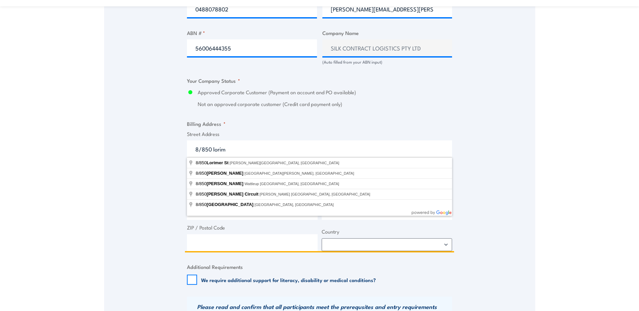
click at [200, 148] on input "8/850 lorim" at bounding box center [319, 149] width 265 height 17
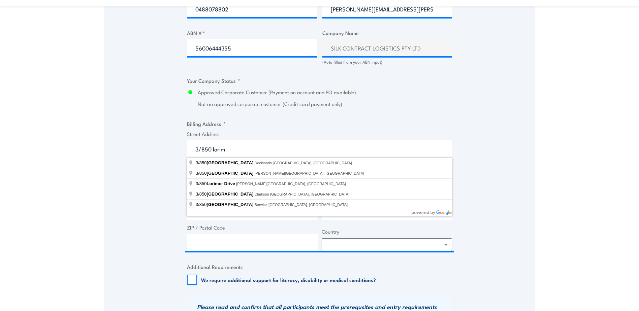
type input "[STREET_ADDRESS]"
type input "Lorimer St"
type input "Docklands"
type input "Victoria"
type input "3008"
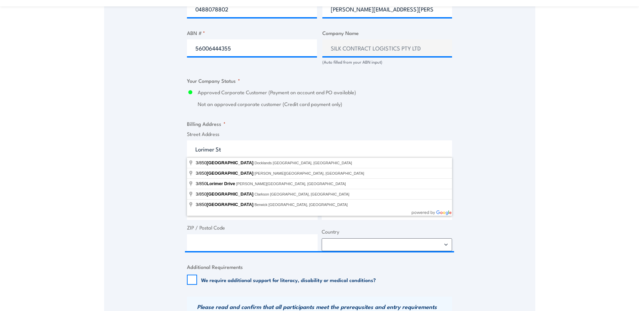
select select "[GEOGRAPHIC_DATA]"
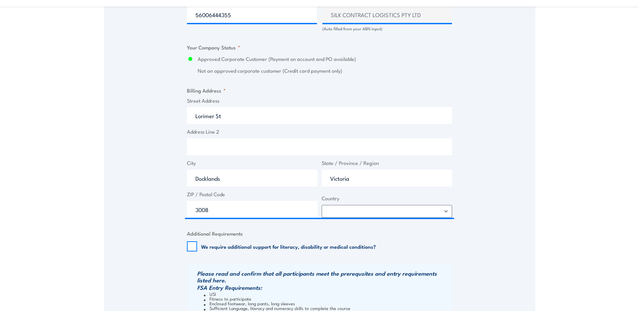
scroll to position [529, 0]
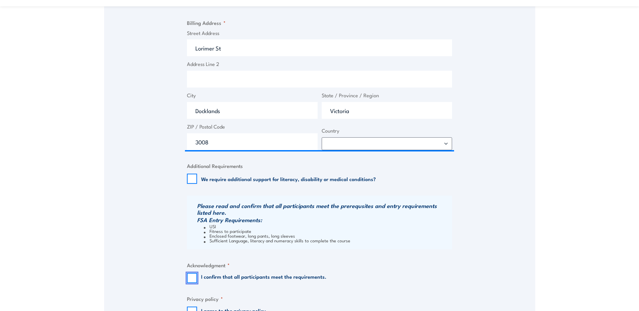
click at [196, 280] on input "I confirm that all participants meet the requirements." at bounding box center [192, 278] width 10 height 10
checkbox input "true"
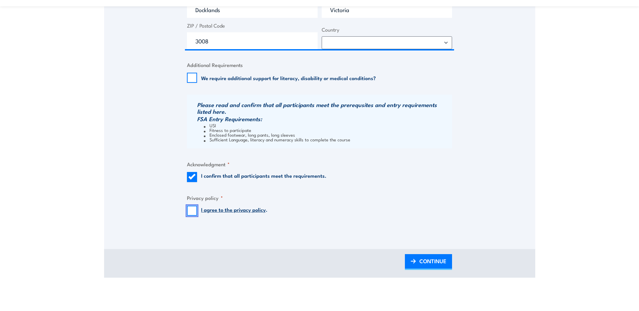
click at [194, 212] on input "I agree to the privacy policy ." at bounding box center [192, 211] width 10 height 10
checkbox input "true"
click at [428, 265] on span "CONTINUE" at bounding box center [433, 261] width 27 height 18
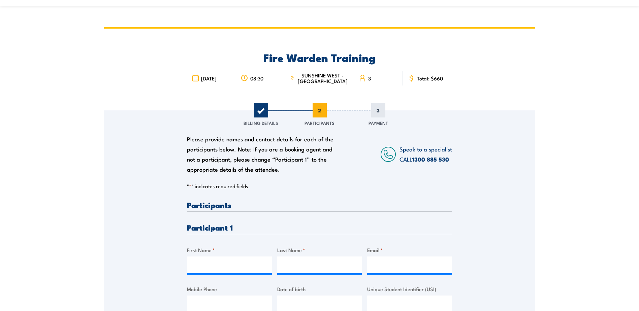
scroll to position [0, 0]
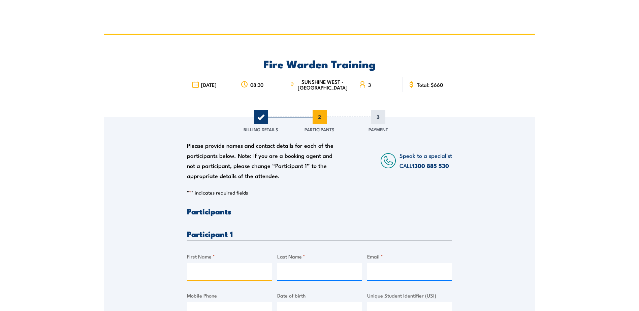
click at [205, 272] on input "First Name *" at bounding box center [229, 271] width 85 height 17
type input "Daniel"
type input "Boyd"
click at [397, 272] on input "Email *" at bounding box center [409, 271] width 85 height 17
paste input "boyde_37@hotmail.com"
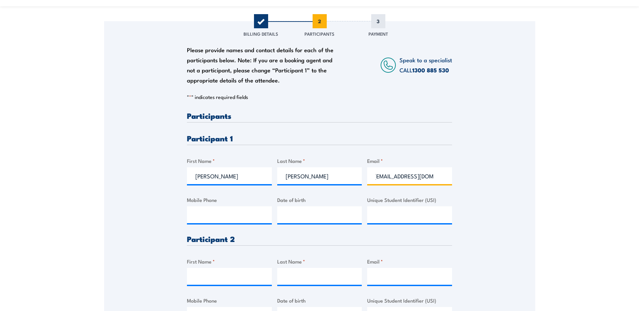
scroll to position [135, 0]
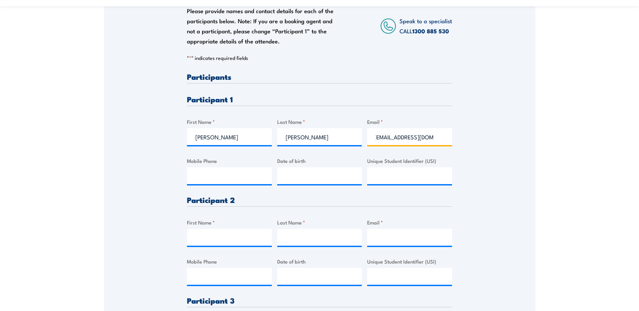
type input "boyde_37@hotmail.com"
click at [228, 174] on input "Mobile Phone" at bounding box center [229, 175] width 85 height 17
click at [241, 173] on input "Mobile Phone" at bounding box center [229, 175] width 85 height 17
paste input "0449599651"
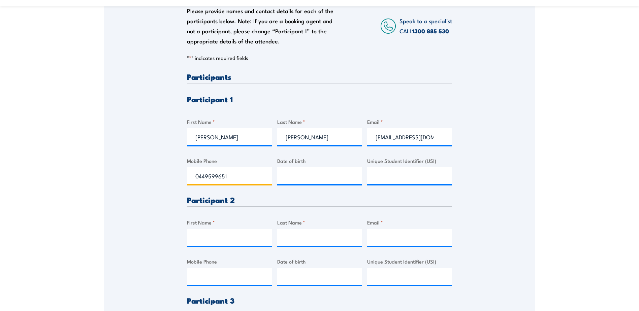
type input "0449599651"
drag, startPoint x: 280, startPoint y: 179, endPoint x: 305, endPoint y: 177, distance: 25.0
click at [280, 179] on input "__/__/____" at bounding box center [319, 175] width 85 height 17
type input "11/06/1994"
click at [394, 175] on input "Unique Student Identifier (USI)" at bounding box center [409, 175] width 85 height 17
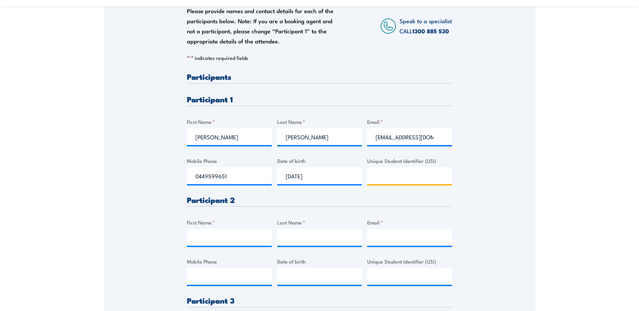
type input "v"
paste input "0449599651"
drag, startPoint x: 409, startPoint y: 178, endPoint x: 303, endPoint y: 179, distance: 105.8
click at [303, 179] on div "Please provide names and contact details for each of the participants below. No…" at bounding box center [319, 235] width 265 height 325
paste input "CYBMF789A9"
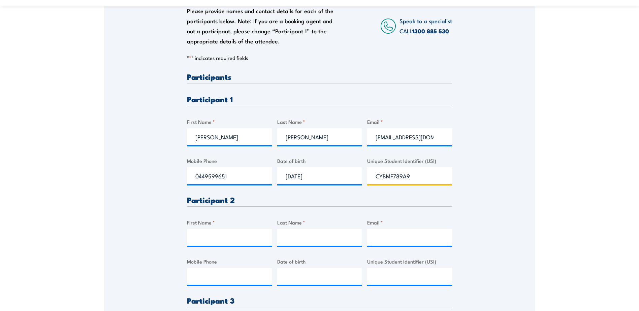
type input "CYBMF789A9"
click at [204, 239] on input "First Name *" at bounding box center [229, 237] width 85 height 17
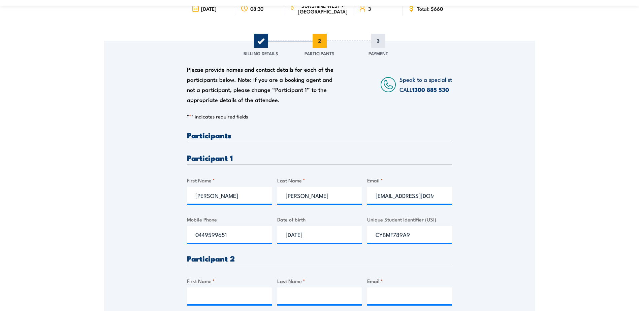
scroll to position [135, 0]
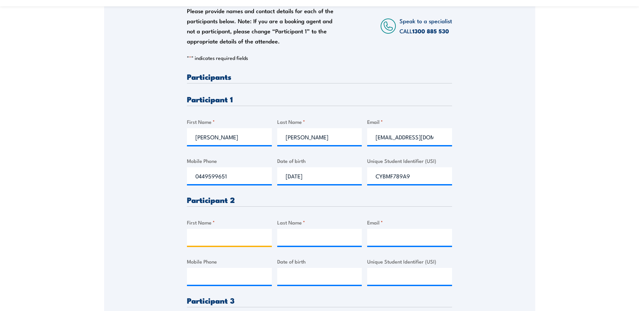
click at [225, 239] on input "First Name *" at bounding box center [229, 237] width 85 height 17
type input "Scott"
type input "Brownlie"
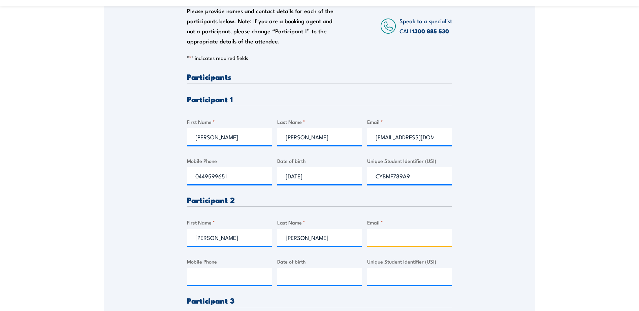
click at [381, 240] on input "Email *" at bounding box center [409, 237] width 85 height 17
type input "scott.brownlie@rocke.com.au"
click at [225, 272] on input "Mobile Phone" at bounding box center [229, 276] width 85 height 17
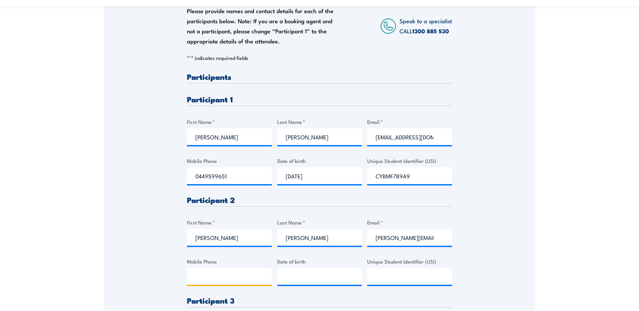
paste input "0404563533"
type input "0404563533"
click at [283, 277] on input "__/__/____" at bounding box center [319, 276] width 85 height 17
type input "27/11/1984"
click at [395, 274] on input "Unique Student Identifier (USI)" at bounding box center [409, 276] width 85 height 17
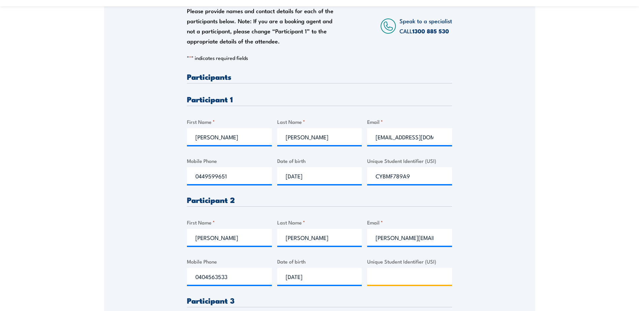
paste input "T3YP3LXAUG"
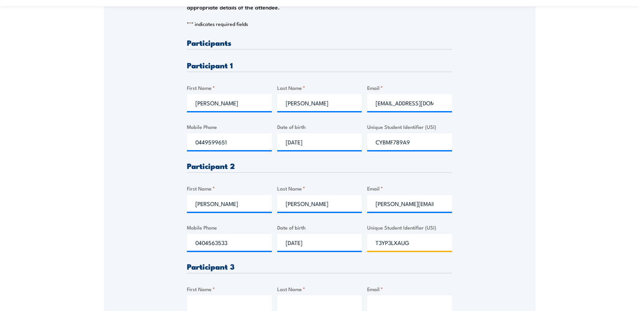
scroll to position [236, 0]
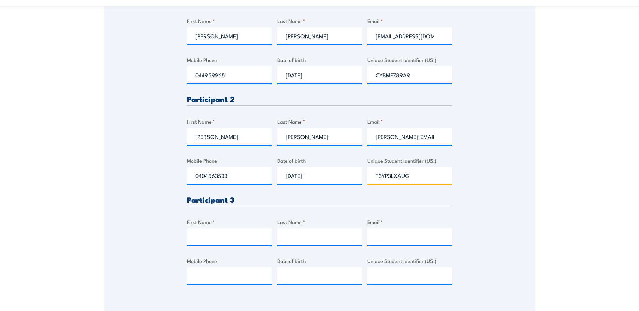
type input "T3YP3LXAUG"
drag, startPoint x: 203, startPoint y: 238, endPoint x: 210, endPoint y: 237, distance: 7.1
click at [203, 238] on input "First Name *" at bounding box center [229, 236] width 85 height 17
click at [196, 273] on input "Mobile Phone" at bounding box center [229, 276] width 85 height 17
type input "K"
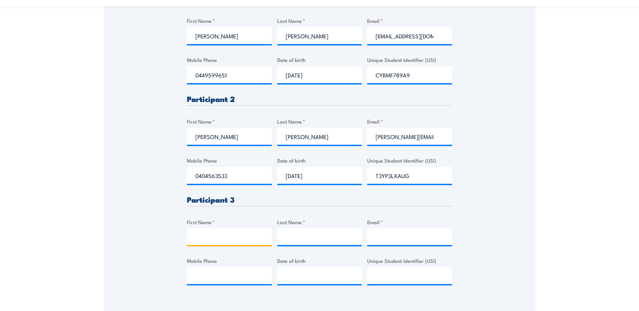
click at [209, 233] on input "First Name *" at bounding box center [229, 236] width 85 height 17
type input "Kieran"
type input "McKenna"
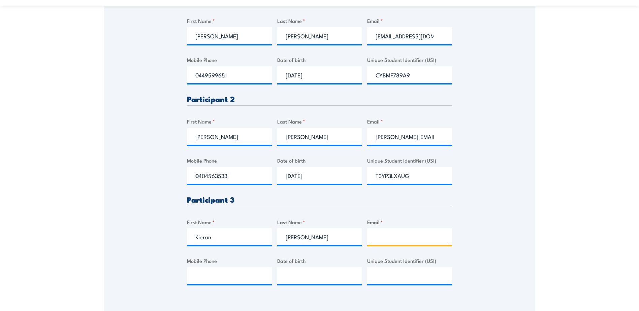
click at [407, 239] on input "Email *" at bounding box center [409, 236] width 85 height 17
paste input "kpmckenna88@gmail.com"
type input "kpmckenna88@gmail.com"
click at [220, 276] on input "Mobile Phone" at bounding box center [229, 276] width 85 height 17
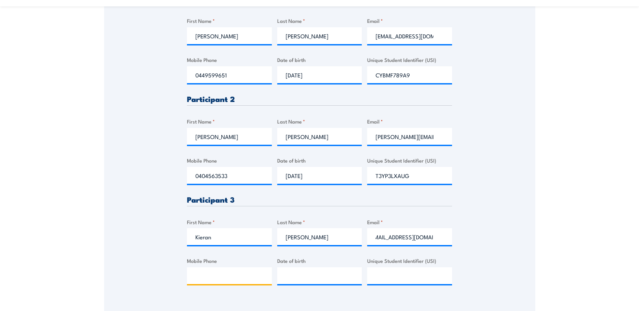
scroll to position [0, 0]
click at [206, 275] on input "Mobile Phone" at bounding box center [229, 276] width 85 height 17
paste input "0432 452 784"
type input "0432 452 784"
click at [282, 273] on input "__/__/____" at bounding box center [319, 276] width 85 height 17
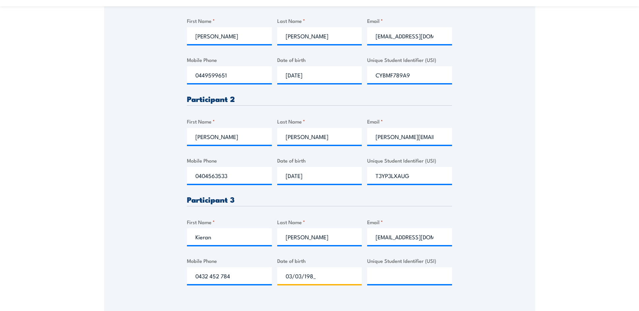
type input "03/03/1988"
drag, startPoint x: 394, startPoint y: 276, endPoint x: 401, endPoint y: 276, distance: 6.7
click at [394, 276] on input "Unique Student Identifier (USI)" at bounding box center [409, 276] width 85 height 17
paste input "LK6XFCY5WA"
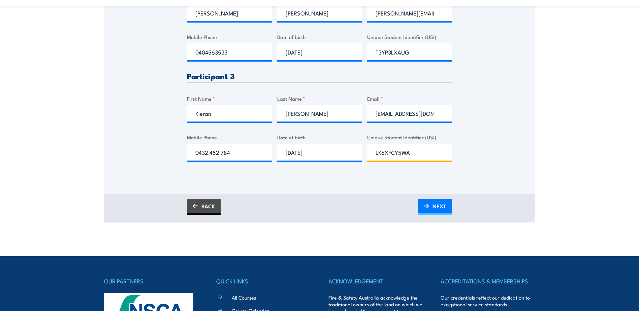
scroll to position [371, 0]
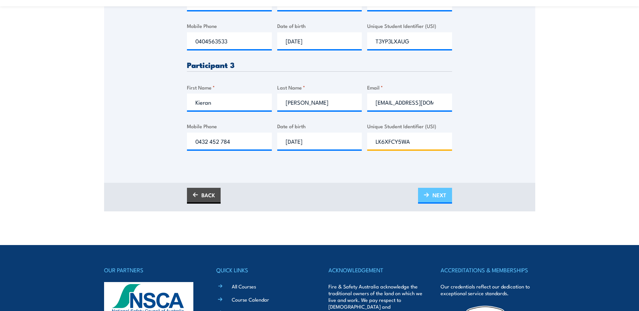
type input "LK6XFCY5WA"
click at [446, 191] on span "NEXT" at bounding box center [440, 195] width 14 height 18
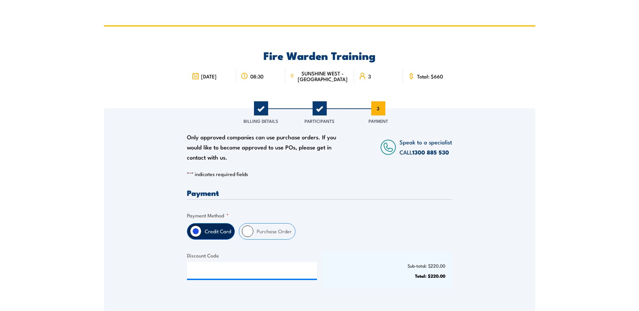
scroll to position [0, 0]
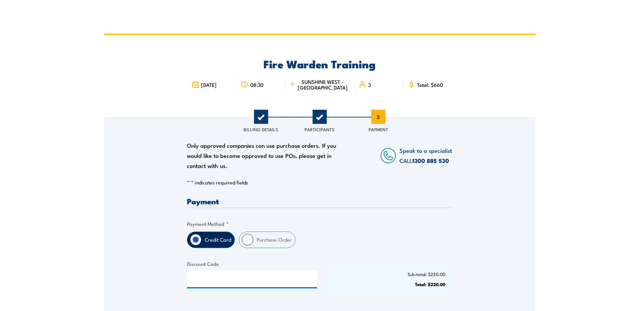
click at [249, 242] on input "Purchase Order" at bounding box center [247, 239] width 11 height 11
radio input "true"
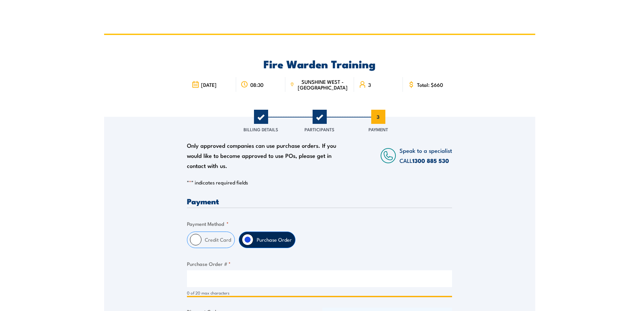
click at [235, 278] on input "Purchase Order # *" at bounding box center [319, 279] width 265 height 17
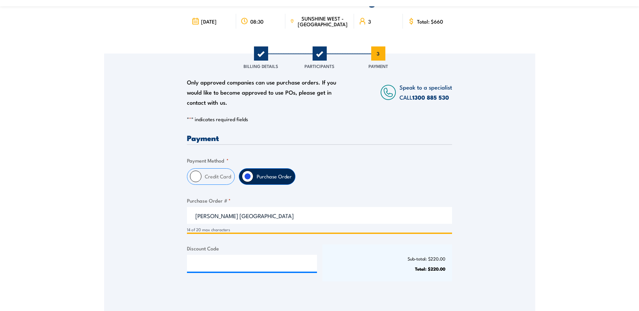
scroll to position [202, 0]
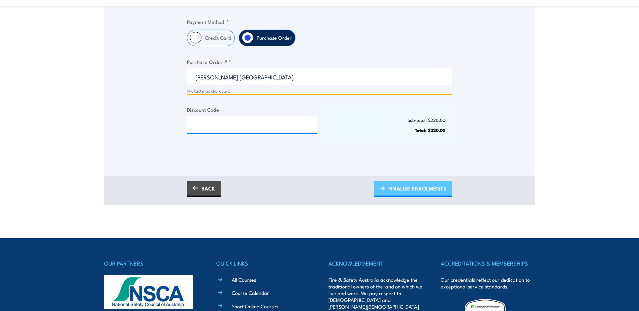
type input "Rocke Brooklyn"
click at [412, 190] on span "FINALISE ENROLMENTS" at bounding box center [418, 189] width 58 height 18
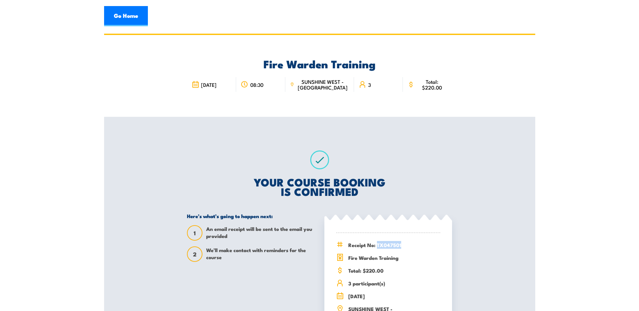
drag, startPoint x: 379, startPoint y: 243, endPoint x: 403, endPoint y: 247, distance: 24.3
click at [403, 247] on span "Receipt No: TX047501" at bounding box center [394, 245] width 92 height 8
copy span "TX047501"
click at [127, 20] on link "Go Home" at bounding box center [126, 16] width 44 height 20
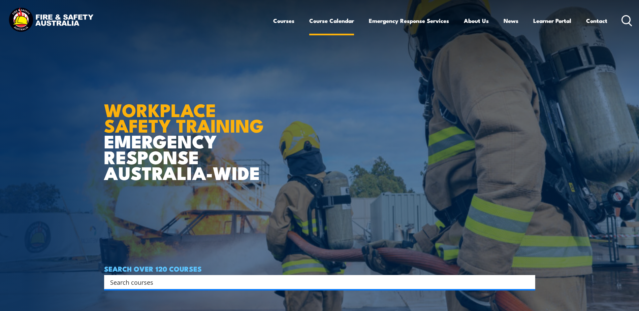
click at [341, 21] on link "Course Calendar" at bounding box center [331, 21] width 45 height 18
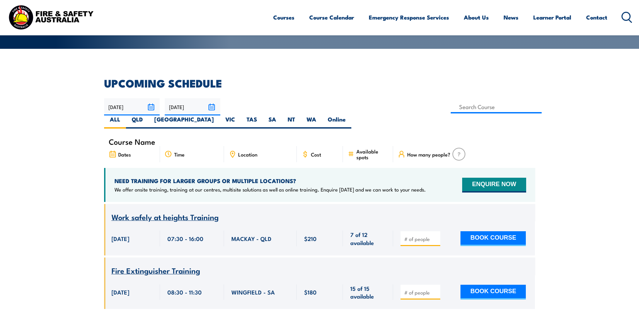
scroll to position [135, 0]
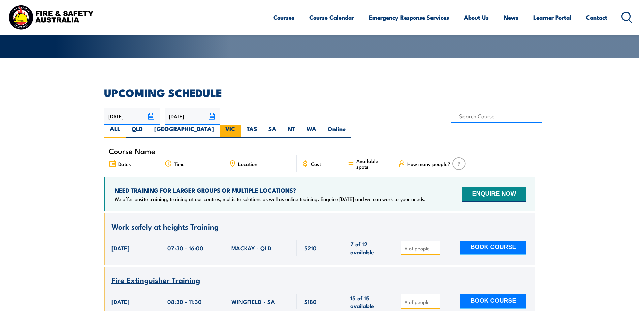
click at [241, 125] on label "VIC" at bounding box center [230, 131] width 21 height 13
click at [240, 125] on input "VIC" at bounding box center [237, 127] width 4 height 4
radio input "true"
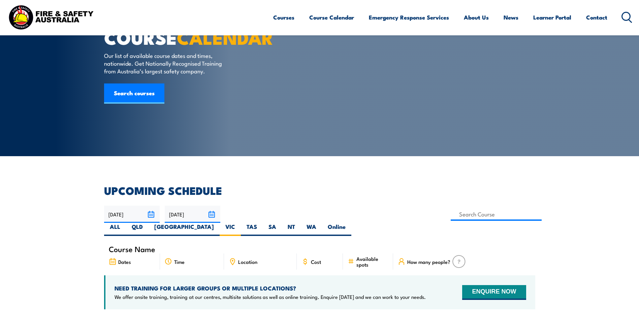
scroll to position [101, 0]
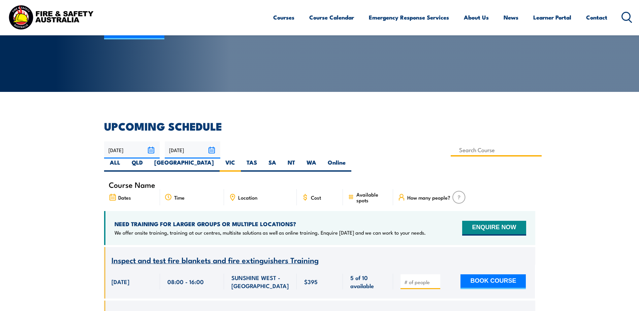
click at [451, 151] on input at bounding box center [496, 150] width 91 height 13
type input "Fire Warden Training"
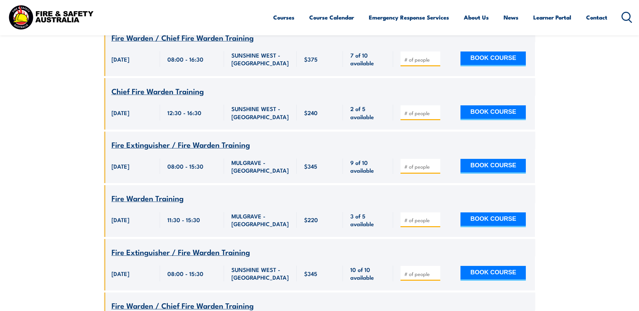
scroll to position [526, 0]
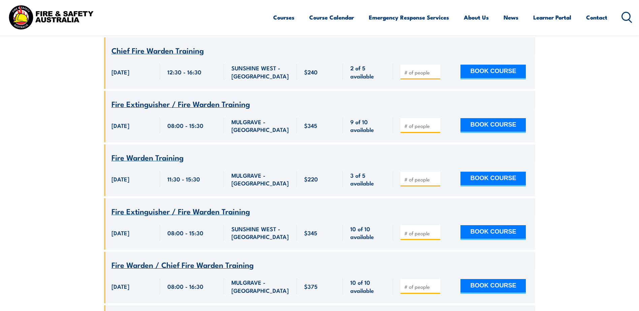
click at [431, 230] on input "number" at bounding box center [421, 233] width 34 height 7
type input "1"
click at [488, 225] on button "BOOK COURSE" at bounding box center [493, 232] width 65 height 15
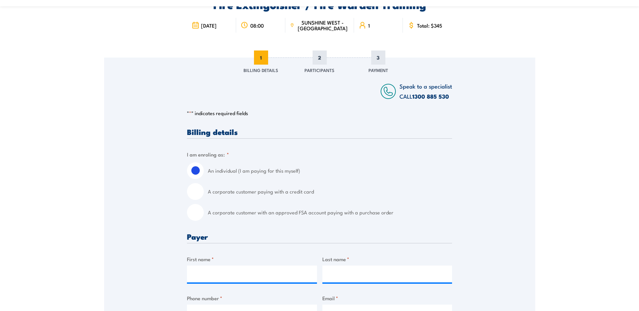
scroll to position [67, 0]
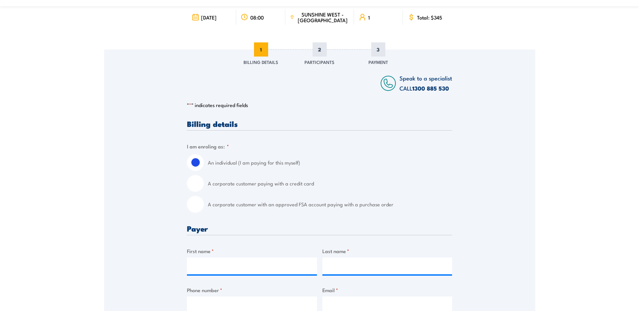
click at [198, 206] on input "A corporate customer with an approved FSA account paying with a purchase order" at bounding box center [195, 204] width 17 height 17
radio input "true"
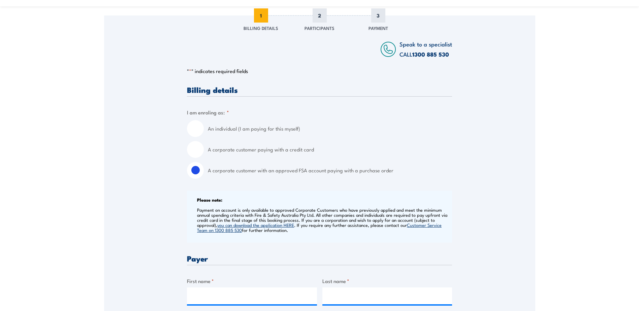
scroll to position [202, 0]
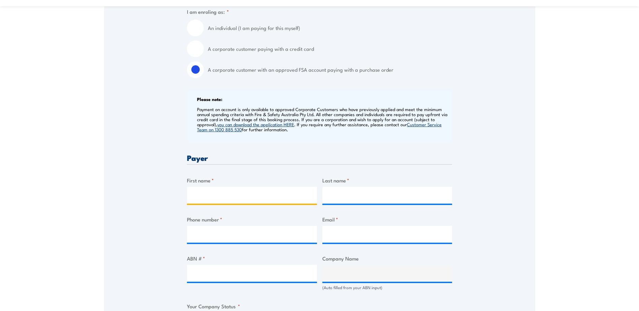
click at [220, 195] on input "First name *" at bounding box center [252, 195] width 130 height 17
type input "[PERSON_NAME]"
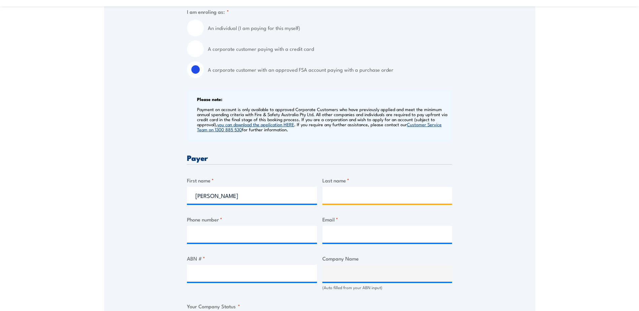
type input "[PERSON_NAME]"
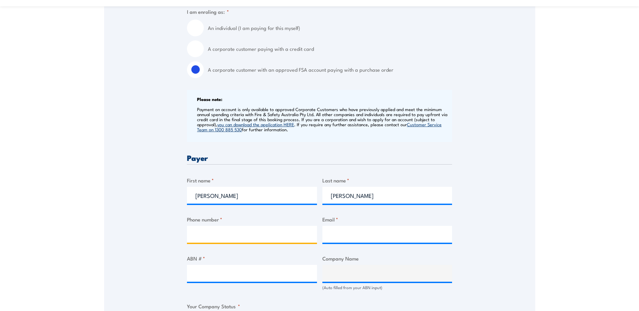
type input "0448685615"
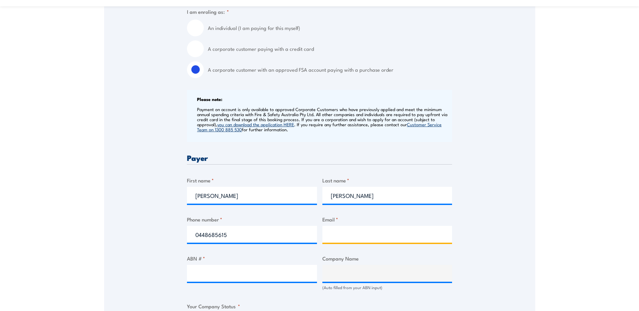
type input "[PERSON_NAME][EMAIL_ADDRESS][PERSON_NAME][PERSON_NAME][DOMAIN_NAME]"
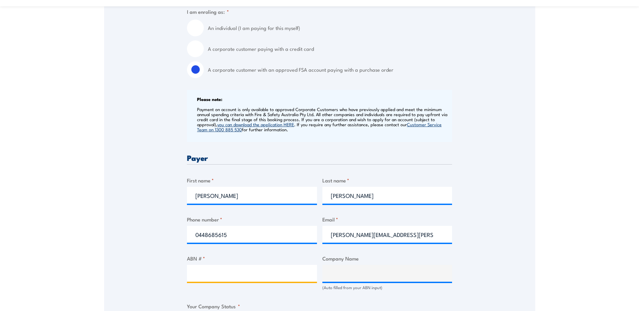
click at [212, 275] on input "ABN # *" at bounding box center [252, 273] width 130 height 17
type input "56006444355"
type input "SILK CONTRACT LOGISTICS PTY LTD"
radio input "true"
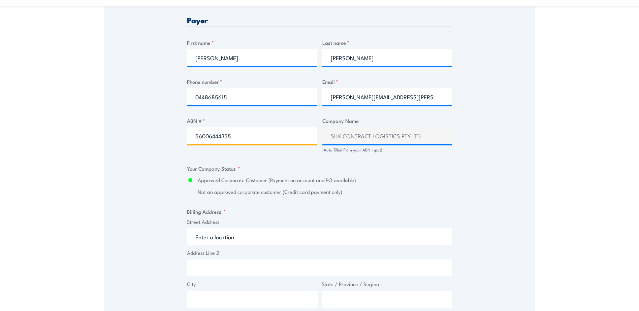
scroll to position [371, 0]
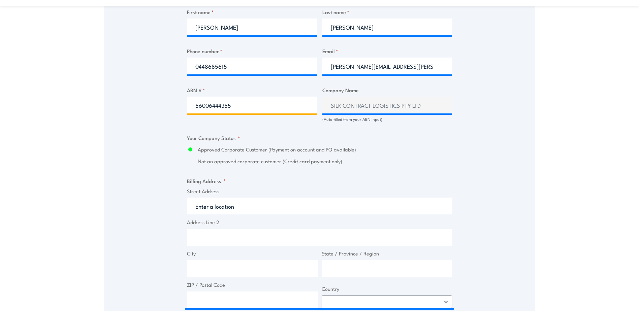
type input "56006444355"
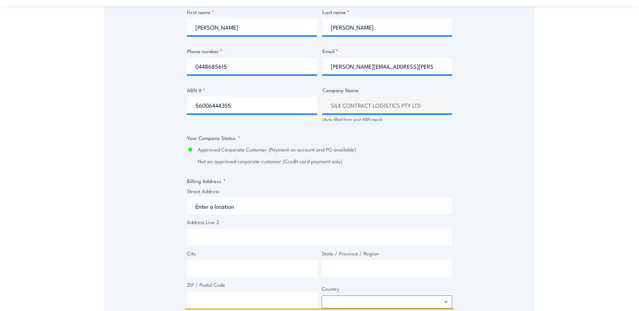
click at [225, 206] on input "Street Address" at bounding box center [319, 206] width 265 height 17
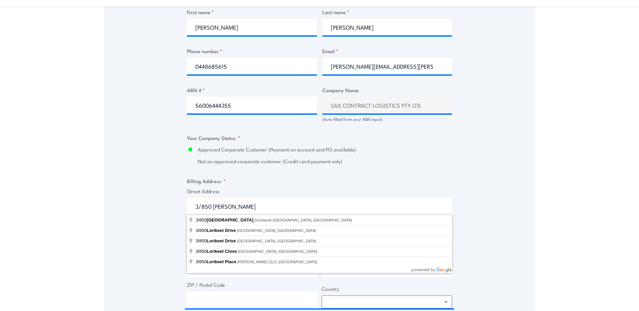
type input "[STREET_ADDRESS]"
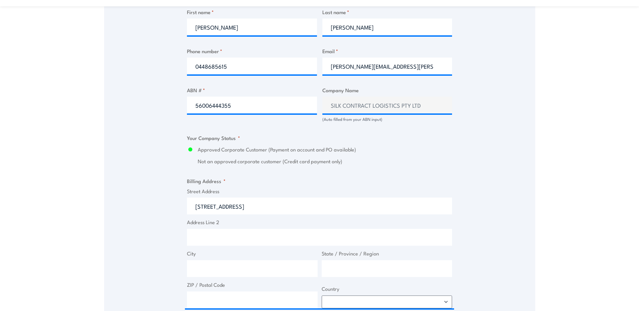
type input "Lorimer St"
type input "Docklands"
type input "Victoria"
type input "3008"
select select "[GEOGRAPHIC_DATA]"
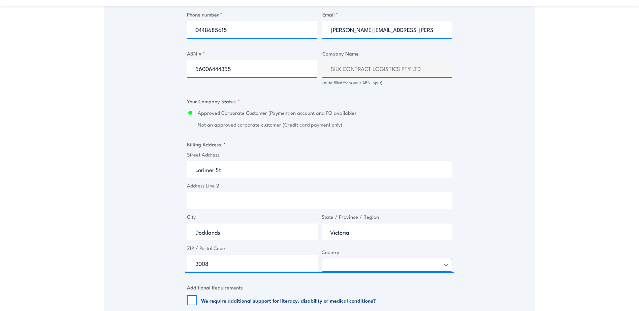
scroll to position [539, 0]
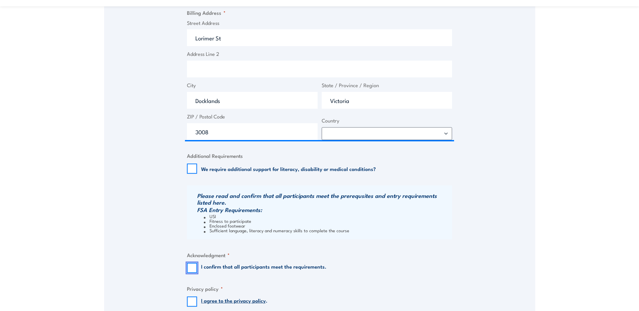
click at [194, 270] on input "I confirm that all participants meet the requirements." at bounding box center [192, 268] width 10 height 10
checkbox input "true"
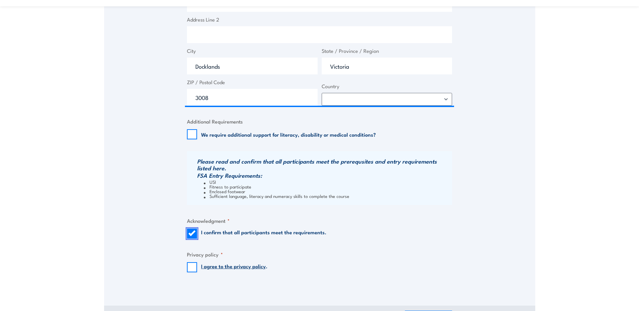
scroll to position [607, 0]
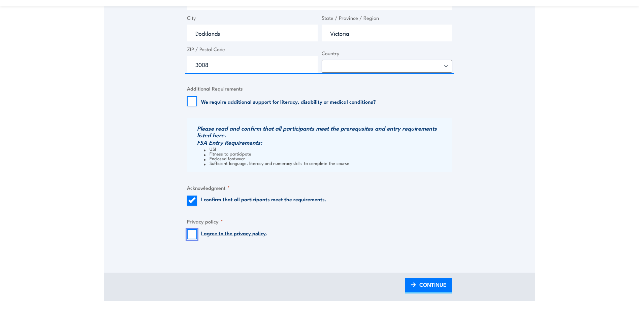
click at [193, 233] on input "I agree to the privacy policy ." at bounding box center [192, 234] width 10 height 10
checkbox input "true"
click at [436, 288] on span "CONTINUE" at bounding box center [433, 285] width 27 height 18
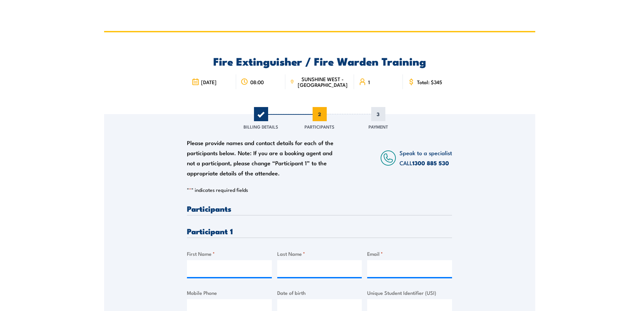
scroll to position [0, 0]
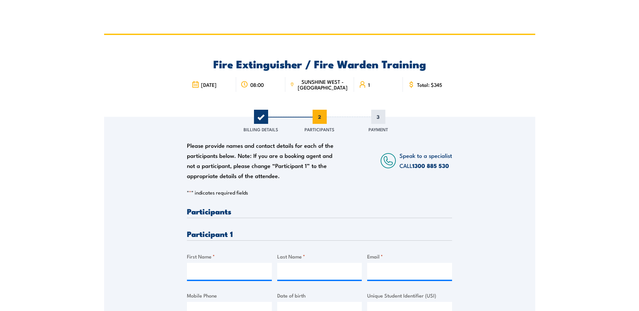
drag, startPoint x: 205, startPoint y: 307, endPoint x: 210, endPoint y: 306, distance: 4.8
click at [205, 307] on input "Mobile Phone" at bounding box center [229, 310] width 85 height 17
paste input "0480 697 572"
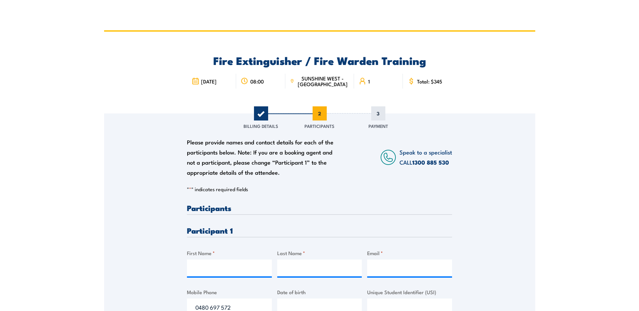
type input "0480 697 572"
click at [379, 266] on input "Email *" at bounding box center [409, 268] width 85 height 17
type input "[PERSON_NAME][EMAIL_ADDRESS][PERSON_NAME][DOMAIN_NAME]"
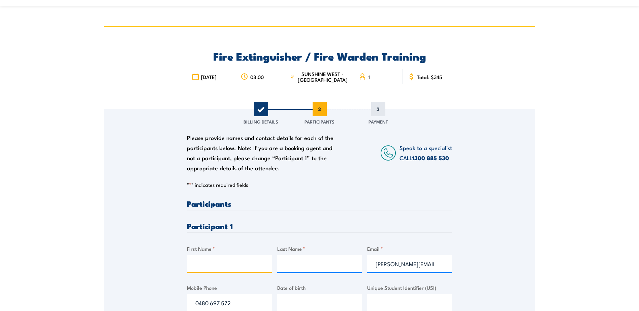
click at [232, 264] on input "First Name *" at bounding box center [229, 263] width 85 height 17
type input "Gary"
type input "Opetaia"
click at [300, 306] on input "__/__/____" at bounding box center [319, 303] width 85 height 17
type input "13/02/1985"
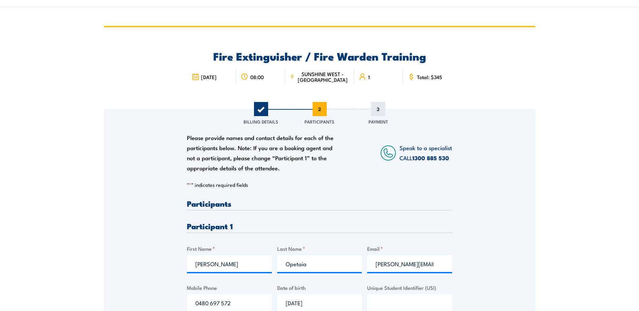
click at [401, 304] on input "Unique Student Identifier (USI)" at bounding box center [409, 303] width 85 height 17
paste input "ZYY6X2W8EJ"
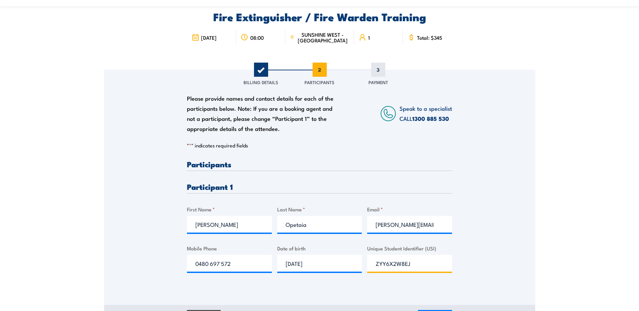
scroll to position [109, 0]
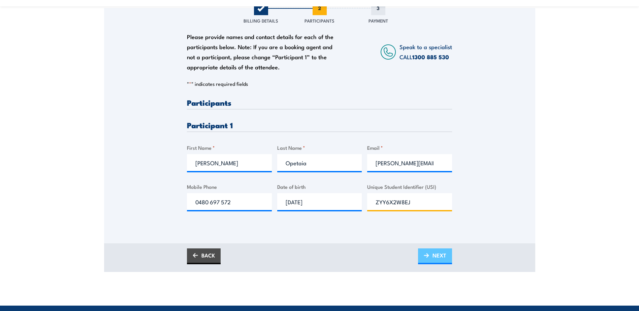
type input "ZYY6X2W8EJ"
click at [431, 255] on link "NEXT" at bounding box center [435, 257] width 34 height 16
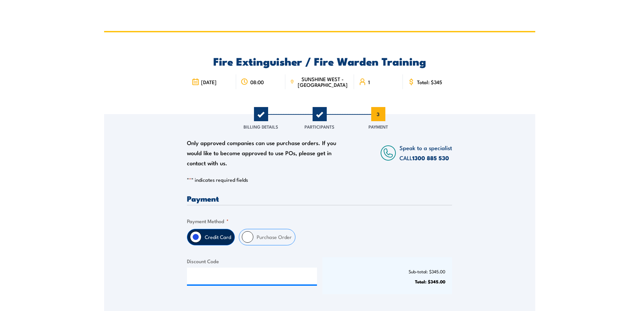
scroll to position [0, 0]
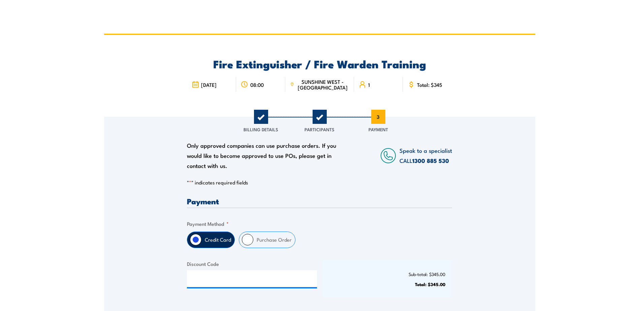
click at [257, 241] on label "Purchase Order" at bounding box center [274, 240] width 42 height 16
click at [253, 241] on input "Purchase Order" at bounding box center [247, 239] width 11 height 11
radio input "true"
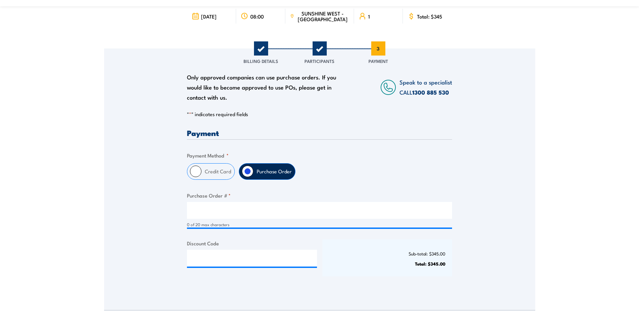
scroll to position [135, 0]
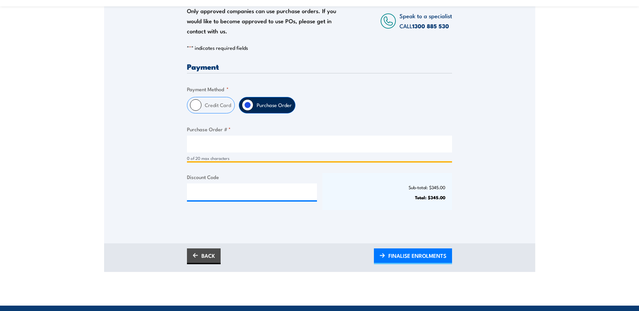
click at [214, 146] on input "Purchase Order # *" at bounding box center [319, 144] width 265 height 17
type input "Rocke Brooklyn"
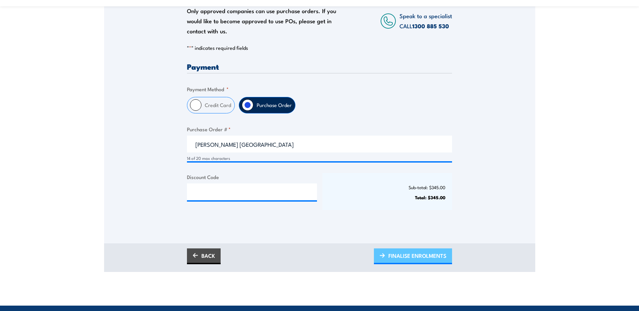
click at [406, 255] on span "FINALISE ENROLMENTS" at bounding box center [418, 256] width 58 height 18
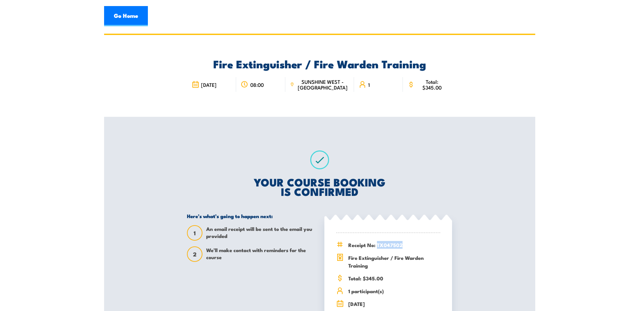
drag, startPoint x: 377, startPoint y: 246, endPoint x: 406, endPoint y: 246, distance: 28.6
click at [406, 246] on span "Receipt No: TX047502" at bounding box center [394, 245] width 92 height 8
copy span "TX047502"
click at [128, 15] on link "Go Home" at bounding box center [126, 16] width 44 height 20
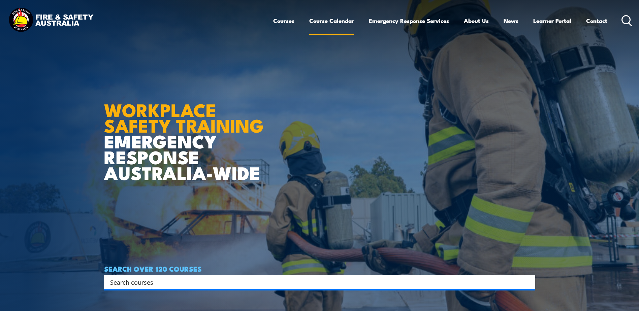
click at [330, 24] on link "Course Calendar" at bounding box center [331, 21] width 45 height 18
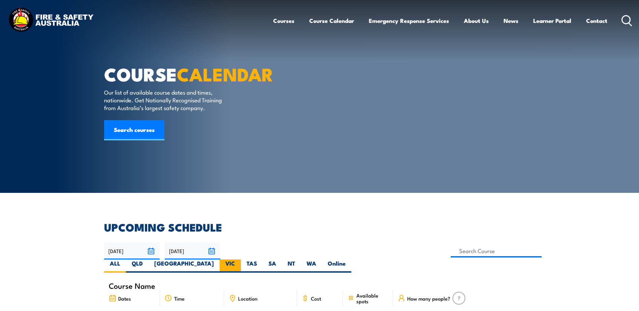
click at [241, 260] on label "VIC" at bounding box center [230, 266] width 21 height 13
click at [240, 260] on input "VIC" at bounding box center [237, 262] width 4 height 4
radio input "true"
click at [451, 252] on input at bounding box center [496, 251] width 91 height 13
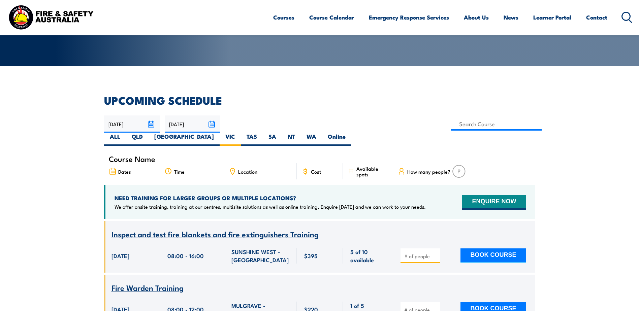
scroll to position [121, 0]
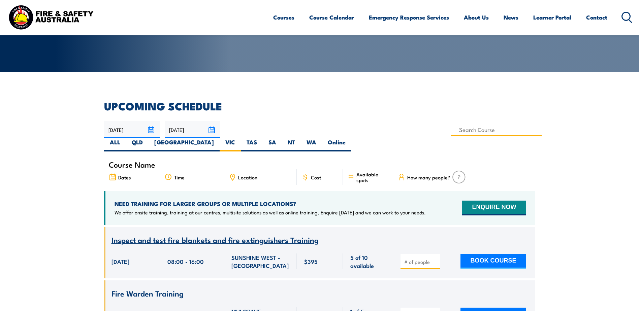
click at [451, 131] on input at bounding box center [496, 129] width 91 height 13
click at [451, 127] on input at bounding box center [496, 129] width 91 height 13
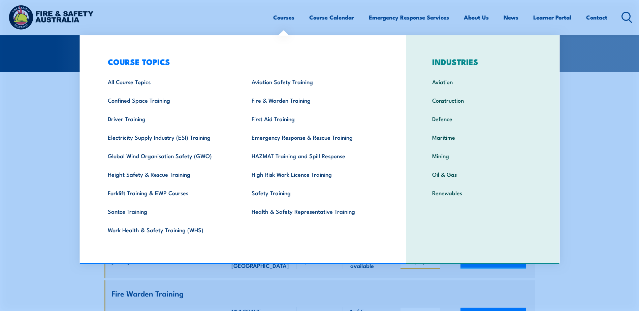
type input "first"
click at [287, 16] on link "Courses" at bounding box center [283, 17] width 21 height 18
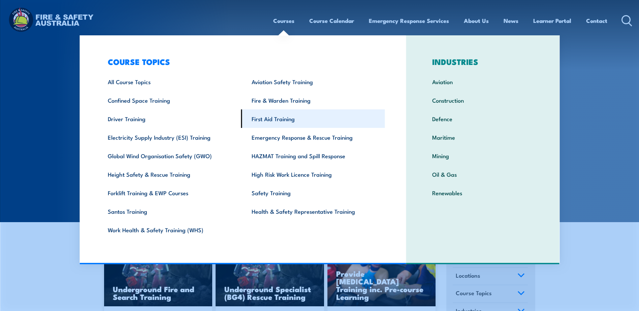
click at [267, 121] on link "First Aid Training" at bounding box center [313, 119] width 144 height 19
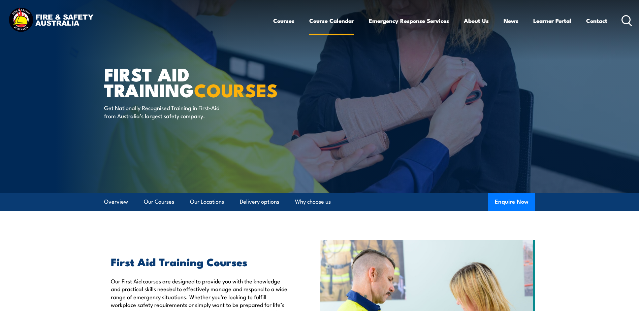
click at [337, 20] on link "Course Calendar" at bounding box center [331, 21] width 45 height 18
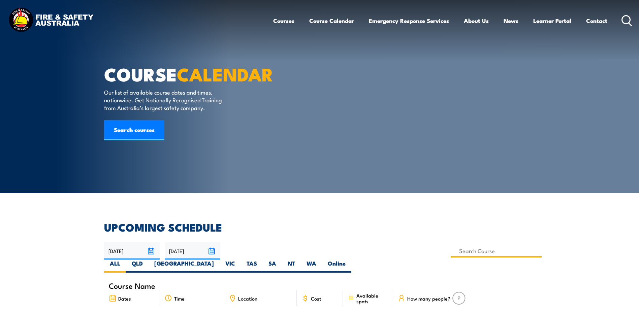
click at [451, 247] on input at bounding box center [496, 251] width 91 height 13
type input "provid"
drag, startPoint x: 314, startPoint y: 252, endPoint x: 311, endPoint y: 250, distance: 3.9
click at [451, 251] on input at bounding box center [496, 251] width 91 height 13
type input "Provide Advanced First Aid Training"
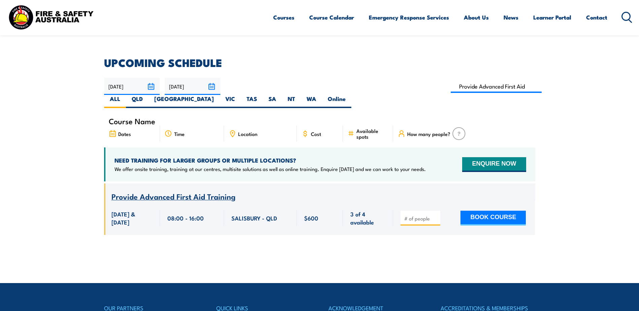
scroll to position [121, 0]
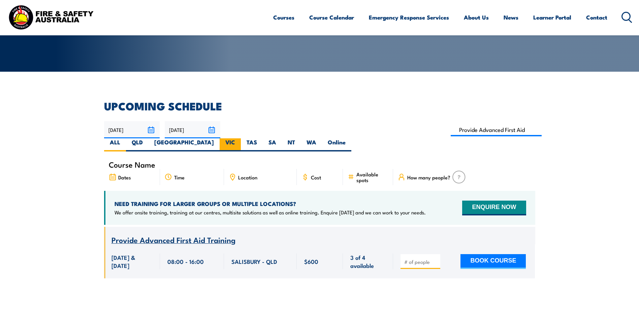
click at [241, 138] on label "VIC" at bounding box center [230, 144] width 21 height 13
click at [240, 138] on input "VIC" at bounding box center [237, 140] width 4 height 4
radio input "true"
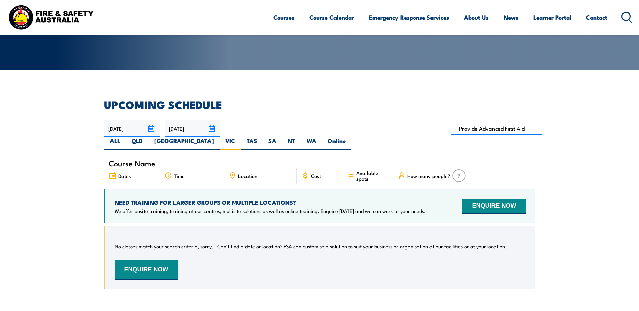
scroll to position [121, 0]
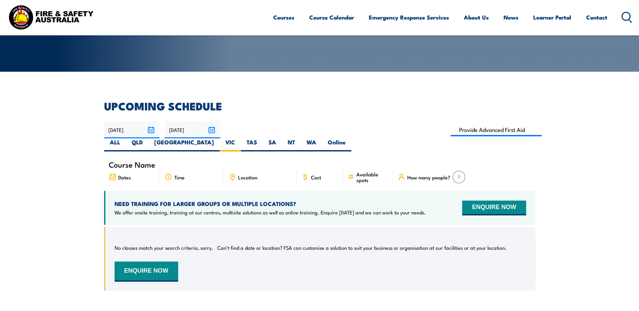
click at [213, 132] on input "[DATE]" at bounding box center [193, 129] width 56 height 17
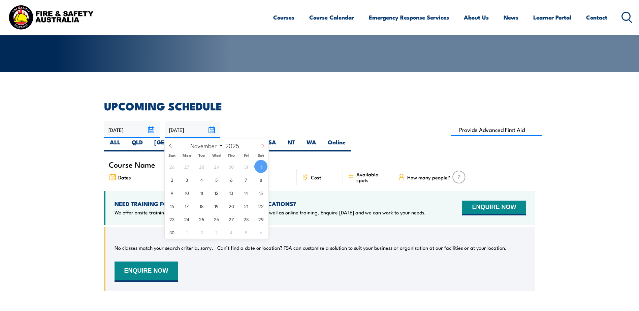
click at [262, 145] on icon at bounding box center [262, 146] width 5 height 5
select select "11"
click at [214, 218] on span "31" at bounding box center [216, 219] width 13 height 13
type input "[DATE]"
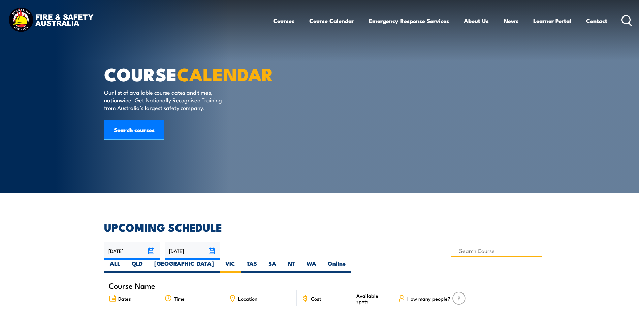
click at [451, 251] on input at bounding box center [496, 251] width 91 height 13
drag, startPoint x: 309, startPoint y: 251, endPoint x: 270, endPoint y: 247, distance: 39.0
click at [451, 247] on input "Provide Advanced First Aid Training" at bounding box center [496, 251] width 91 height 13
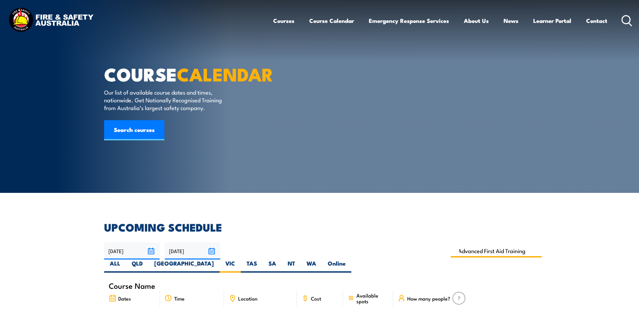
scroll to position [0, 0]
drag, startPoint x: 309, startPoint y: 251, endPoint x: 230, endPoint y: 242, distance: 79.7
type input "n"
type input "Provide First Aid Training (Blended Learning)"
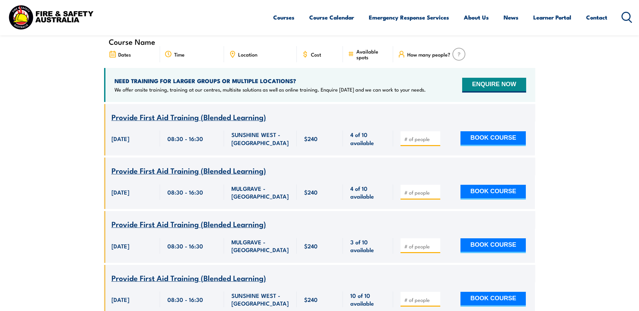
scroll to position [256, 0]
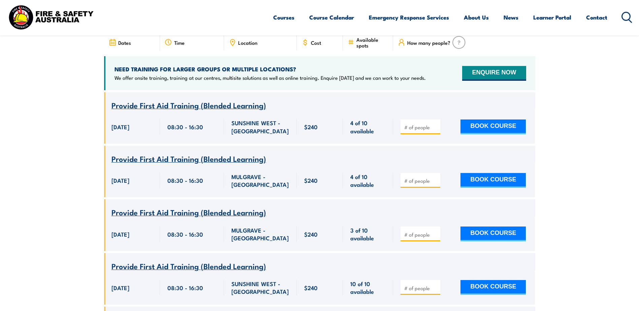
click at [415, 124] on input "number" at bounding box center [421, 127] width 34 height 7
click at [416, 124] on input "number" at bounding box center [421, 127] width 34 height 7
type input "4"
click at [495, 120] on button "BOOK COURSE" at bounding box center [493, 127] width 65 height 15
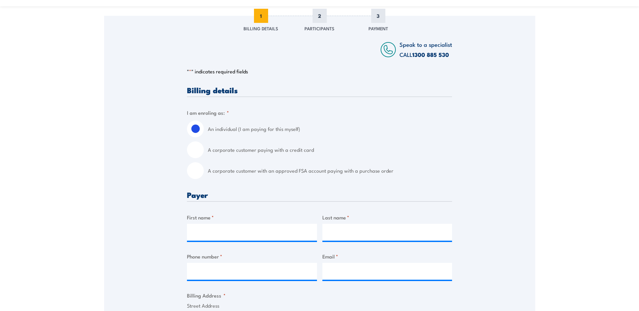
scroll to position [202, 0]
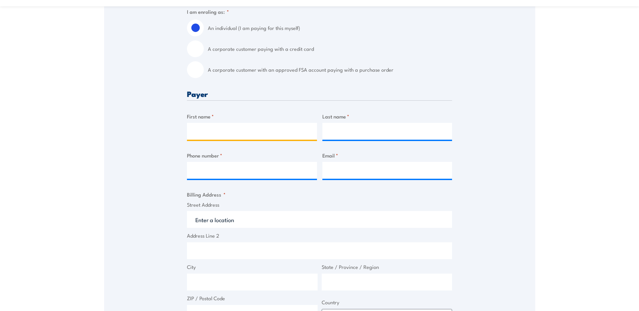
click at [212, 131] on input "First name *" at bounding box center [252, 131] width 130 height 17
type input "Wanda"
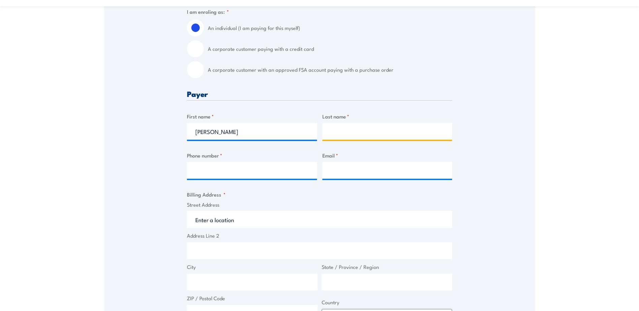
type input "Simpson"
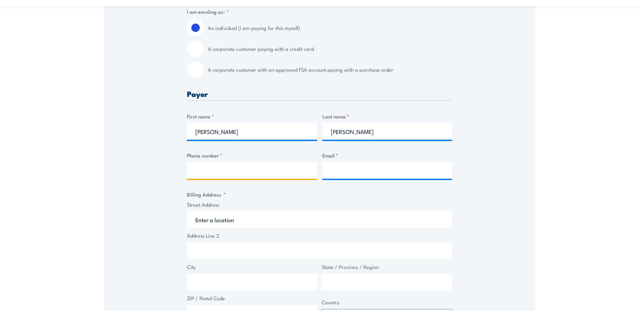
type input "0448685615"
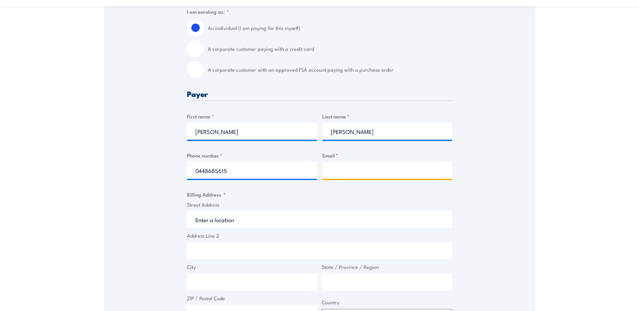
type input "wanda.simpson@rocke.com.au"
click at [231, 220] on input "Street Address" at bounding box center [319, 219] width 265 height 17
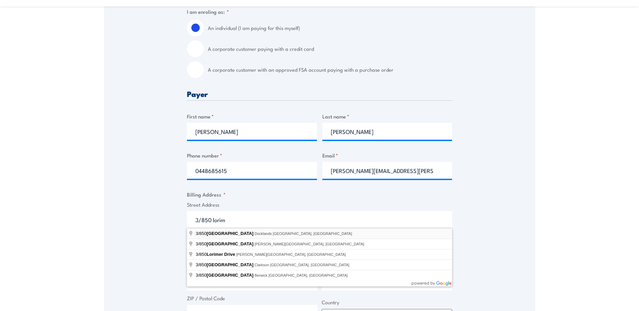
type input "[STREET_ADDRESS]"
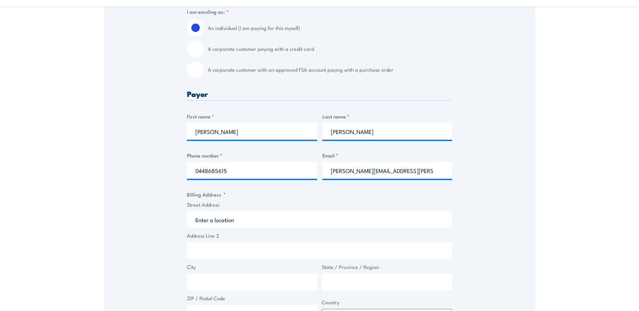
type input "Lorimer St"
type input "Docklands"
type input "Victoria"
type input "3008"
select select "[GEOGRAPHIC_DATA]"
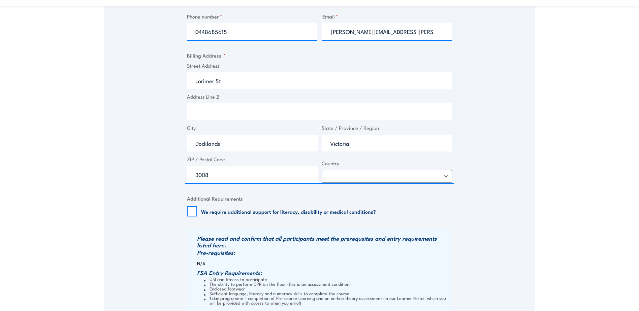
scroll to position [404, 0]
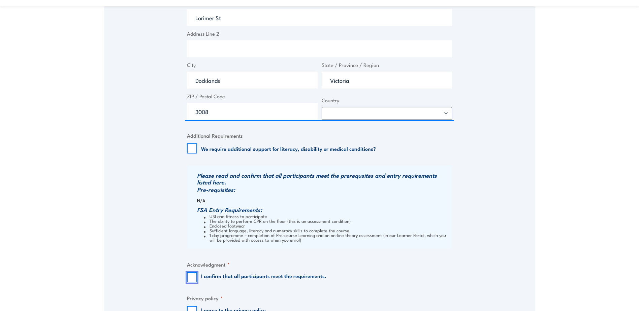
click at [193, 275] on input "I confirm that all participants meet the requirements." at bounding box center [192, 278] width 10 height 10
checkbox input "true"
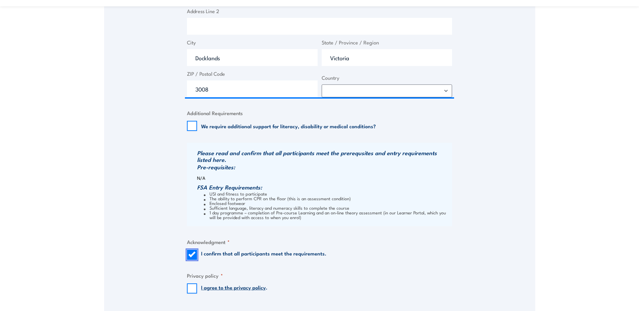
scroll to position [472, 0]
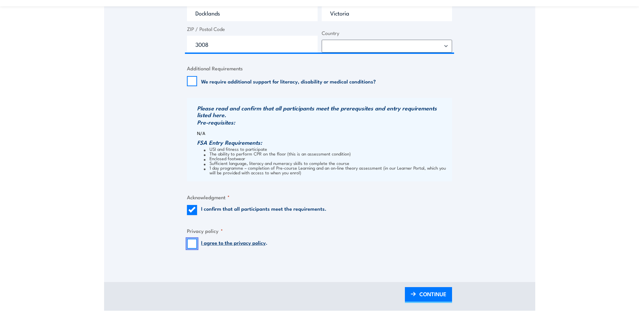
click at [193, 244] on input "I agree to the privacy policy ." at bounding box center [192, 244] width 10 height 10
checkbox input "true"
click at [441, 293] on span "CONTINUE" at bounding box center [433, 294] width 27 height 18
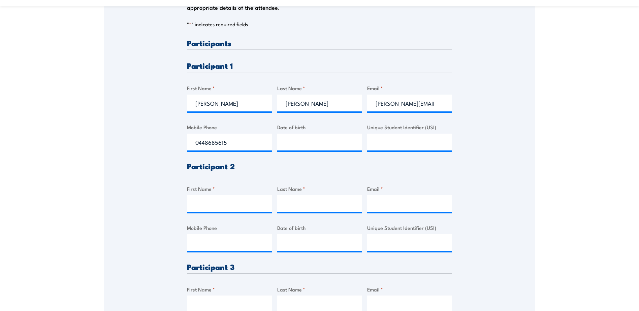
scroll to position [34, 0]
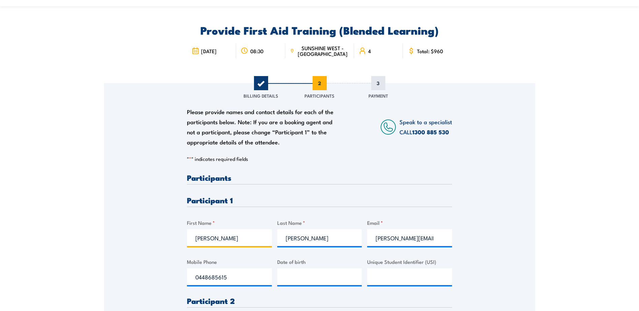
drag, startPoint x: 222, startPoint y: 240, endPoint x: 156, endPoint y: 239, distance: 65.4
drag, startPoint x: 322, startPoint y: 239, endPoint x: 205, endPoint y: 237, distance: 118.0
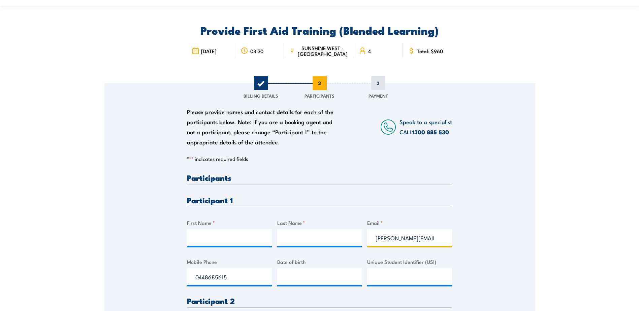
scroll to position [0, 0]
drag, startPoint x: 442, startPoint y: 241, endPoint x: 284, endPoint y: 241, distance: 158.4
type input ".au"
drag, startPoint x: 405, startPoint y: 239, endPoint x: 320, endPoint y: 238, distance: 84.6
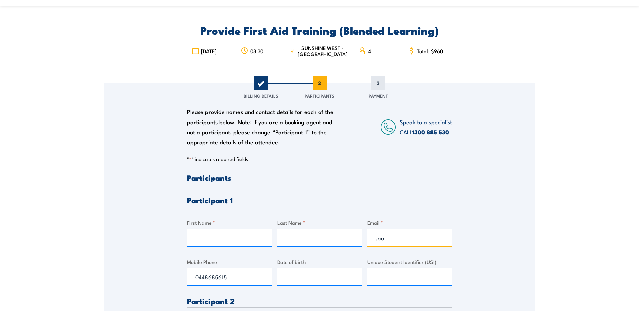
drag, startPoint x: 184, startPoint y: 277, endPoint x: 129, endPoint y: 276, distance: 55.3
click at [200, 236] on input "First Name *" at bounding box center [229, 237] width 85 height 17
type input "Daniel"
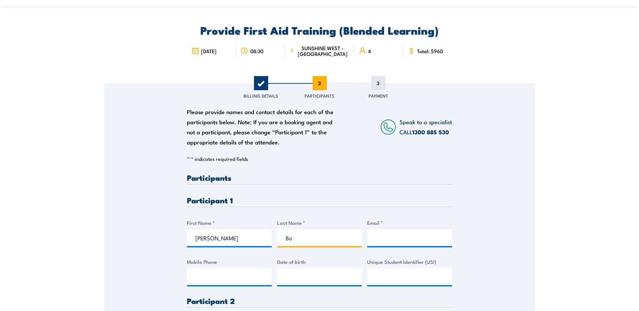
type input "Boyd"
click at [394, 242] on input "Email *" at bounding box center [409, 237] width 85 height 17
paste input "boyde_37@hotmail.com"
type input "boyde_37@hotmail.com"
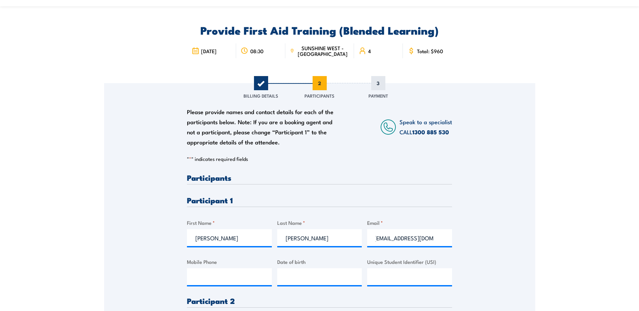
scroll to position [0, 0]
click at [205, 277] on input "Mobile Phone" at bounding box center [229, 277] width 85 height 17
paste input "0449 599 651"
type input "0449 599 651"
click at [285, 280] on input "__/__/____" at bounding box center [319, 277] width 85 height 17
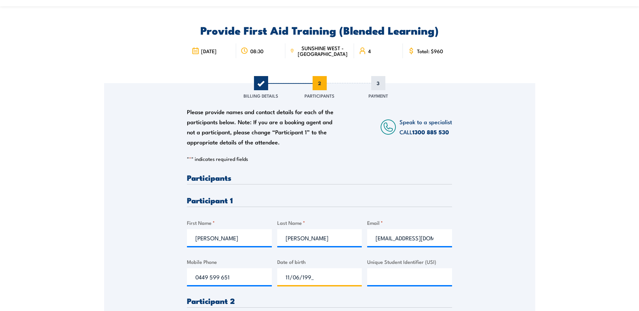
type input "11/06/1994"
click at [412, 276] on input "Unique Student Identifier (USI)" at bounding box center [409, 277] width 85 height 17
paste input "CYBMF789A9"
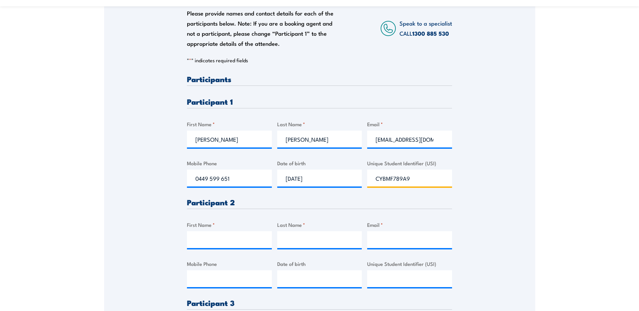
scroll to position [135, 0]
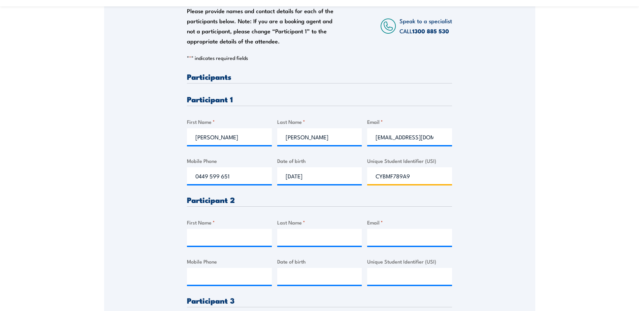
type input "CYBMF789A9"
click at [199, 237] on input "First Name *" at bounding box center [229, 237] width 85 height 17
click at [234, 237] on input "First Name *" at bounding box center [229, 237] width 85 height 17
type input "Nathan"
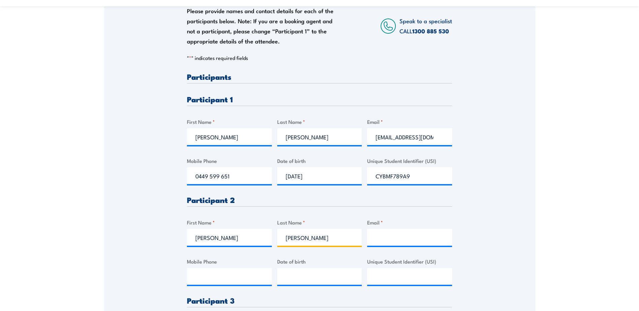
type input "Tang-Lai"
type input "nathan.tang-lai@rocke.com.au"
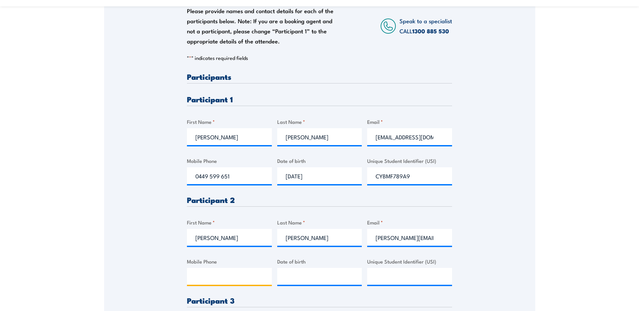
type input "0458742757"
type input "__/__/____"
click at [319, 277] on input "__/__/____" at bounding box center [319, 276] width 85 height 17
click at [279, 276] on input "__/__/____" at bounding box center [319, 276] width 85 height 17
paste input "18/11/1992"
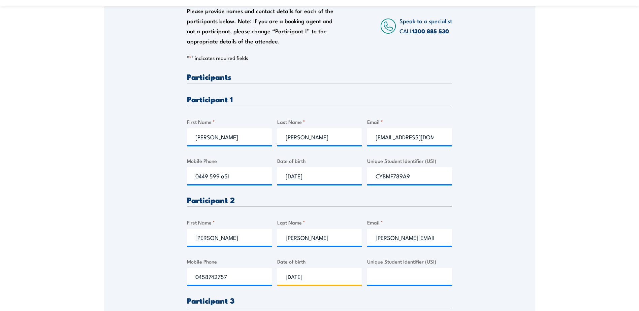
type input "18/11/1992"
click at [397, 275] on input "Unique Student Identifier (USI)" at bounding box center [409, 276] width 85 height 17
paste input "FCLBLC4STJ"
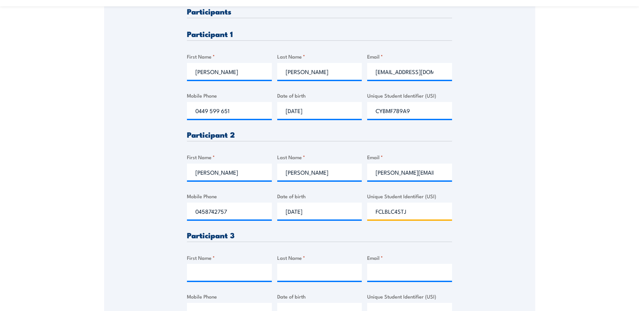
scroll to position [270, 0]
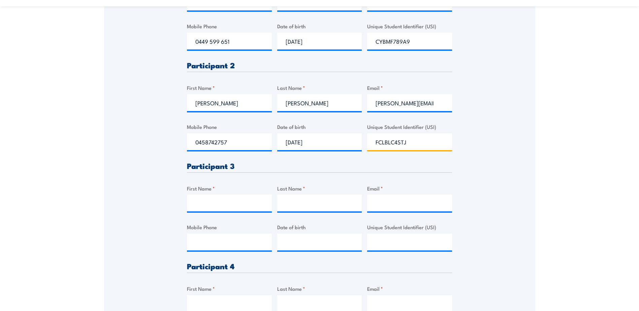
type input "FCLBLC4STJ"
click at [200, 200] on input "First Name *" at bounding box center [229, 203] width 85 height 17
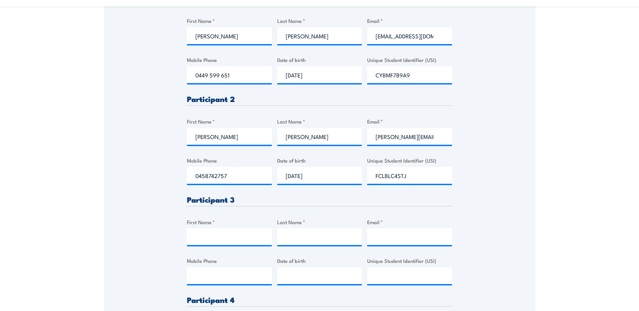
scroll to position [303, 0]
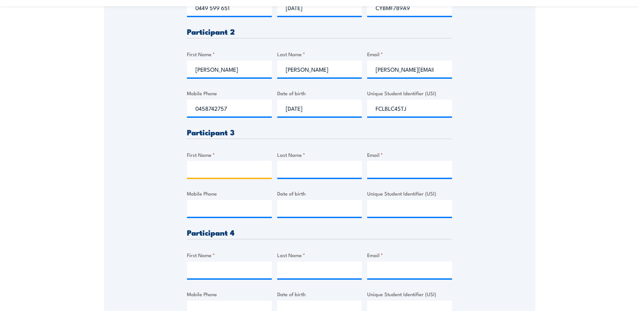
click at [222, 170] on input "First Name *" at bounding box center [229, 169] width 85 height 17
type input "Paresh"
type input "Chhugani"
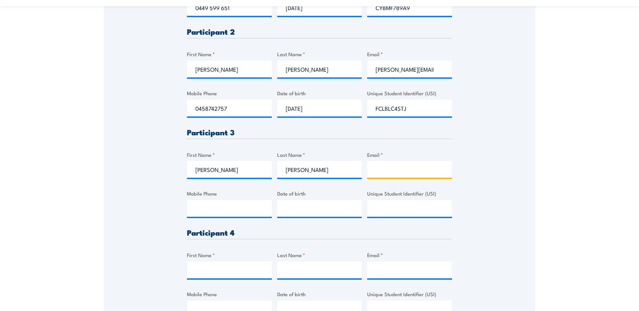
type input "paresh.chhugani@rocke.com.au"
type input "0451720303"
type input "Paresh"
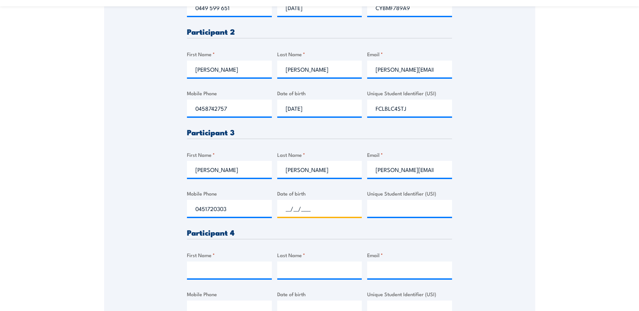
click at [282, 211] on input "__/__/____" at bounding box center [319, 208] width 85 height 17
paste input "17/08/1988"
type input "17/08/1988"
click at [417, 210] on input "Unique Student Identifier (USI)" at bounding box center [409, 208] width 85 height 17
paste input "VV5LG6CXSN"
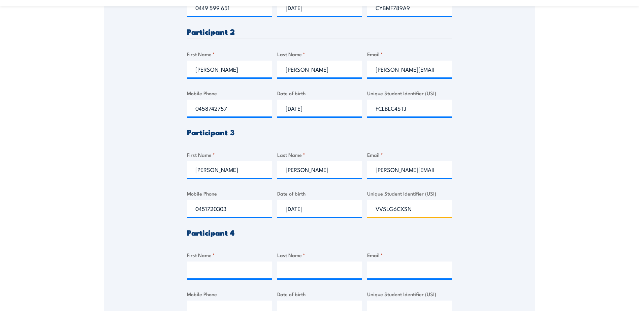
type input "VV5LG6CXSN"
drag, startPoint x: 195, startPoint y: 272, endPoint x: 190, endPoint y: 265, distance: 8.8
click at [195, 271] on input "First Name *" at bounding box center [229, 270] width 85 height 17
type input "Scott"
type input "Brownlie"
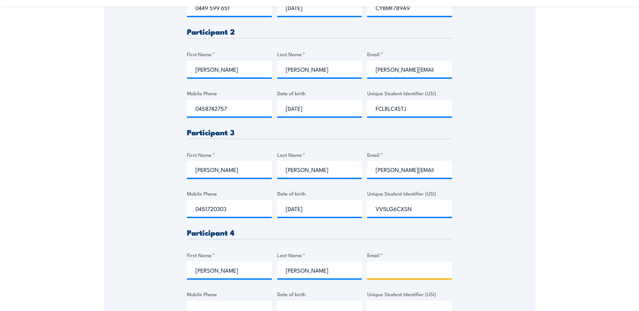
type input "scott.brownlie@rocke.com.au"
type input "0404563533"
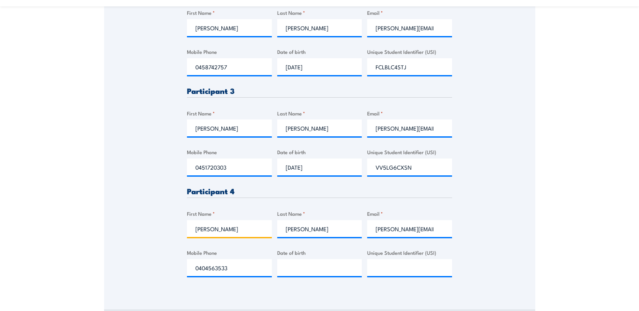
scroll to position [404, 0]
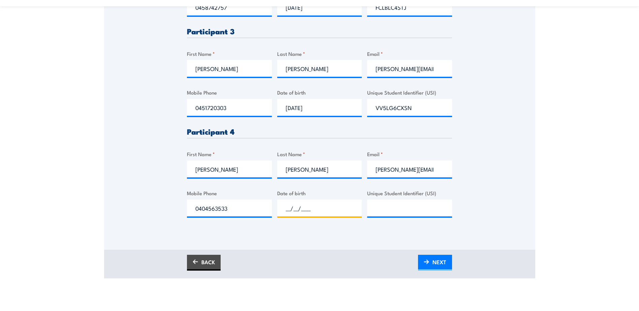
click at [285, 206] on input "__/__/____" at bounding box center [319, 208] width 85 height 17
paste input "27/11/1984"
type input "27/11/1984"
click at [385, 210] on input "Unique Student Identifier (USI)" at bounding box center [409, 208] width 85 height 17
paste input "T3YP3LXAUG"
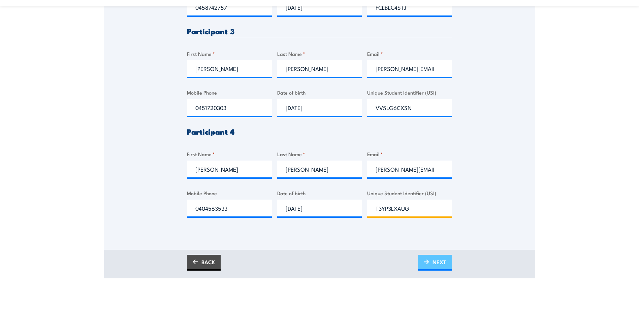
type input "T3YP3LXAUG"
click at [435, 264] on span "NEXT" at bounding box center [440, 262] width 14 height 18
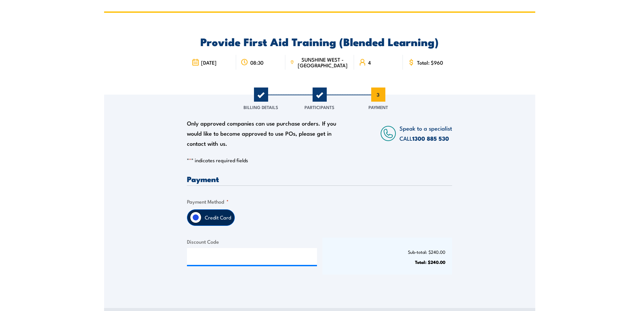
scroll to position [0, 0]
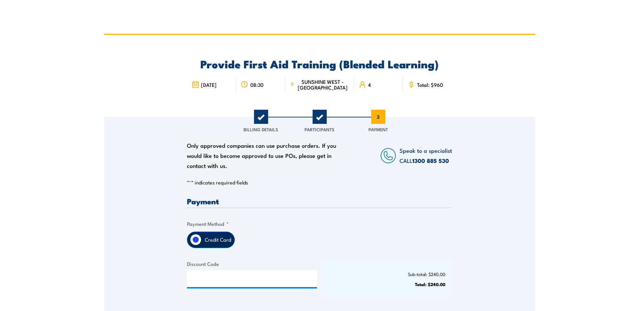
click at [259, 117] on span "1" at bounding box center [261, 117] width 14 height 14
click at [270, 130] on span "Billing Details" at bounding box center [261, 129] width 35 height 7
click at [258, 117] on span "1" at bounding box center [261, 117] width 14 height 14
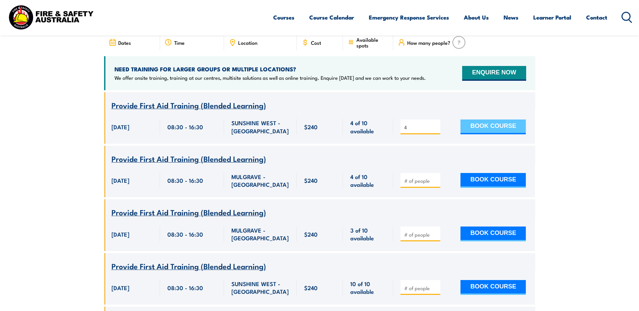
click at [503, 120] on button "BOOK COURSE" at bounding box center [493, 127] width 65 height 15
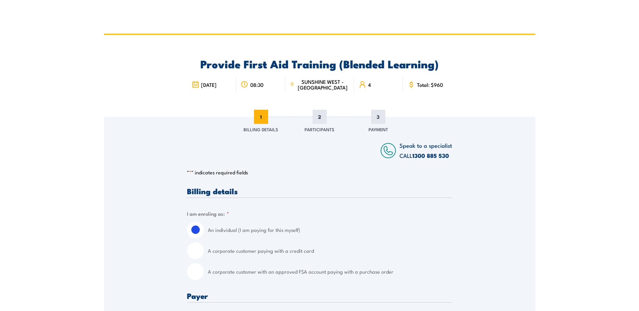
click at [196, 271] on input "A corporate customer with an approved FSA account paying with a purchase order" at bounding box center [195, 272] width 17 height 17
radio input "true"
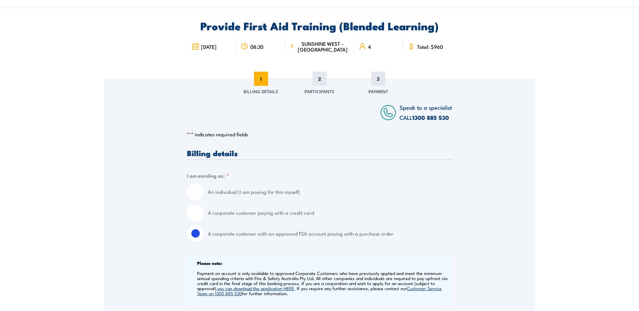
scroll to position [101, 0]
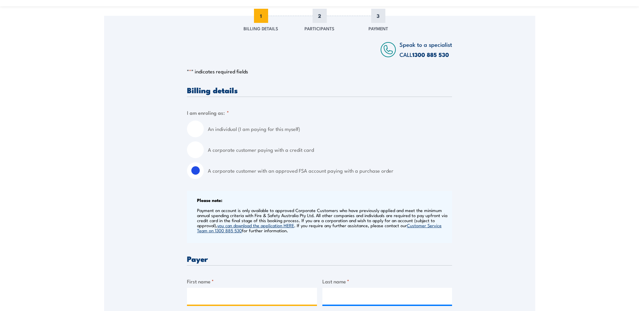
click at [216, 297] on input "First name *" at bounding box center [252, 296] width 130 height 17
type input "Wanda"
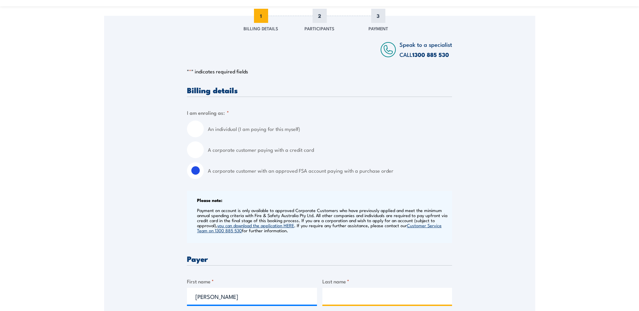
type input "Simpson"
type input "0448685615"
type input "wanda.simpson@rocke.com.au"
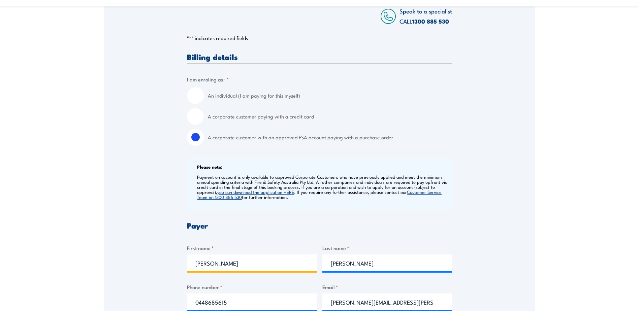
scroll to position [202, 0]
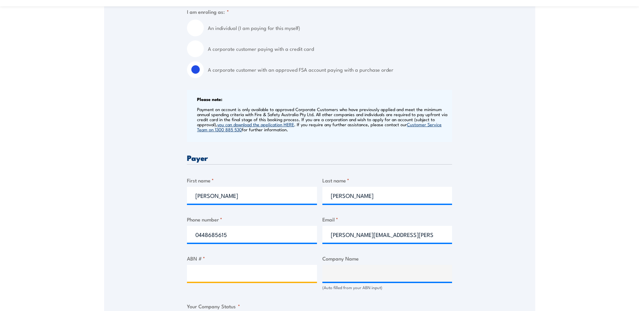
click at [251, 274] on input "ABN # *" at bounding box center [252, 273] width 130 height 17
type input "56006444355"
type input "SILK CONTRACT LOGISTICS PTY LTD"
radio input "true"
type input "56006444355"
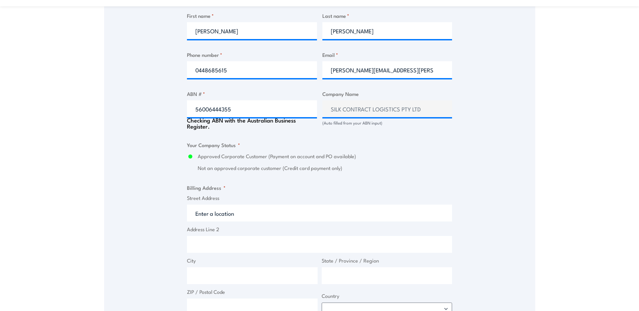
scroll to position [368, 0]
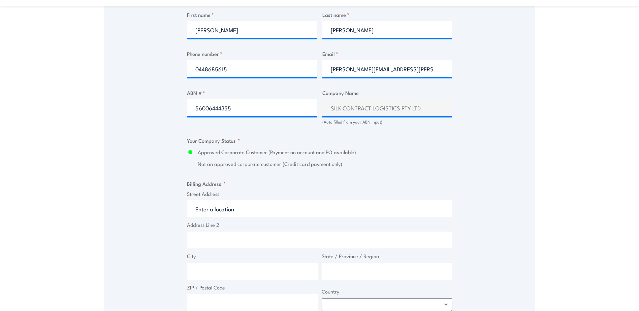
click at [220, 211] on input "Street Address" at bounding box center [319, 209] width 265 height 17
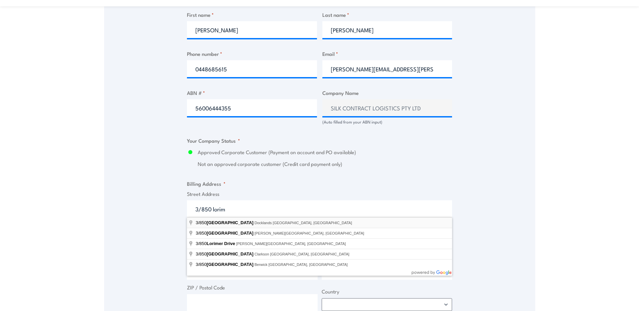
type input "3/850 Lorimer Street, Docklands VIC, Australia"
type input "Lorimer St"
type input "Docklands"
type input "Victoria"
type input "3008"
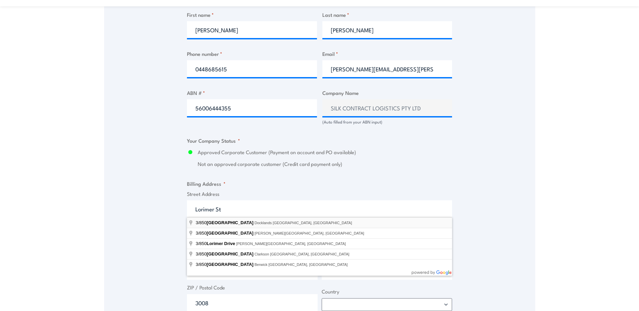
select select "Australia"
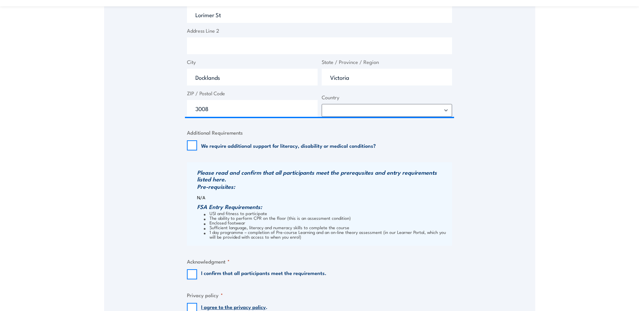
scroll to position [570, 0]
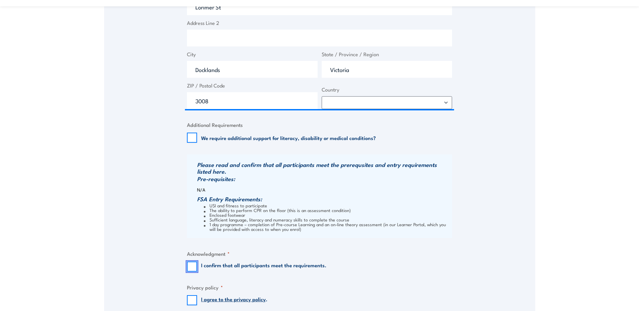
click at [192, 270] on input "I confirm that all participants meet the requirements." at bounding box center [192, 267] width 10 height 10
checkbox input "true"
click at [190, 301] on input "I agree to the privacy policy ." at bounding box center [192, 301] width 10 height 10
checkbox input "true"
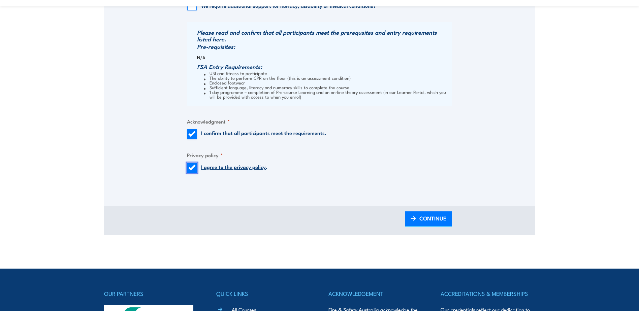
scroll to position [705, 0]
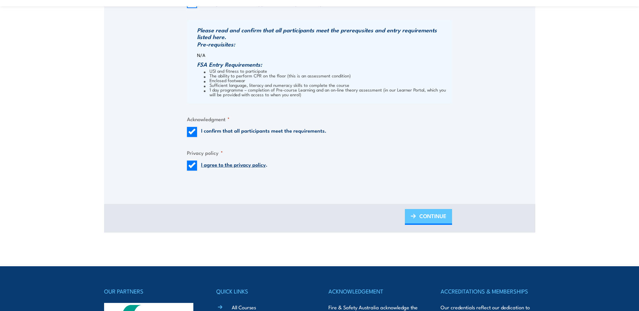
click at [430, 217] on span "CONTINUE" at bounding box center [433, 216] width 27 height 18
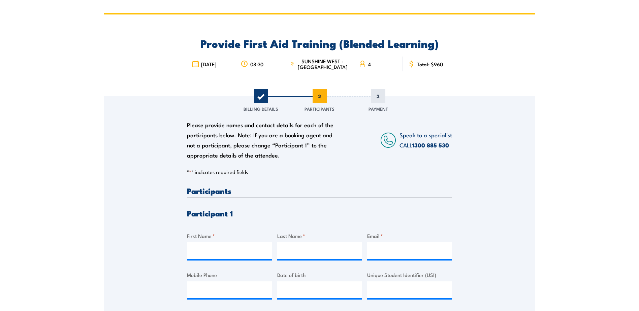
scroll to position [0, 0]
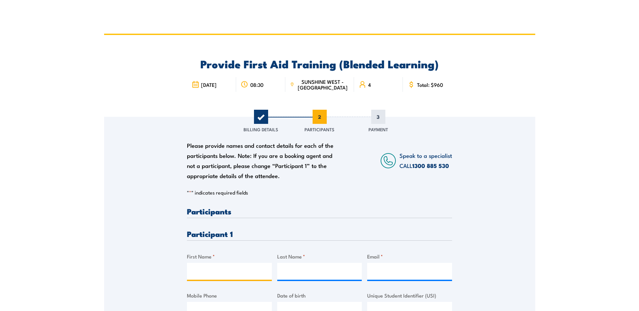
click at [204, 273] on input "First Name *" at bounding box center [229, 271] width 85 height 17
type input "Nathan"
type input "Tang-Lai"
type input "nathan.tang-lai@rocke.com.au"
type input "0458742757"
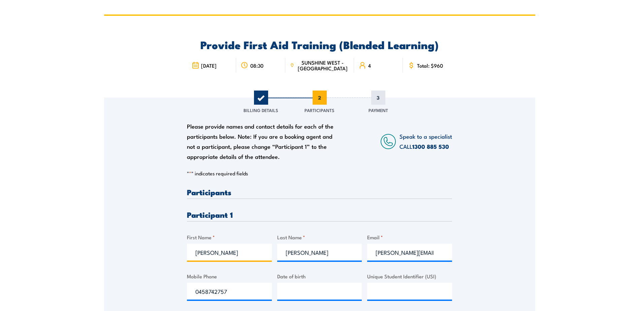
scroll to position [34, 0]
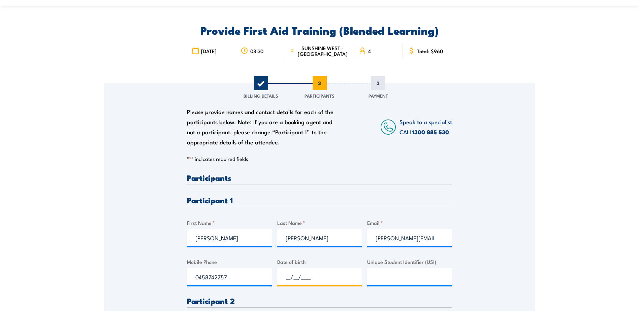
click at [282, 276] on input "__/__/____" at bounding box center [319, 277] width 85 height 17
paste input "18/11/1992"
type input "18/11/1992"
click at [390, 276] on input "Unique Student Identifier (USI)" at bounding box center [409, 277] width 85 height 17
paste input "FCLBLC4STJ"
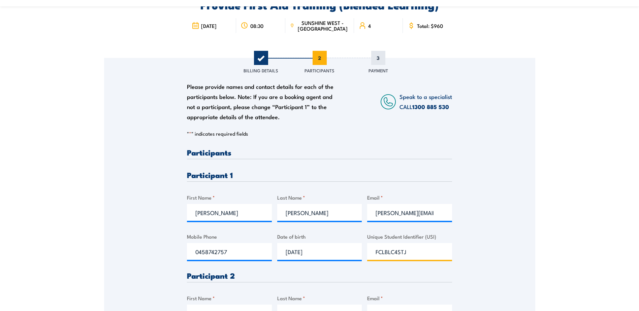
scroll to position [101, 0]
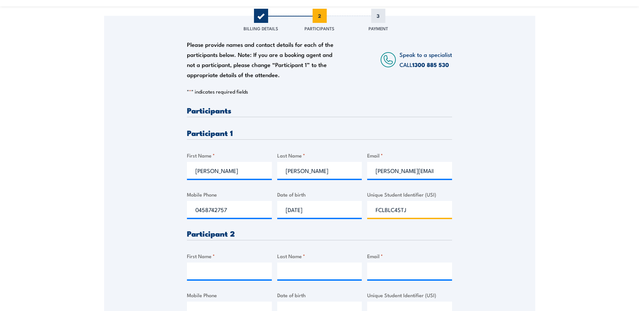
type input "FCLBLC4STJ"
drag, startPoint x: 202, startPoint y: 271, endPoint x: 198, endPoint y: 274, distance: 4.8
click at [202, 271] on input "First Name *" at bounding box center [229, 271] width 85 height 17
type input "Paresh"
type input "Chhugani"
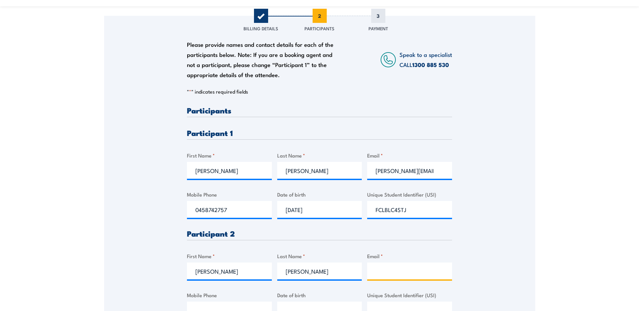
type input "paresh.chhugani@rocke.com.au"
type input "0451720303"
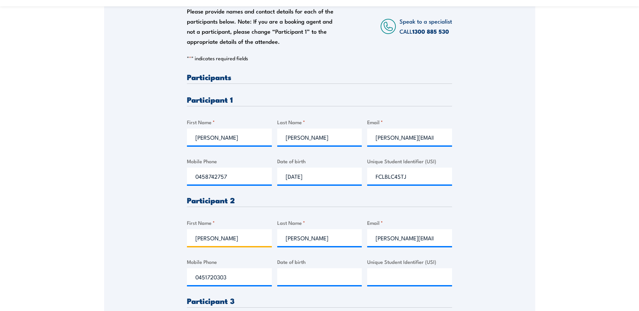
scroll to position [168, 0]
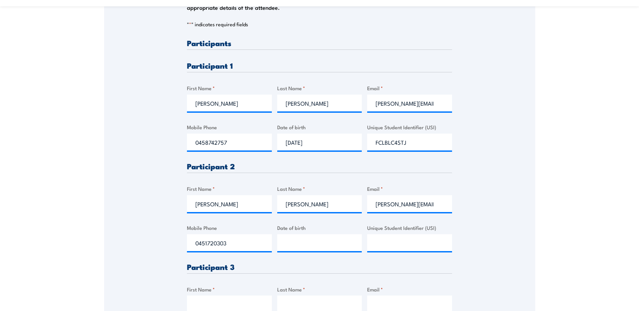
click at [218, 300] on input "First Name *" at bounding box center [229, 304] width 85 height 17
type input "Scott"
type input "Brownlie"
type input "scott.brownlie@rocke.com.au"
type input "0404563533"
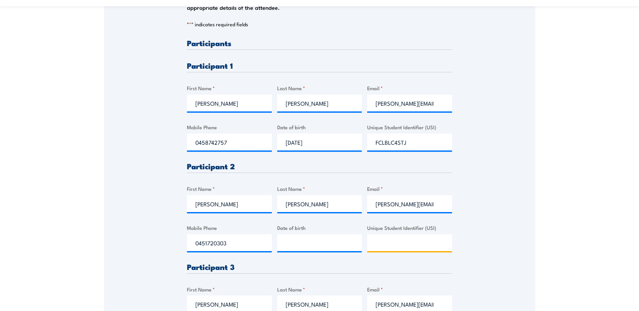
drag, startPoint x: 399, startPoint y: 245, endPoint x: 404, endPoint y: 248, distance: 5.9
click at [399, 245] on input "Unique Student Identifier (USI)" at bounding box center [409, 243] width 85 height 17
paste input "VV5LG6CXSN"
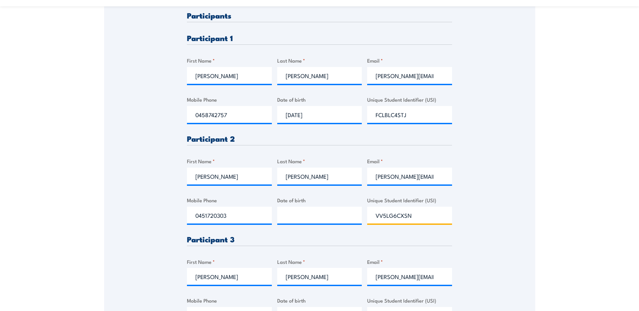
scroll to position [236, 0]
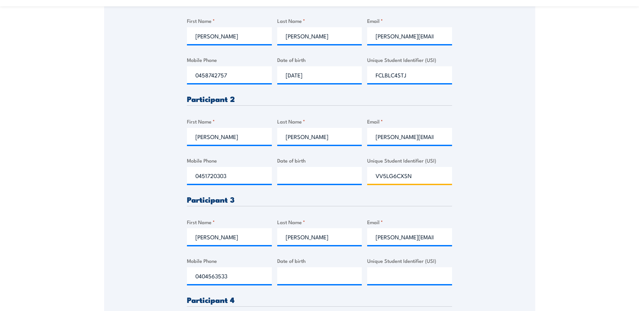
type input "VV5LG6CXSN"
click at [381, 272] on input "Unique Student Identifier (USI)" at bounding box center [409, 276] width 85 height 17
paste input "T3YP3LXAUG"
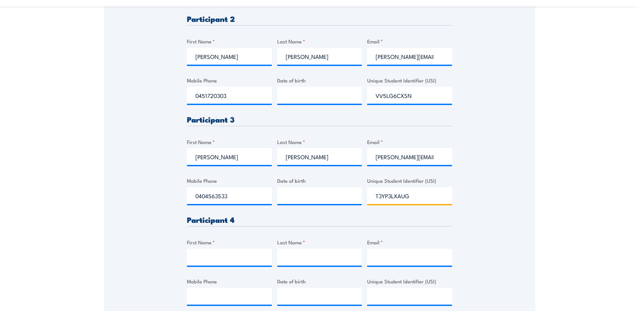
scroll to position [337, 0]
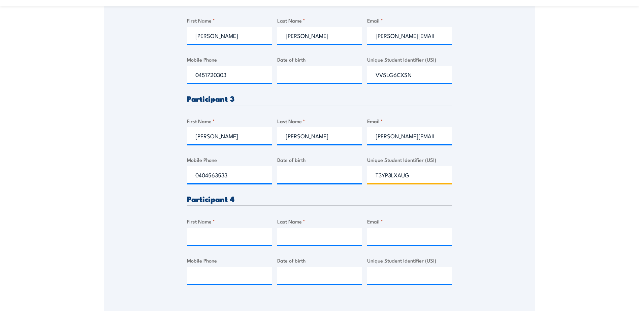
type input "T3YP3LXAUG"
click at [207, 237] on input "First Name *" at bounding box center [229, 236] width 85 height 17
type input "Daniel"
type input "Boyd"
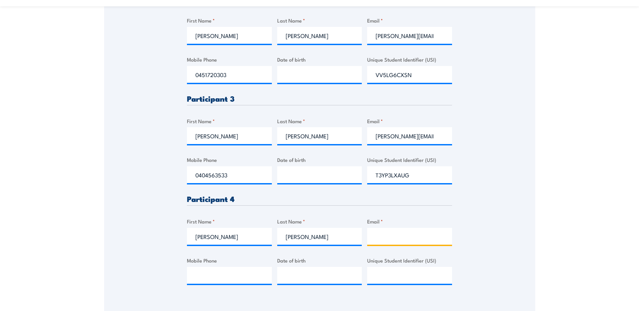
type input "boyde_37@hotmail.com"
type input "0449599651"
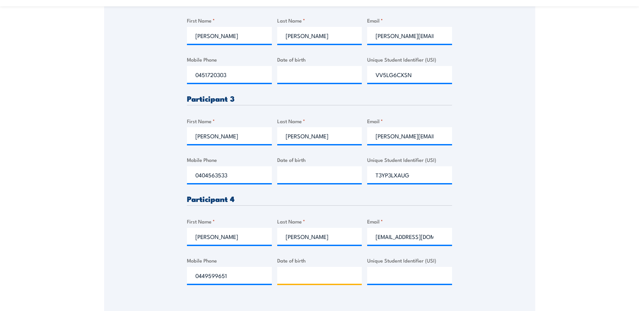
type input "__/__/____"
click at [287, 277] on input "__/__/____" at bounding box center [319, 275] width 85 height 17
click at [297, 275] on input "__/__/____" at bounding box center [319, 275] width 85 height 17
click at [285, 275] on input "__/__/____" at bounding box center [319, 275] width 85 height 17
paste input "11/06/1994"
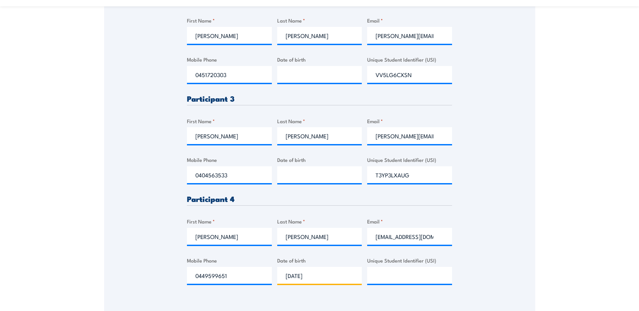
type input "11/06/1994"
click at [393, 277] on input "Unique Student Identifier (USI)" at bounding box center [409, 275] width 85 height 17
paste input "KM84EEVQVN"
type input "KM84EEVQVN"
type input "__/__/____"
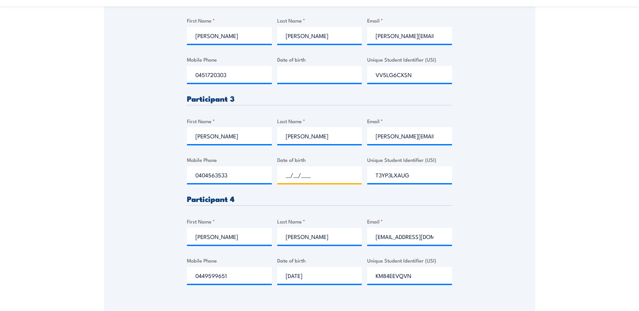
click at [292, 177] on input "__/__/____" at bounding box center [319, 174] width 85 height 17
click at [284, 175] on input "__/__/____" at bounding box center [319, 174] width 85 height 17
paste input "27/11/1984"
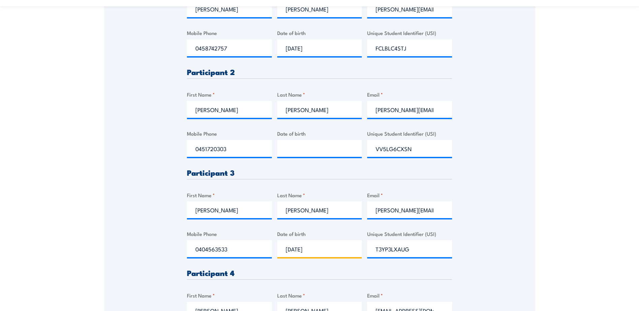
scroll to position [236, 0]
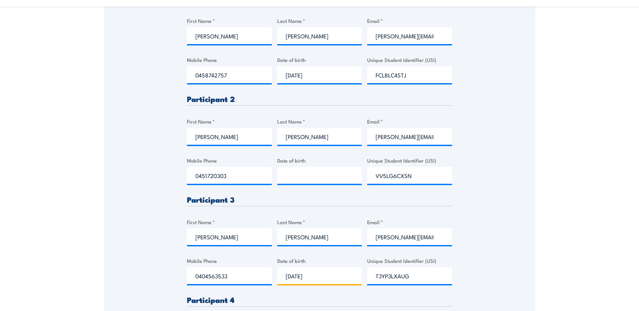
type input "27/11/1984"
click at [285, 176] on input "__/__/____" at bounding box center [319, 175] width 85 height 17
paste input "17/08/1988"
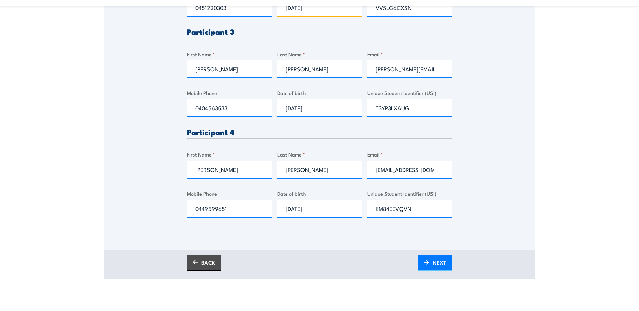
scroll to position [404, 0]
type input "17/08/1988"
click at [429, 264] on img at bounding box center [426, 262] width 5 height 5
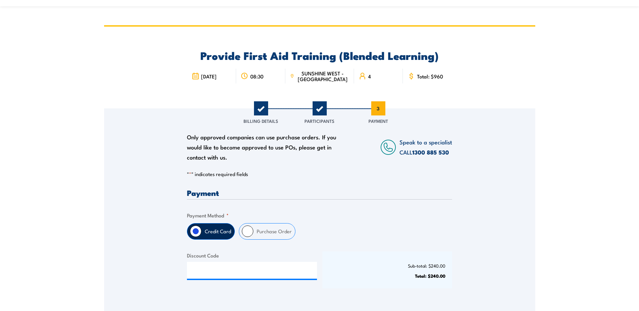
scroll to position [0, 0]
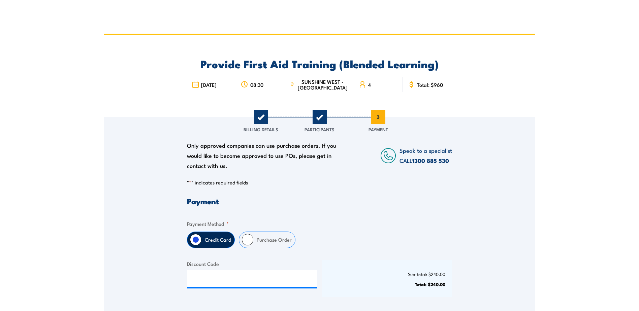
click at [249, 240] on input "Purchase Order" at bounding box center [247, 239] width 11 height 11
radio input "true"
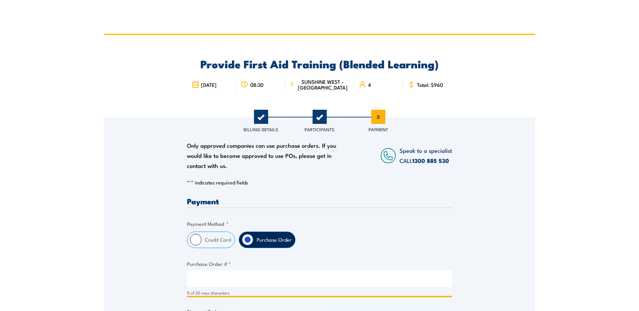
drag, startPoint x: 225, startPoint y: 284, endPoint x: 222, endPoint y: 280, distance: 4.9
click at [224, 283] on input "Purchase Order # *" at bounding box center [319, 279] width 265 height 17
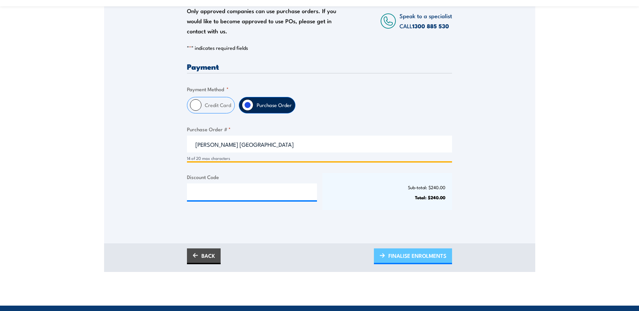
type input "[PERSON_NAME] [GEOGRAPHIC_DATA]"
click at [402, 257] on span "FINALISE ENROLMENTS" at bounding box center [418, 256] width 58 height 18
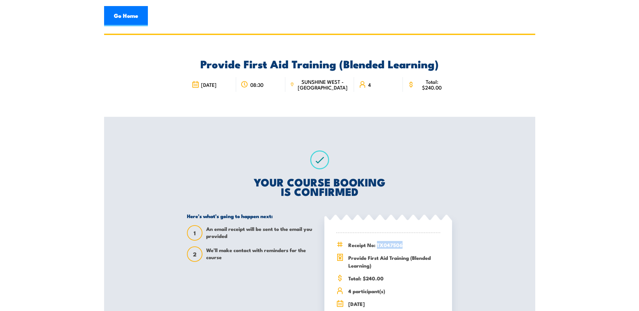
drag, startPoint x: 378, startPoint y: 244, endPoint x: 402, endPoint y: 245, distance: 23.9
click at [402, 245] on span "Receipt No: TX047506" at bounding box center [394, 245] width 92 height 8
copy span "TX047506"
click at [133, 19] on link "Go Home" at bounding box center [126, 16] width 44 height 20
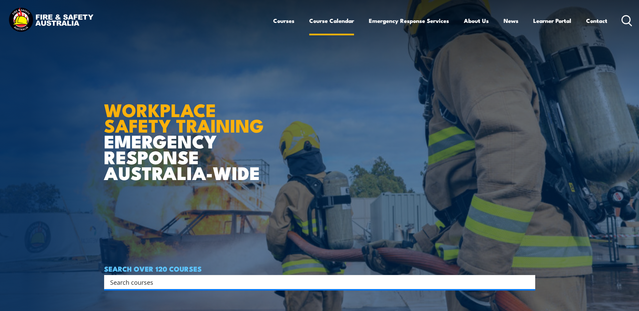
click at [328, 23] on link "Course Calendar" at bounding box center [331, 21] width 45 height 18
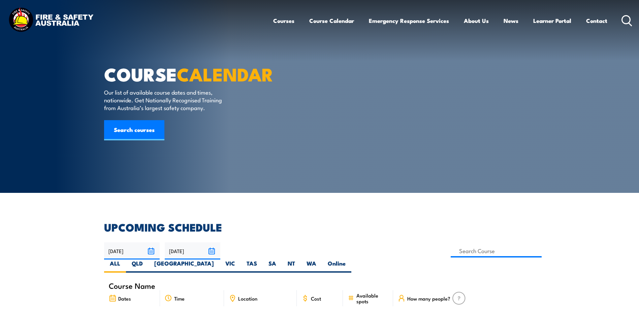
click at [241, 260] on label "VIC" at bounding box center [230, 266] width 21 height 13
click at [240, 260] on input "VIC" at bounding box center [237, 262] width 4 height 4
radio input "true"
click at [451, 251] on input at bounding box center [496, 251] width 91 height 13
type input "provid"
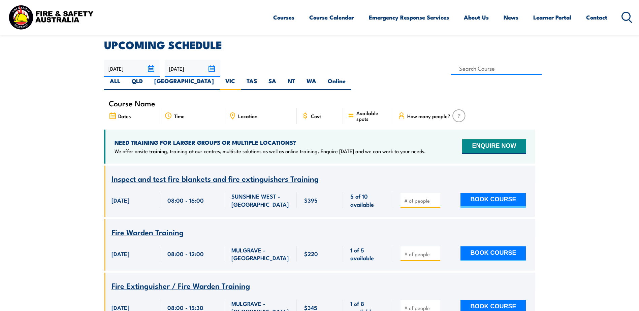
scroll to position [88, 0]
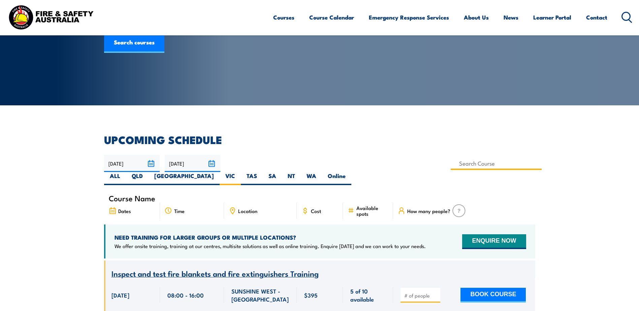
click at [451, 165] on input at bounding box center [496, 163] width 91 height 13
type input "provide first aid"
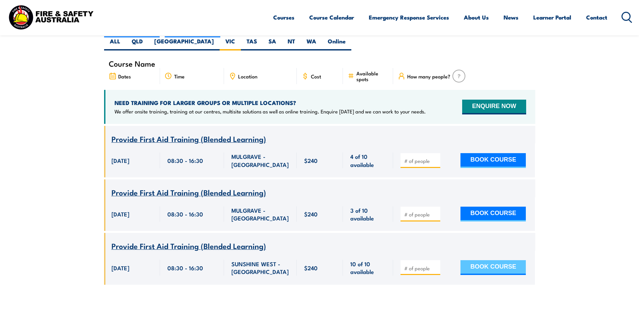
click at [471, 260] on button "BOOK COURSE" at bounding box center [493, 267] width 65 height 15
click at [428, 265] on input "number" at bounding box center [421, 268] width 34 height 7
type input "2"
click at [490, 260] on button "BOOK COURSE" at bounding box center [493, 267] width 65 height 15
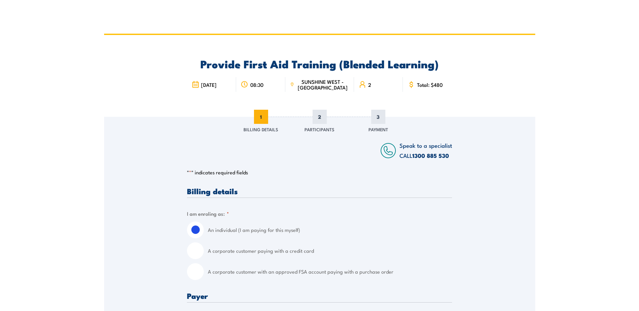
click at [199, 273] on input "A corporate customer with an approved FSA account paying with a purchase order" at bounding box center [195, 272] width 17 height 17
radio input "true"
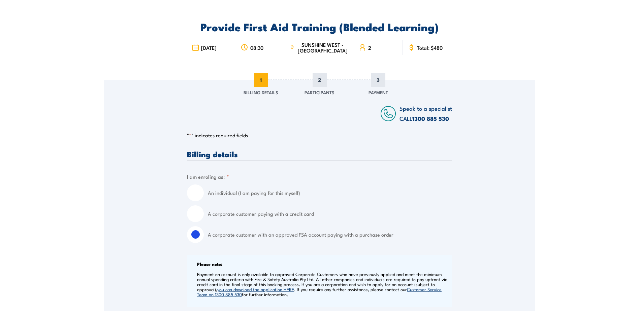
scroll to position [101, 0]
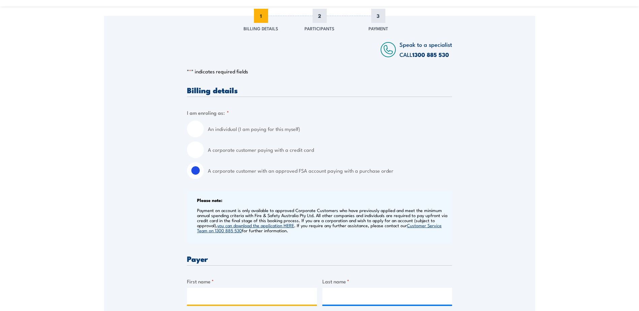
click at [218, 294] on input "First name *" at bounding box center [252, 296] width 130 height 17
type input "[PERSON_NAME]"
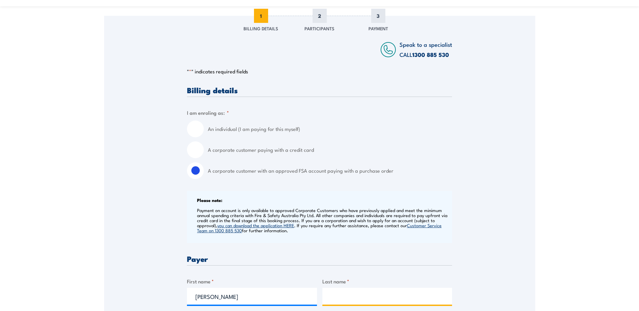
type input "[PERSON_NAME]"
type input "0448685615"
type input "[PERSON_NAME][EMAIL_ADDRESS][PERSON_NAME][PERSON_NAME][DOMAIN_NAME]"
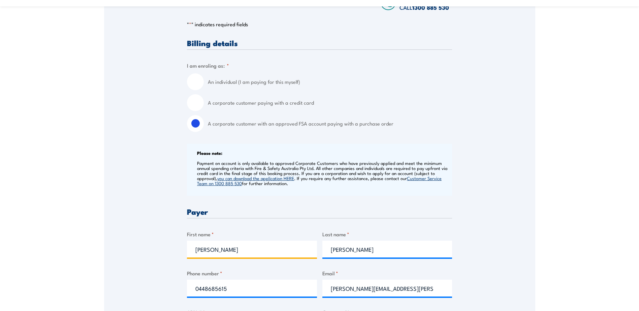
scroll to position [202, 0]
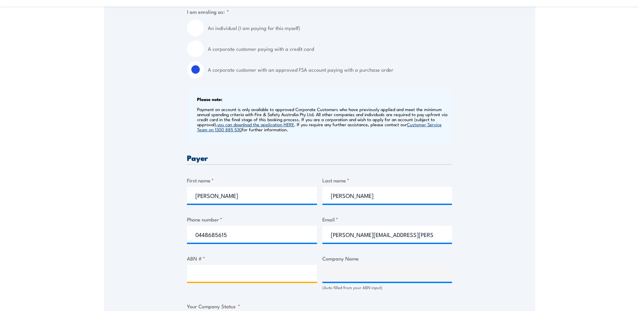
click at [218, 275] on input "ABN # *" at bounding box center [252, 273] width 130 height 17
type input "56006444355"
type input "SILK CONTRACT LOGISTICS PTY LTD"
radio input "true"
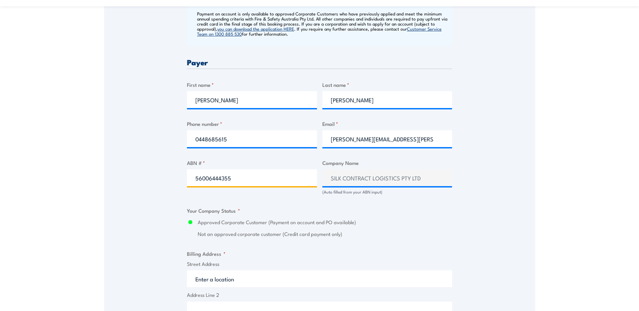
scroll to position [303, 0]
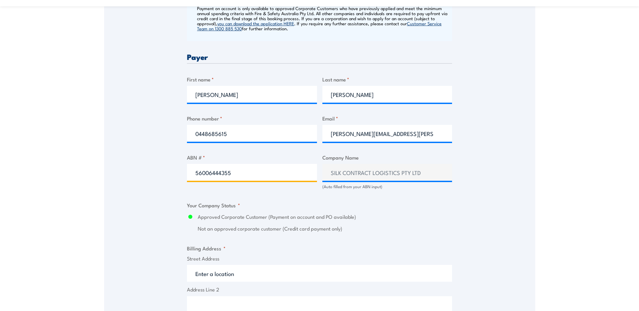
type input "56006444355"
click at [244, 276] on input "Street Address" at bounding box center [319, 273] width 265 height 17
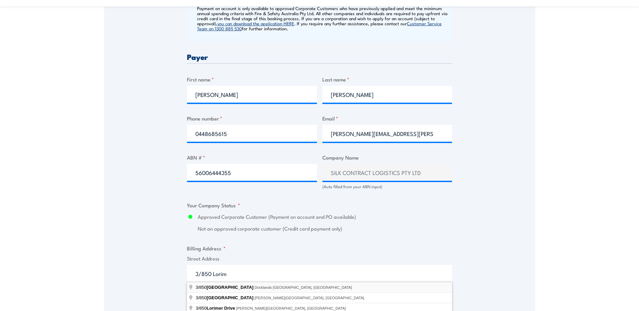
type input "3/850 Lorimer Street, Docklands VIC, Australia"
type input "Lorimer St"
type input "Docklands"
type input "Victoria"
type input "3008"
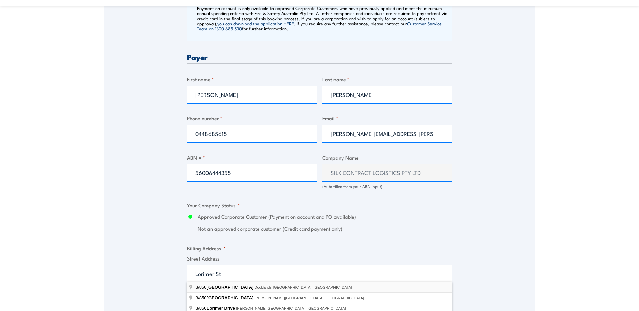
select select "Australia"
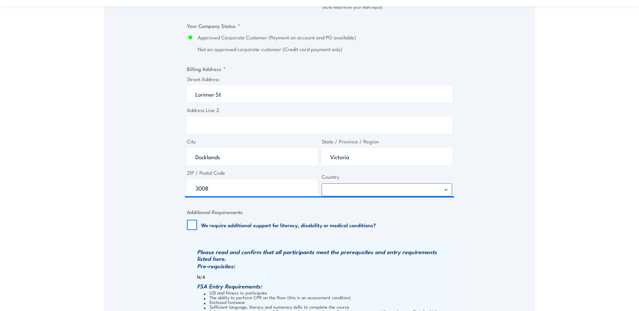
scroll to position [539, 0]
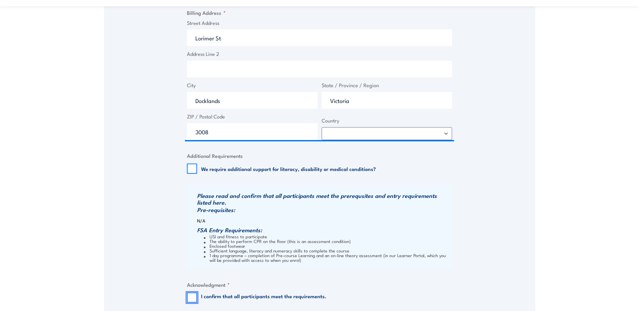
click at [190, 298] on input "I confirm that all participants meet the requirements." at bounding box center [192, 298] width 10 height 10
checkbox input "true"
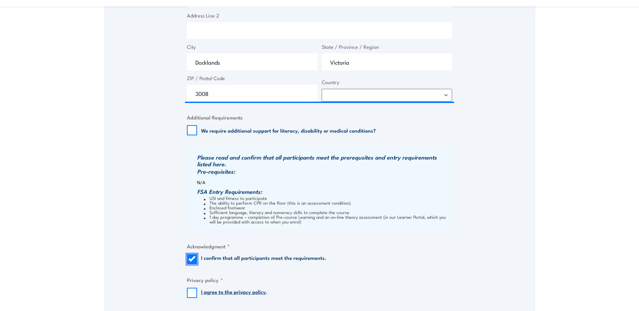
scroll to position [640, 0]
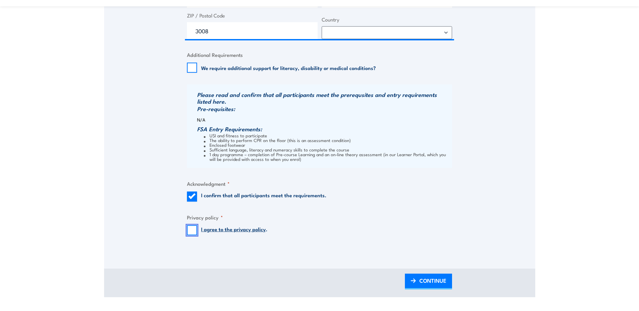
click at [192, 233] on input "I agree to the privacy policy ." at bounding box center [192, 230] width 10 height 10
checkbox input "true"
drag, startPoint x: 429, startPoint y: 283, endPoint x: 399, endPoint y: 282, distance: 30.4
click at [429, 283] on span "CONTINUE" at bounding box center [433, 281] width 27 height 18
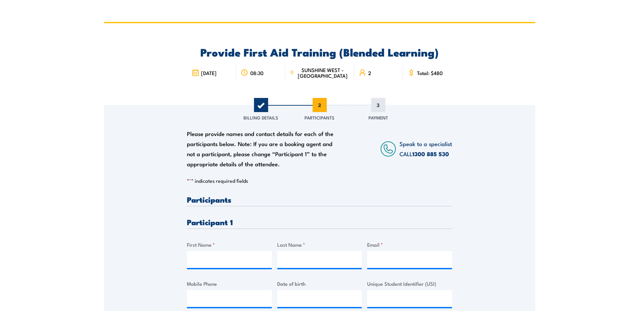
scroll to position [0, 0]
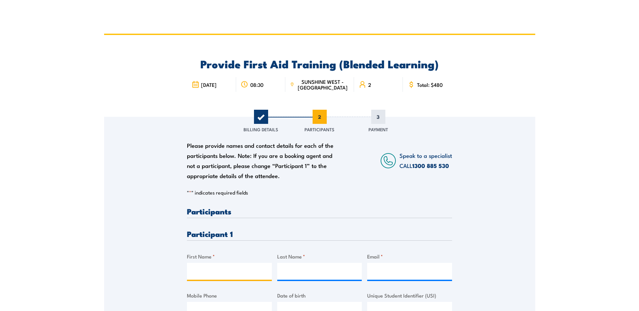
drag, startPoint x: 217, startPoint y: 271, endPoint x: 216, endPoint y: 267, distance: 3.5
click at [217, 270] on input "First Name *" at bounding box center [229, 271] width 85 height 17
type input "s"
type input "Samuel"
type input "Hoffman"
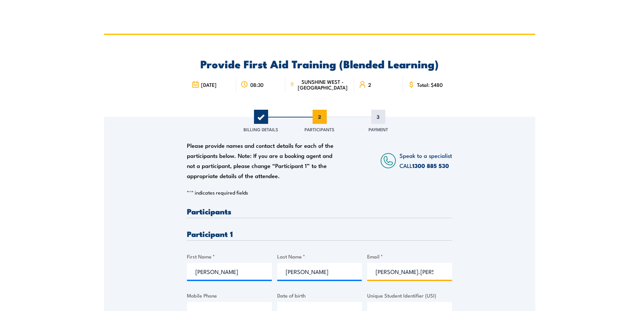
type input "sam.hoffmann"
click at [314, 269] on input "Hoffman" at bounding box center [319, 271] width 85 height 17
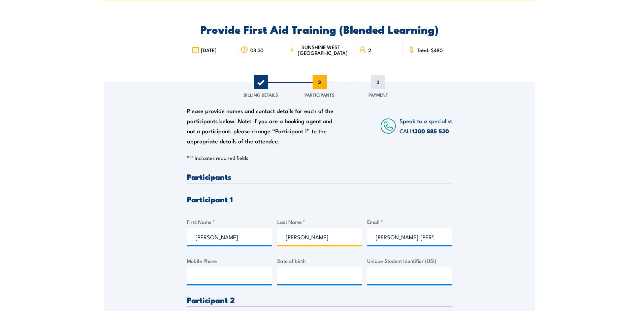
scroll to position [67, 0]
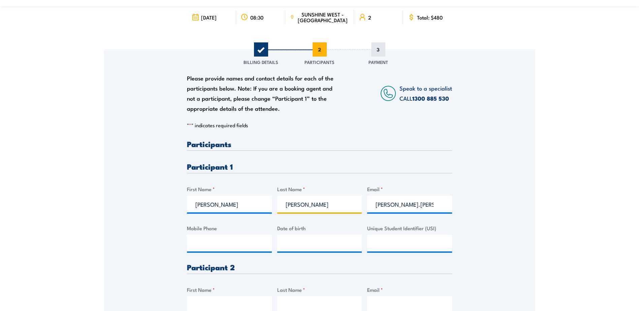
type input "Hoffmann"
click at [427, 205] on input "sam.hoffmann" at bounding box center [409, 204] width 85 height 17
type input "Sam.Hoffmann@rocke.com.au"
click at [196, 248] on input "Mobile Phone" at bounding box center [229, 243] width 85 height 17
click at [210, 243] on input "Mobile Phone" at bounding box center [229, 243] width 85 height 17
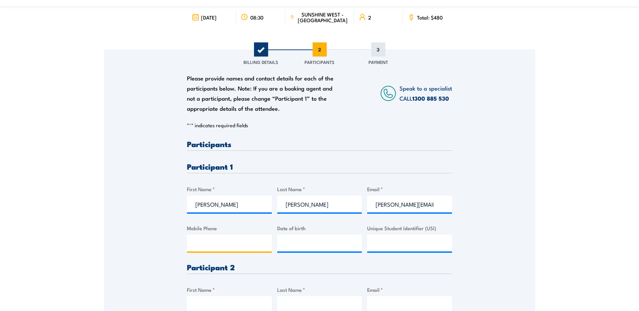
paste input "0403 555 160"
type input "0403 555 160"
click at [281, 246] on input "__/__/____" at bounding box center [319, 243] width 85 height 17
paste input "28/10/1991"
type input "28/10/1991"
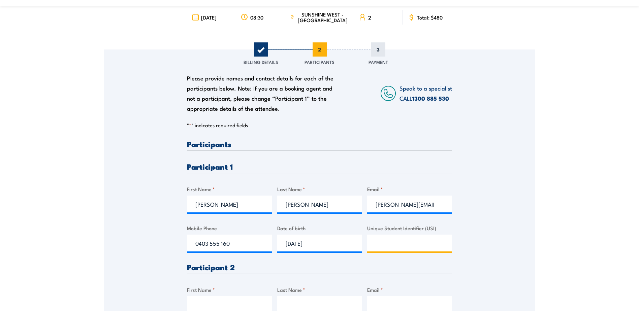
click at [390, 243] on input "Unique Student Identifier (USI)" at bounding box center [409, 243] width 85 height 17
paste input "MAQGS7E5Z8"
type input "MAQGS7E5Z8"
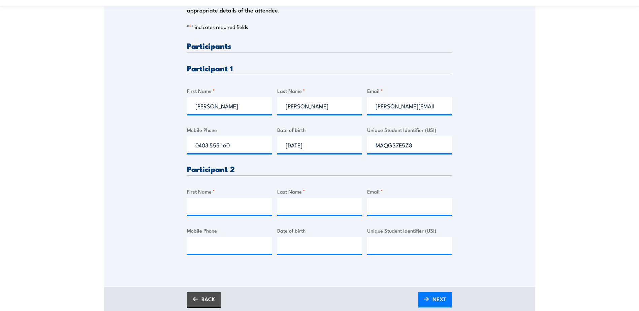
scroll to position [168, 0]
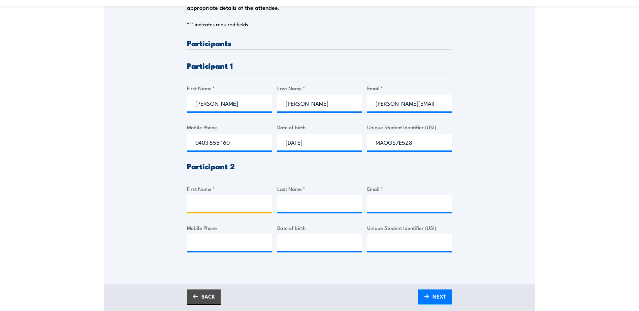
click at [220, 205] on input "First Name *" at bounding box center [229, 203] width 85 height 17
type input "Kieran"
type input "McKenna"
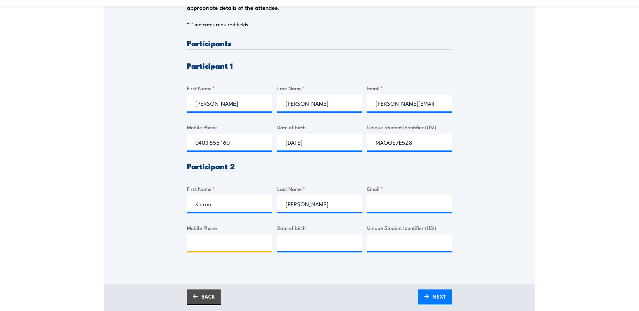
type input "0432452784"
click at [282, 243] on input "__/__/____" at bounding box center [319, 243] width 85 height 17
paste input "03/03/1988"
type input "03/03/1988"
click at [387, 204] on input "Email *" at bounding box center [409, 203] width 85 height 17
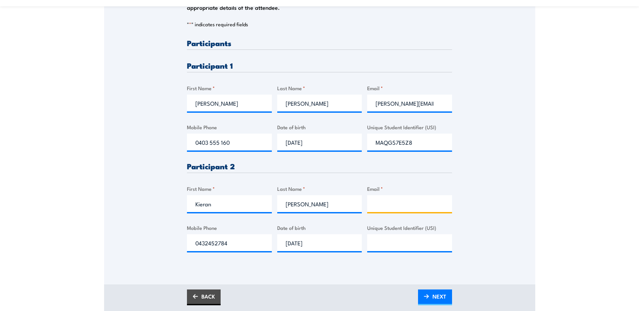
paste input "kpmckenna88@gmail.com"
type input "kpmckenna88@gmail.com"
drag, startPoint x: 399, startPoint y: 240, endPoint x: 404, endPoint y: 241, distance: 5.6
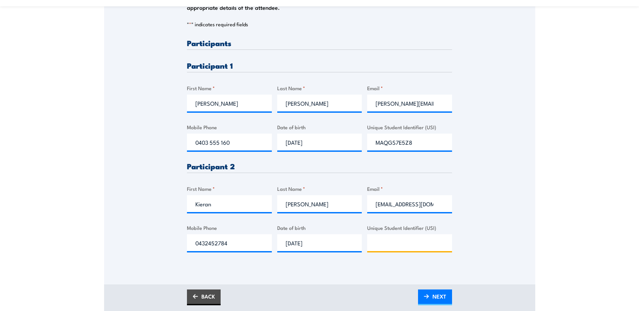
click at [399, 240] on input "Unique Student Identifier (USI)" at bounding box center [409, 243] width 85 height 17
paste input "LK6XFCY5WA"
type input "LK6XFCY5WA"
click at [440, 292] on span "NEXT" at bounding box center [440, 297] width 14 height 18
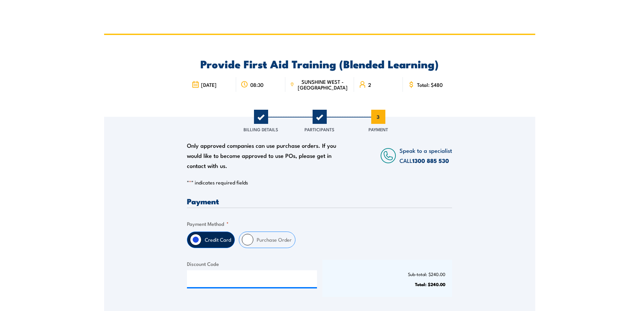
click at [247, 240] on input "Purchase Order" at bounding box center [247, 239] width 11 height 11
radio input "true"
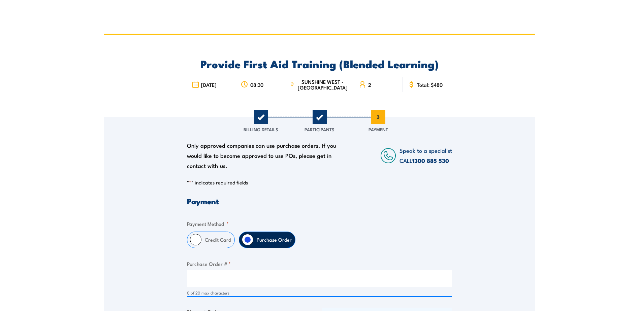
click at [230, 287] on div "0 of 20 max characters" at bounding box center [319, 284] width 265 height 26
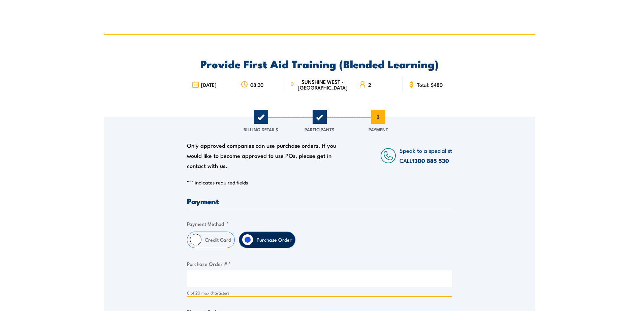
click at [235, 282] on input "Purchase Order # *" at bounding box center [319, 279] width 265 height 17
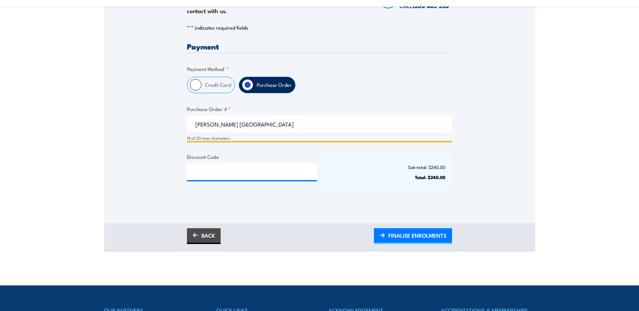
scroll to position [202, 0]
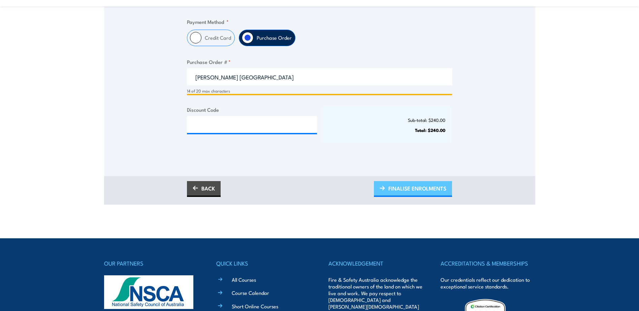
type input "Rocke Brooklyn"
click at [400, 186] on span "FINALISE ENROLMENTS" at bounding box center [418, 189] width 58 height 18
click at [422, 190] on span "PLEASE WAIT..." at bounding box center [427, 189] width 37 height 18
click at [406, 186] on link "PLEASE WAIT..." at bounding box center [424, 189] width 58 height 16
click at [414, 190] on span "PLEASE WAIT..." at bounding box center [427, 189] width 37 height 18
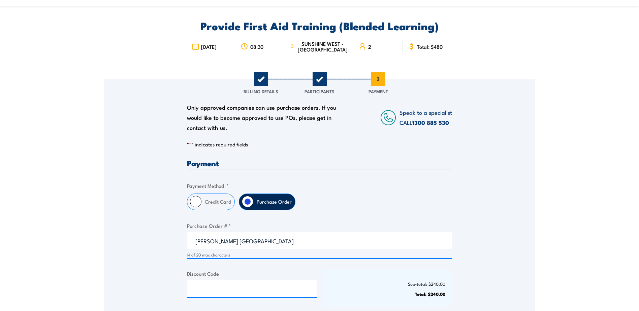
scroll to position [101, 0]
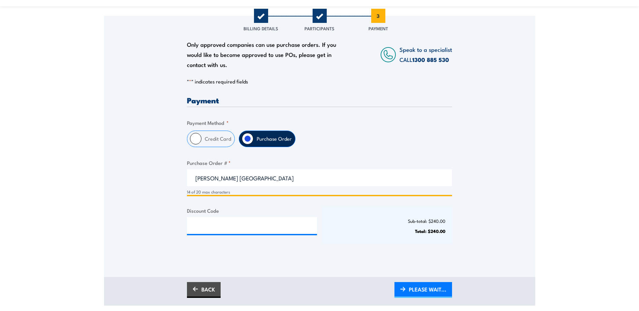
click at [248, 179] on input "Rocke Brooklyn" at bounding box center [319, 178] width 265 height 17
click at [408, 288] on link "PLEASE WAIT..." at bounding box center [424, 290] width 58 height 16
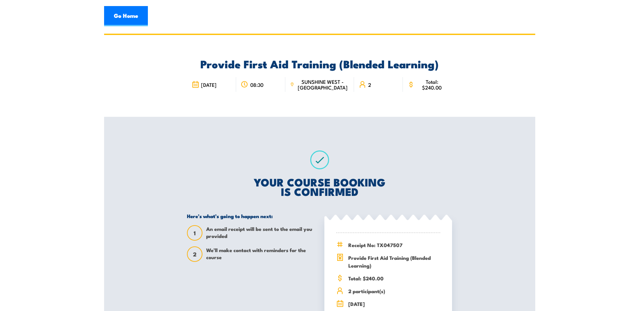
click at [378, 248] on span "Receipt No: TX047507" at bounding box center [394, 245] width 92 height 8
drag, startPoint x: 378, startPoint y: 246, endPoint x: 402, endPoint y: 246, distance: 23.9
click at [402, 246] on span "Receipt No: TX047507" at bounding box center [394, 245] width 92 height 8
copy span "TX047507"
